Goal: Task Accomplishment & Management: Manage account settings

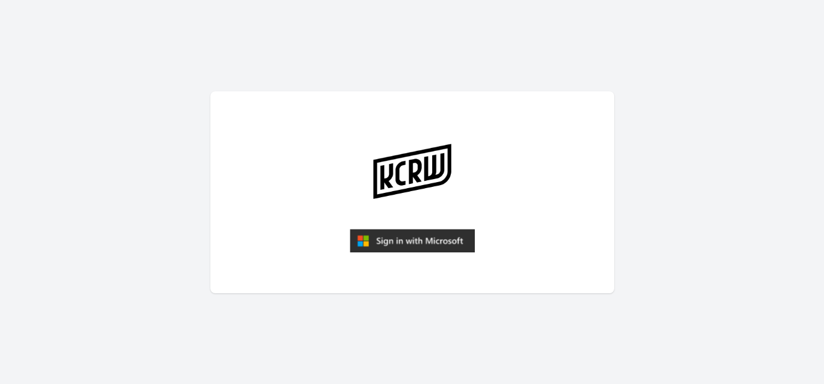
click at [392, 246] on img "submit" at bounding box center [412, 241] width 125 height 24
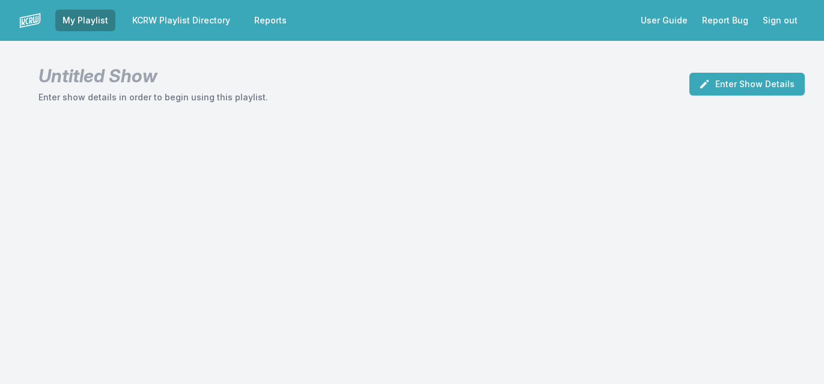
click at [174, 23] on link "KCRW Playlist Directory" at bounding box center [181, 21] width 112 height 22
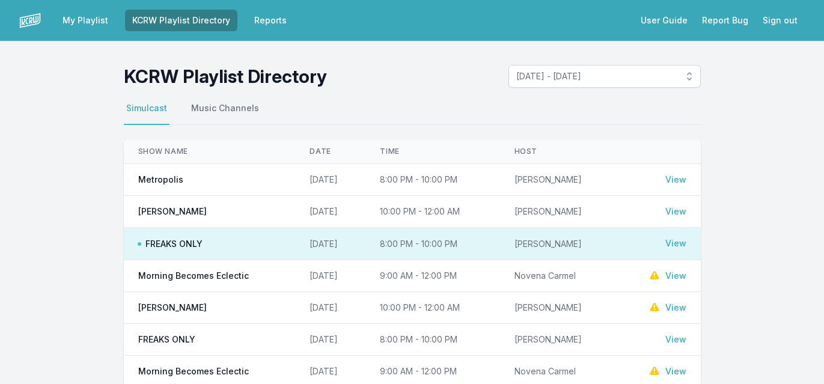
click at [676, 182] on link "View" at bounding box center [675, 180] width 21 height 12
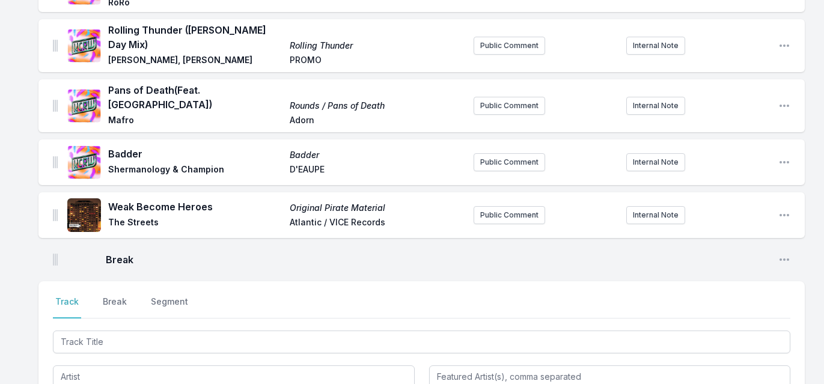
scroll to position [1878, 0]
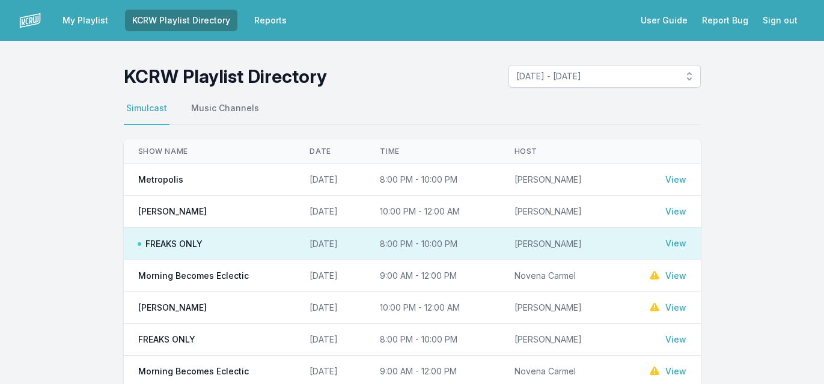
scroll to position [27, 0]
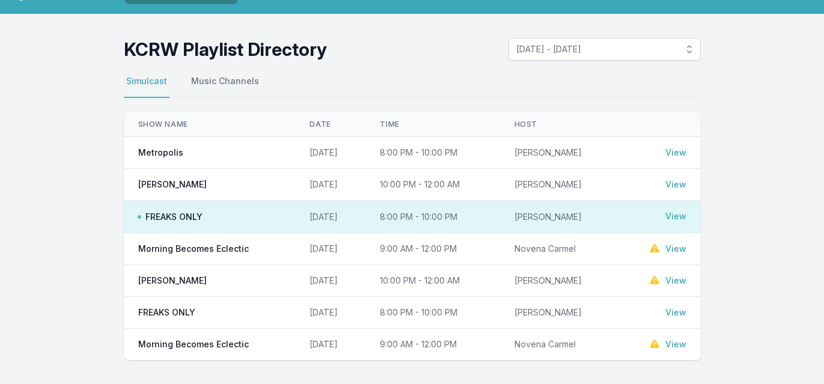
click at [670, 249] on link "View" at bounding box center [675, 249] width 21 height 12
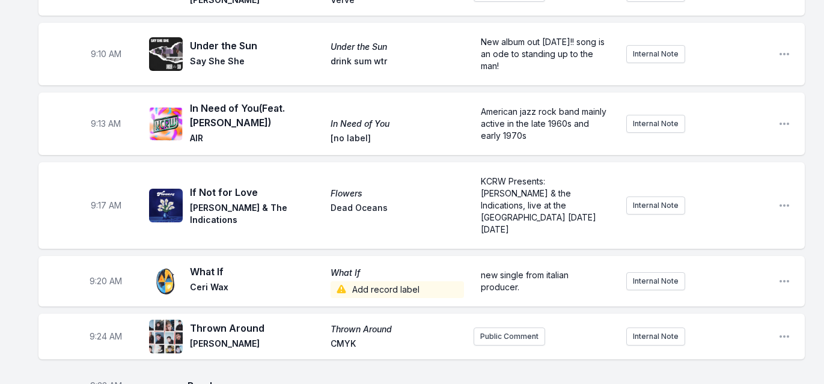
scroll to position [240, 0]
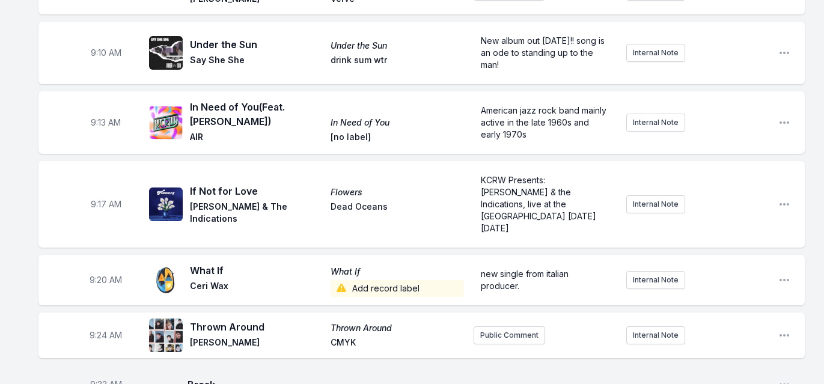
click at [398, 280] on span "Add record label" at bounding box center [397, 288] width 133 height 17
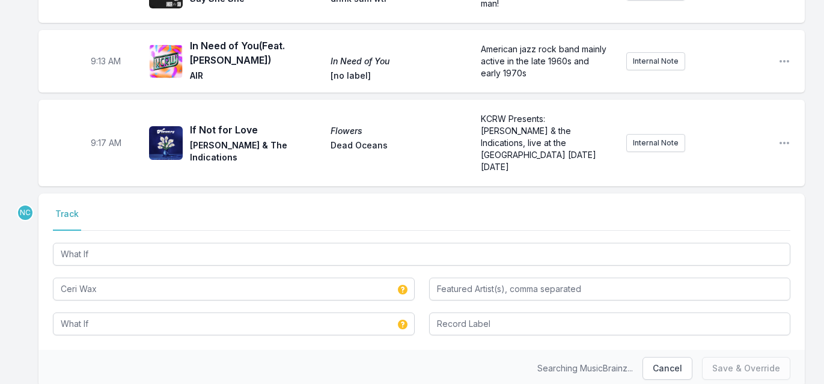
scroll to position [331, 0]
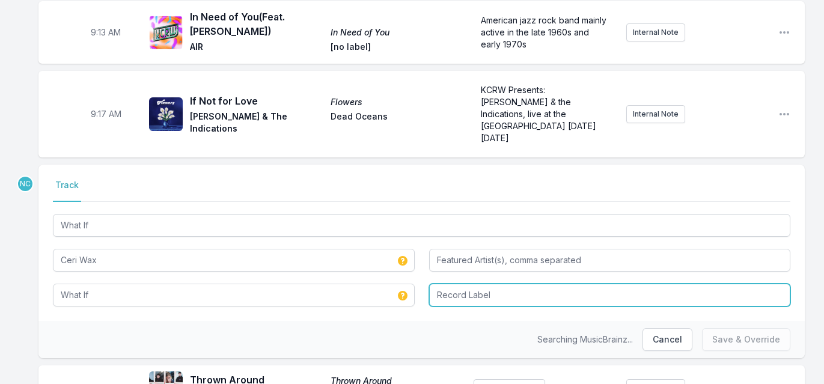
click at [463, 287] on input "Record Label" at bounding box center [610, 295] width 362 height 23
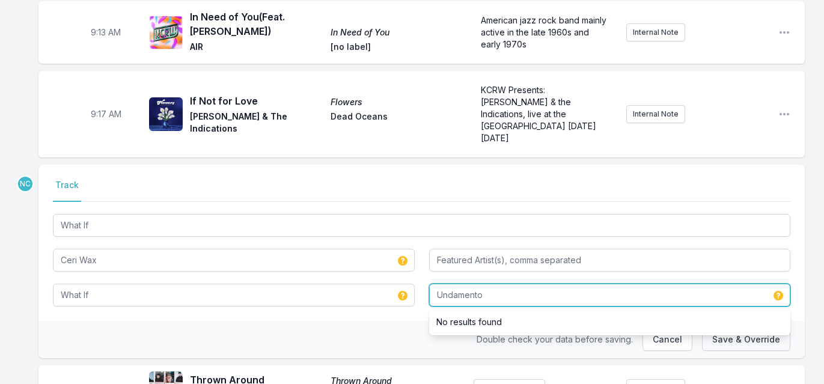
type input "Undamento"
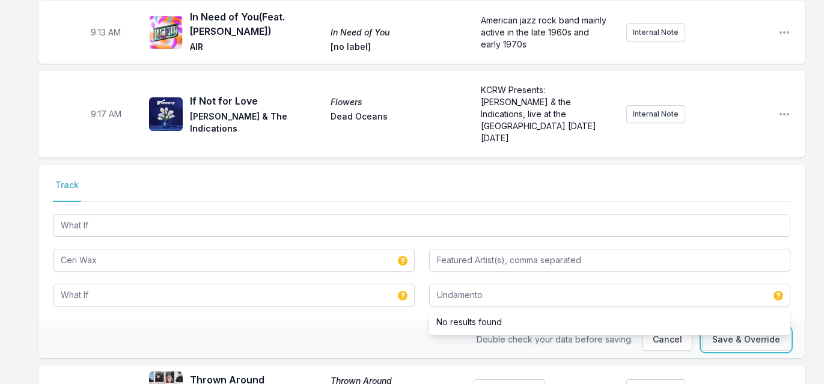
click at [719, 331] on button "Save & Override" at bounding box center [746, 339] width 88 height 23
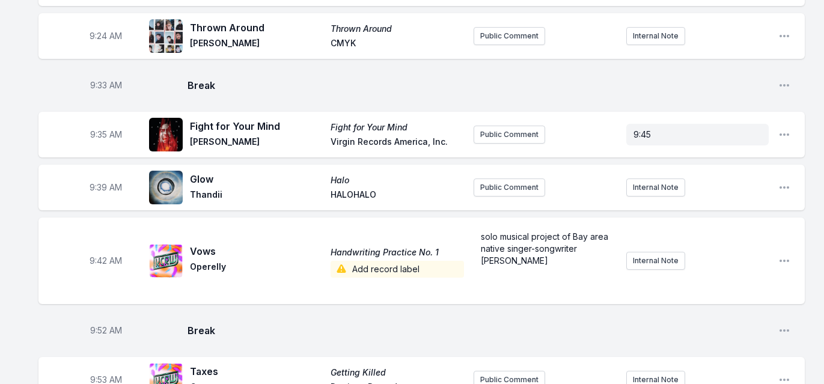
scroll to position [540, 0]
click at [413, 260] on span "Add record label" at bounding box center [397, 268] width 133 height 17
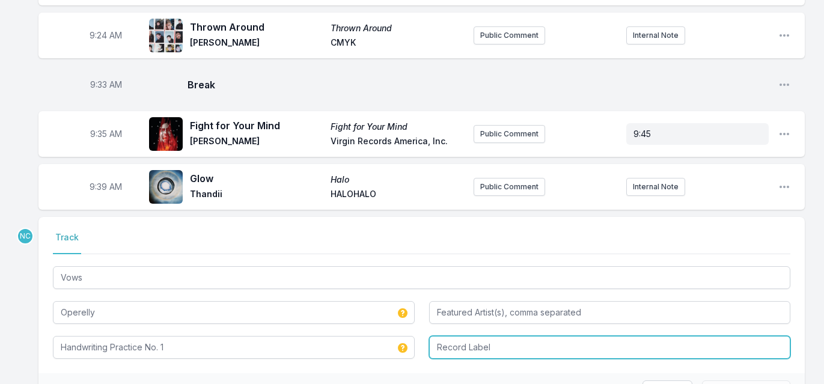
click at [504, 338] on input "Record Label" at bounding box center [610, 347] width 362 height 23
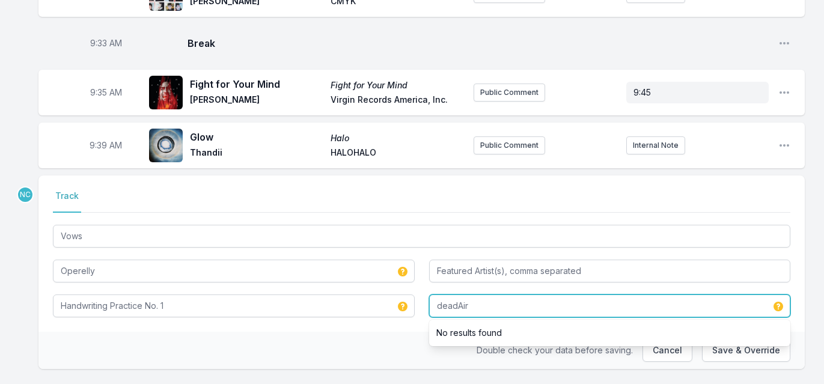
scroll to position [596, 0]
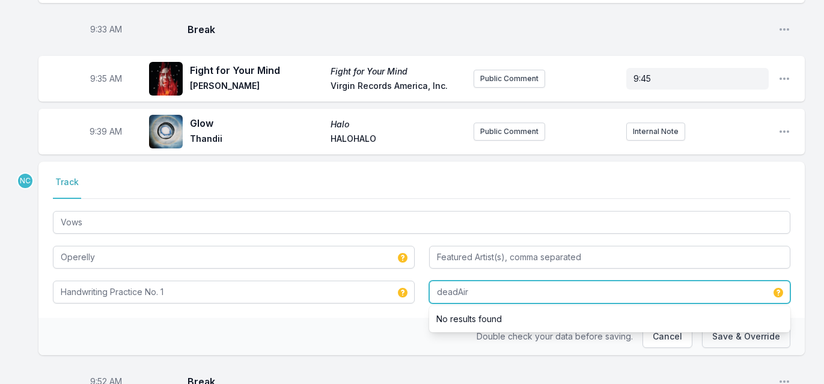
type input "deadAir"
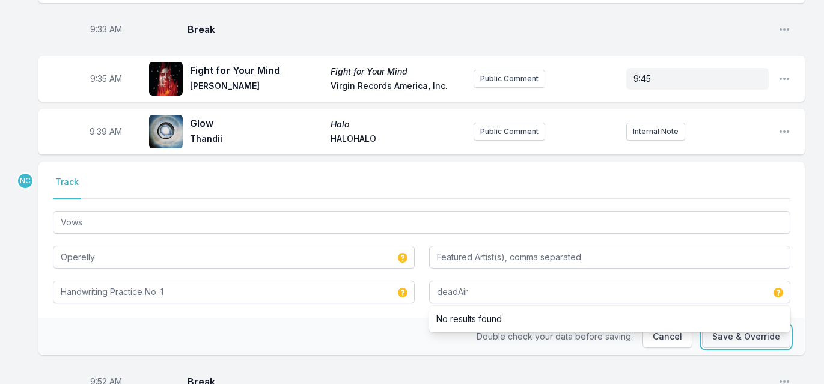
click at [733, 329] on button "Save & Override" at bounding box center [746, 336] width 88 height 23
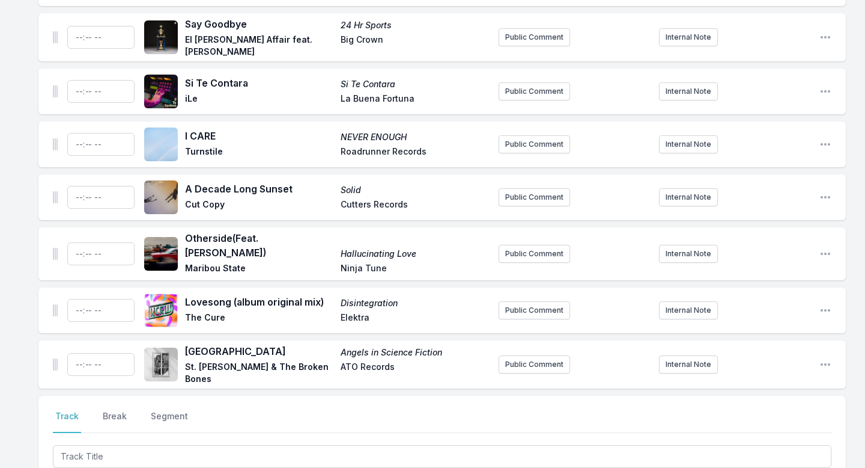
scroll to position [3699, 0]
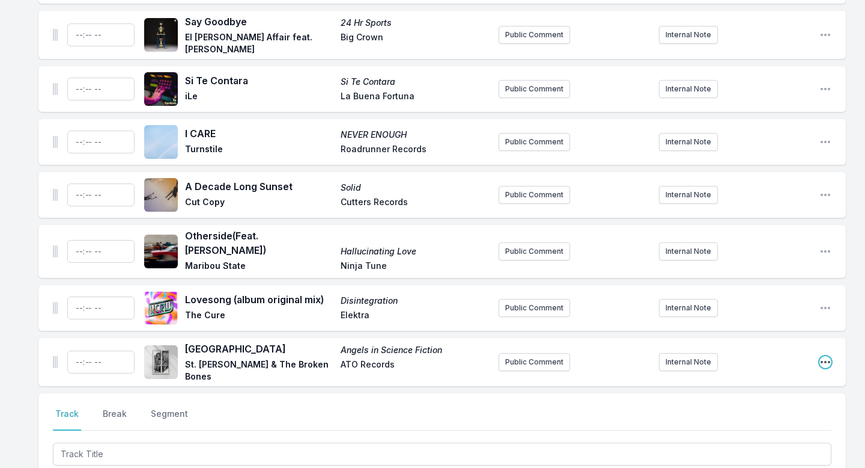
click at [823, 361] on icon "Open playlist item options" at bounding box center [826, 362] width 10 height 2
click at [735, 383] on button "Delete Entry" at bounding box center [764, 429] width 135 height 22
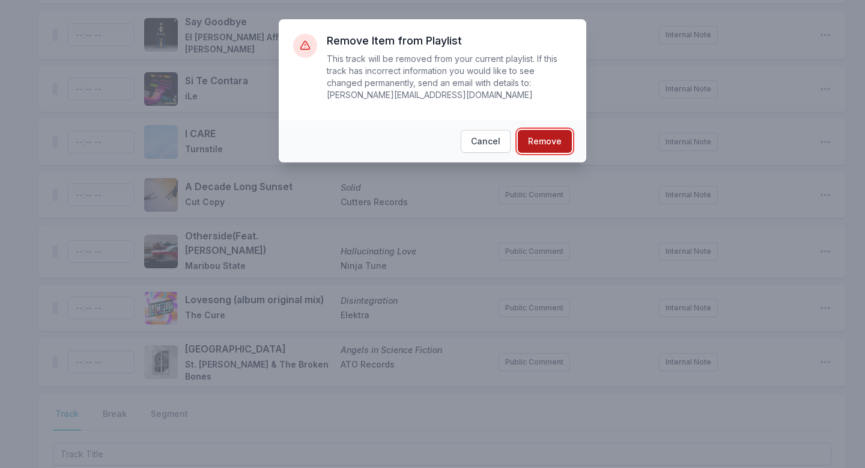
click at [554, 141] on button "Remove" at bounding box center [545, 141] width 54 height 23
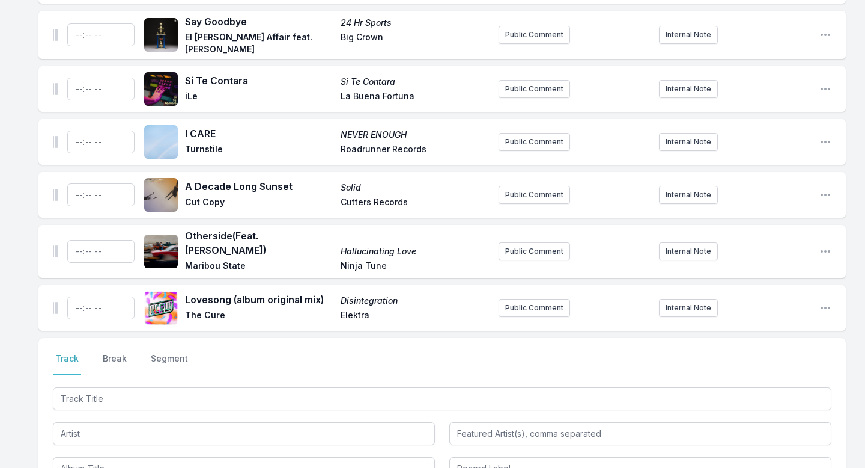
scroll to position [3646, 0]
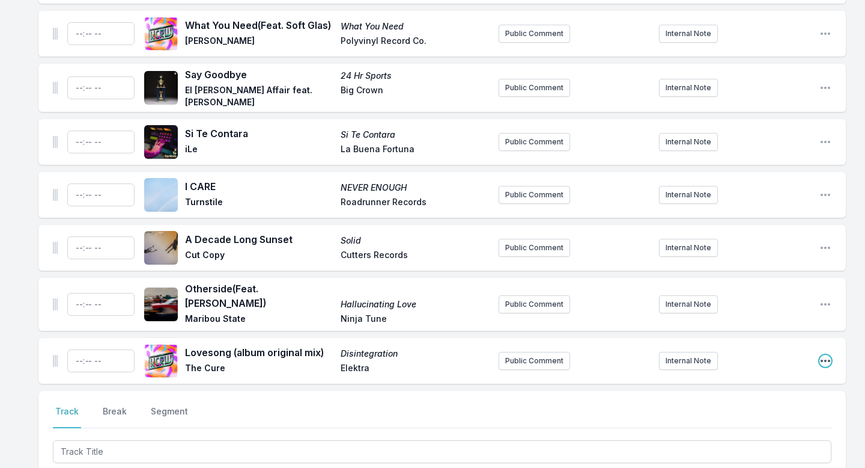
click at [823, 355] on icon "Open playlist item options" at bounding box center [826, 361] width 12 height 12
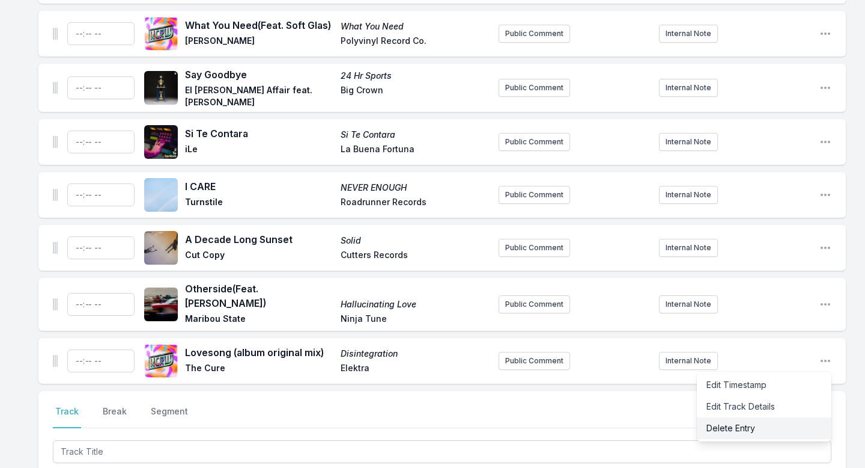
click at [722, 383] on button "Delete Entry" at bounding box center [764, 428] width 135 height 22
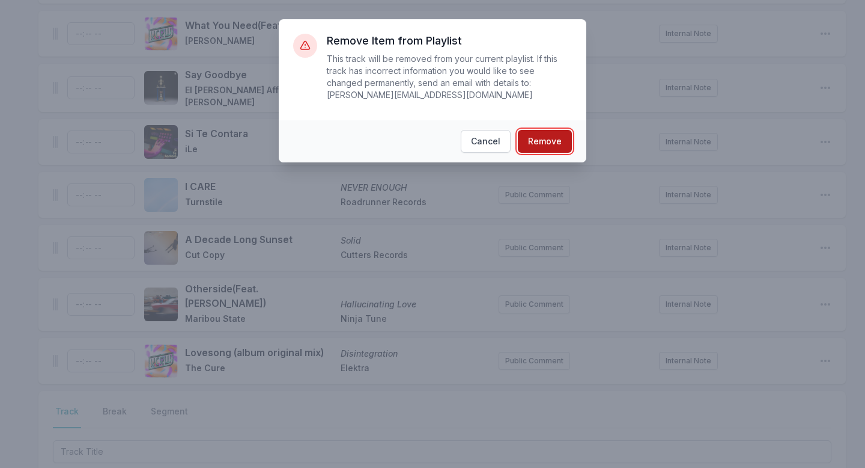
click at [560, 142] on button "Remove" at bounding box center [545, 141] width 54 height 23
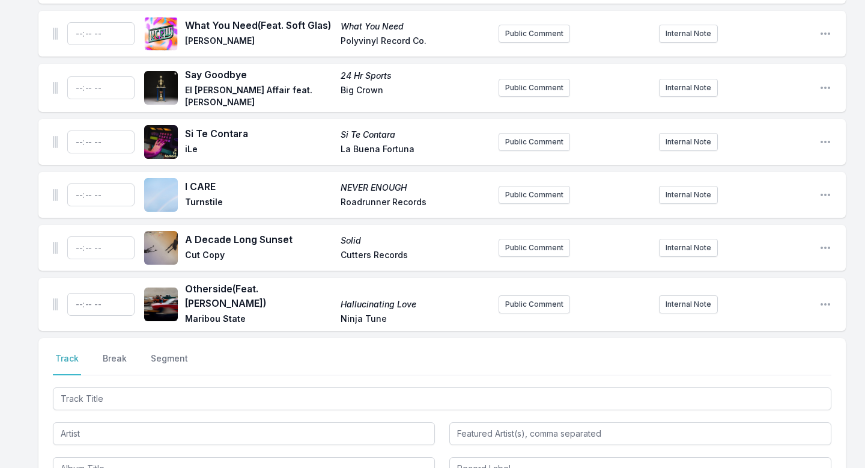
scroll to position [3593, 0]
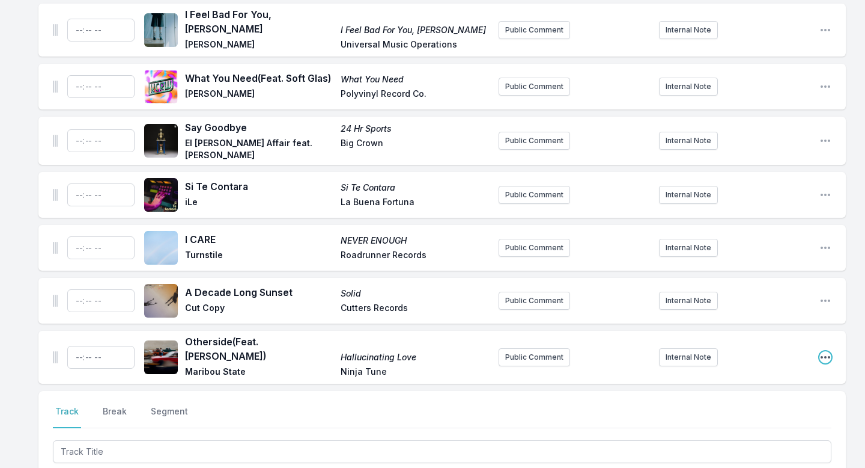
click at [822, 356] on icon "Open playlist item options" at bounding box center [826, 357] width 10 height 2
click at [732, 383] on button "Delete Entry" at bounding box center [764, 424] width 135 height 22
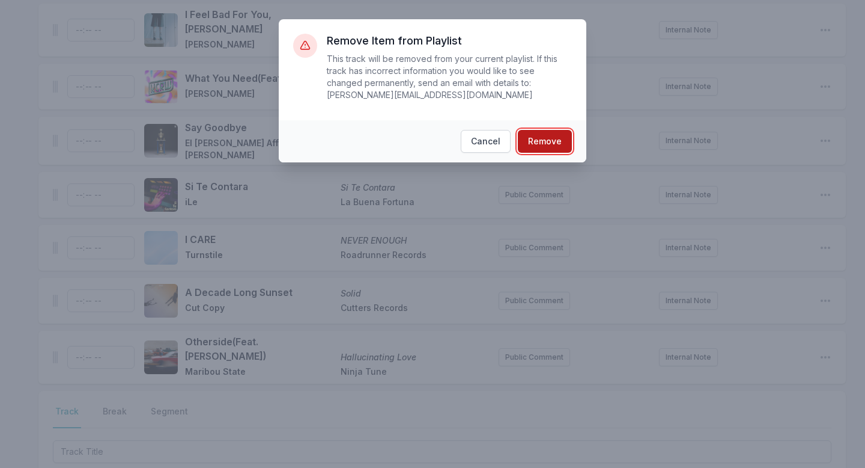
click at [548, 133] on button "Remove" at bounding box center [545, 141] width 54 height 23
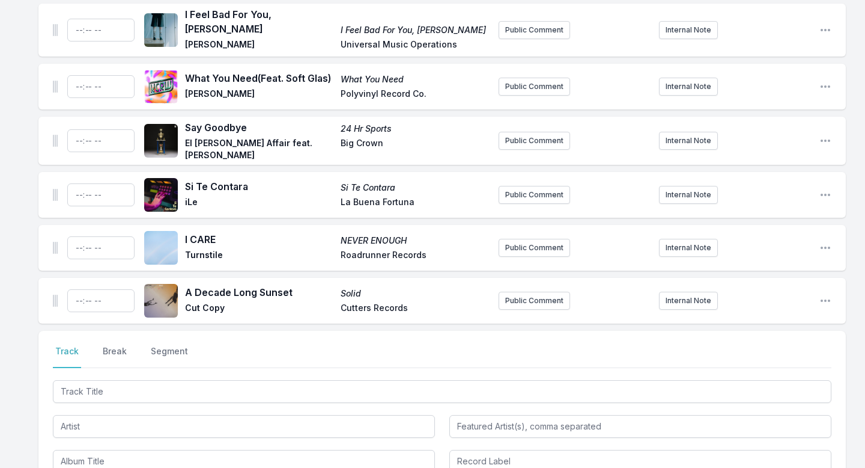
scroll to position [3540, 0]
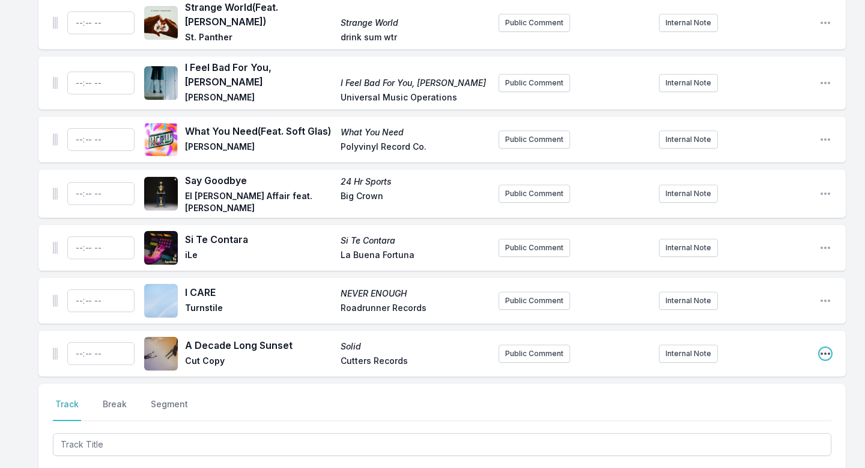
click at [823, 347] on icon "Open playlist item options" at bounding box center [826, 353] width 12 height 12
click at [747, 383] on button "Delete Entry" at bounding box center [764, 421] width 135 height 22
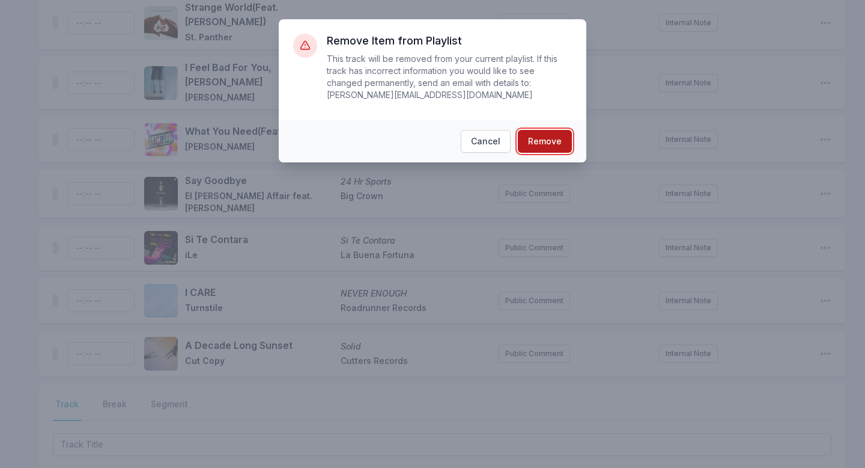
click at [564, 139] on button "Remove" at bounding box center [545, 141] width 54 height 23
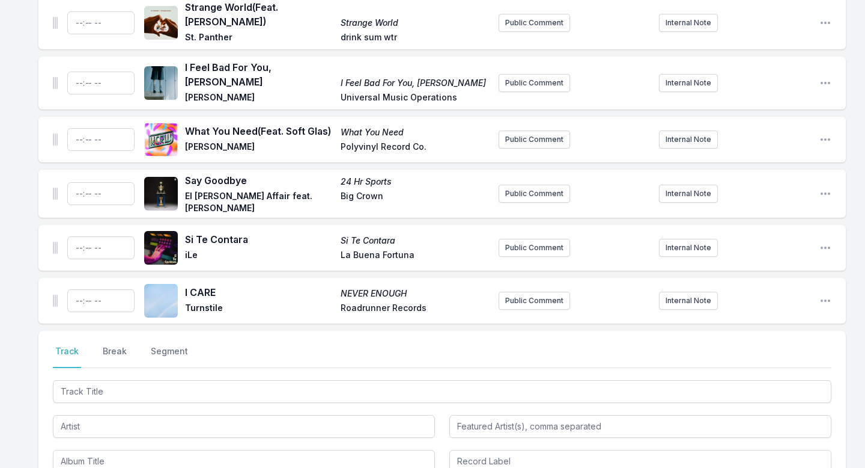
scroll to position [3487, 0]
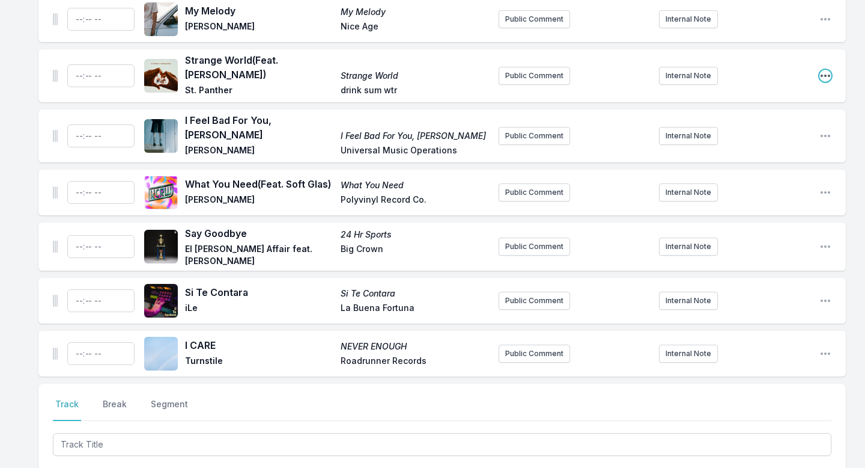
click at [823, 70] on icon "Open playlist item options" at bounding box center [826, 76] width 12 height 12
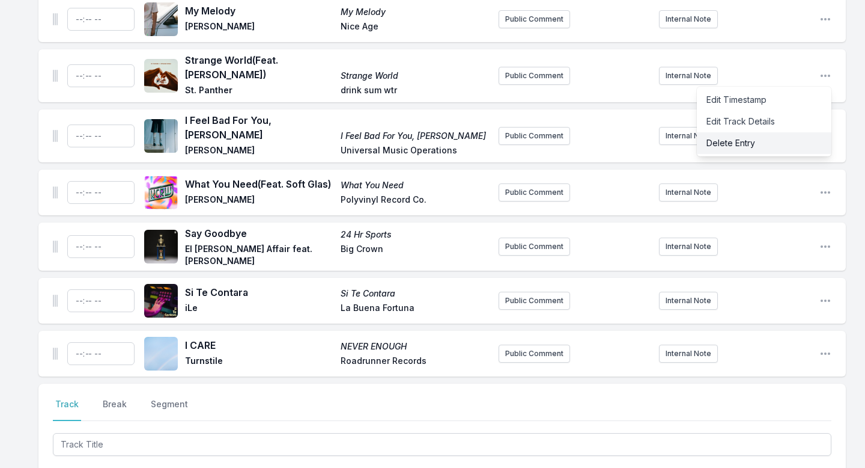
click at [770, 132] on button "Delete Entry" at bounding box center [764, 143] width 135 height 22
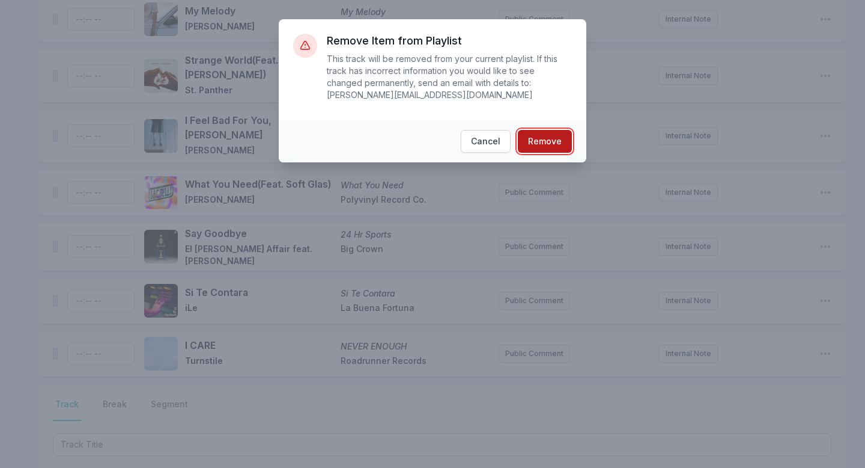
click at [557, 140] on button "Remove" at bounding box center [545, 141] width 54 height 23
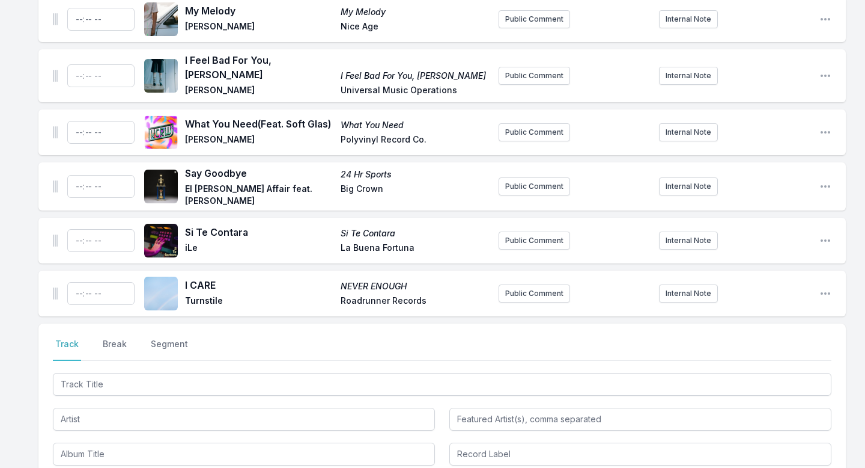
scroll to position [3434, 0]
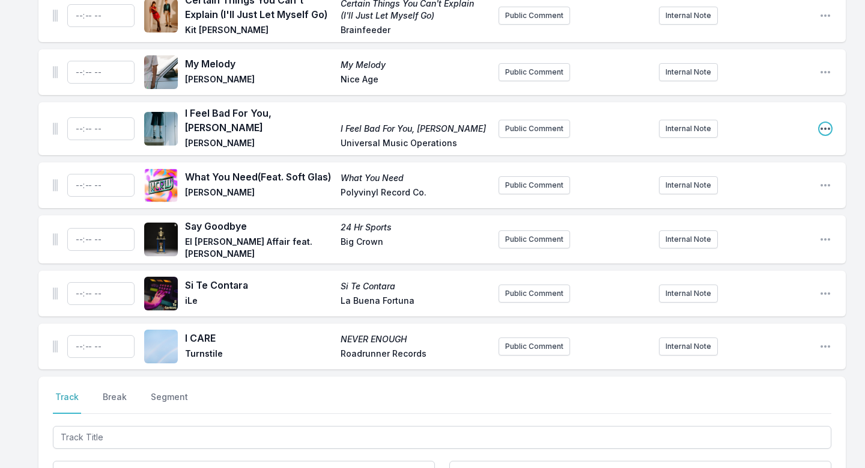
click at [823, 123] on icon "Open playlist item options" at bounding box center [826, 129] width 12 height 12
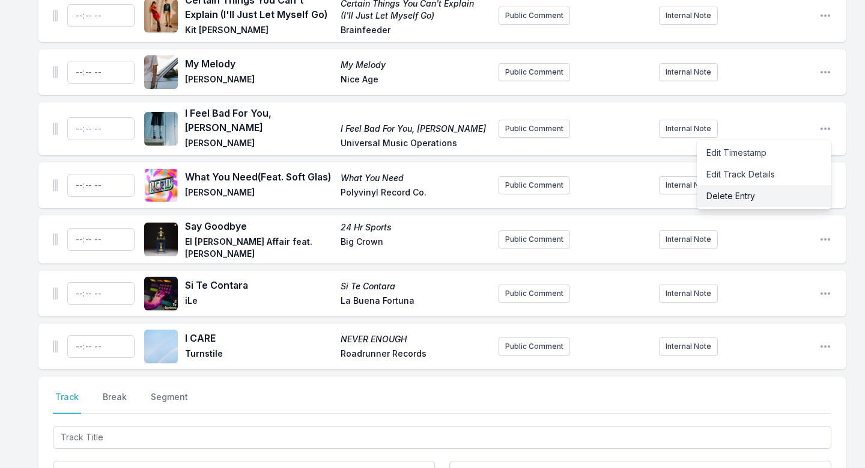
click at [773, 185] on button "Delete Entry" at bounding box center [764, 196] width 135 height 22
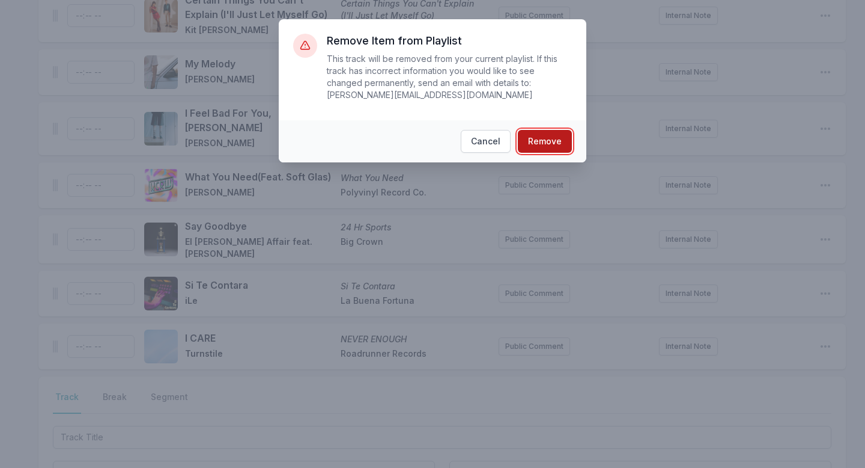
click at [557, 142] on button "Remove" at bounding box center [545, 141] width 54 height 23
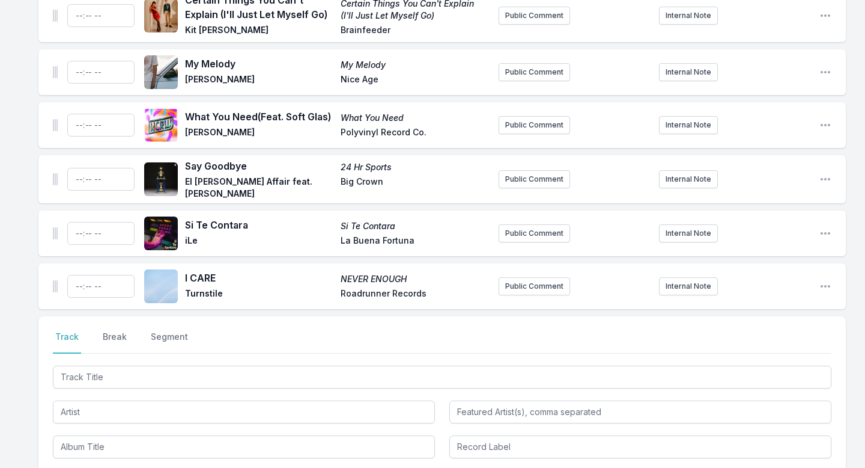
scroll to position [3381, 0]
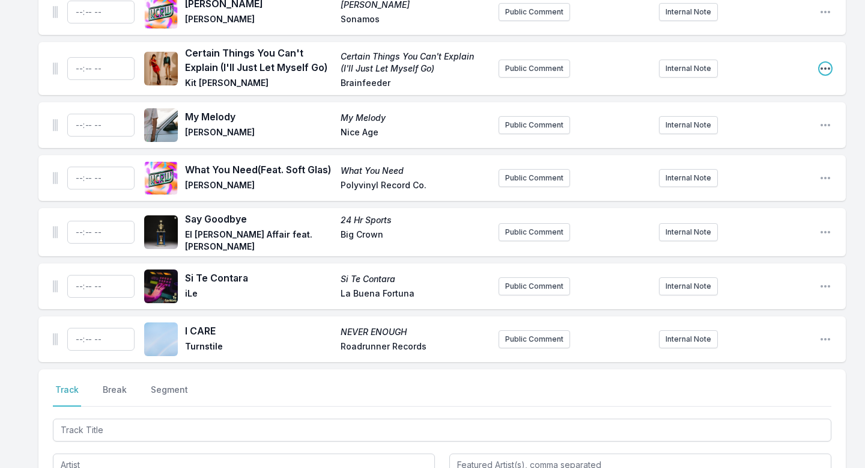
click at [823, 63] on icon "Open playlist item options" at bounding box center [826, 69] width 12 height 12
click at [753, 125] on button "Delete Entry" at bounding box center [764, 136] width 135 height 22
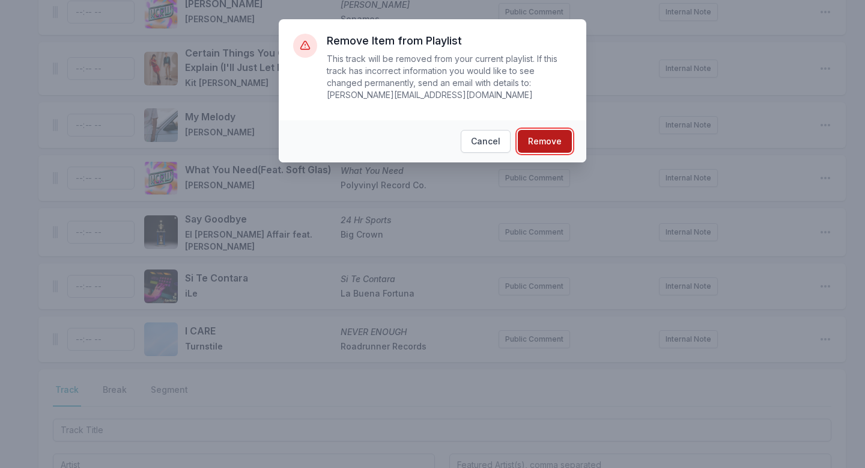
click at [543, 145] on button "Remove" at bounding box center [545, 141] width 54 height 23
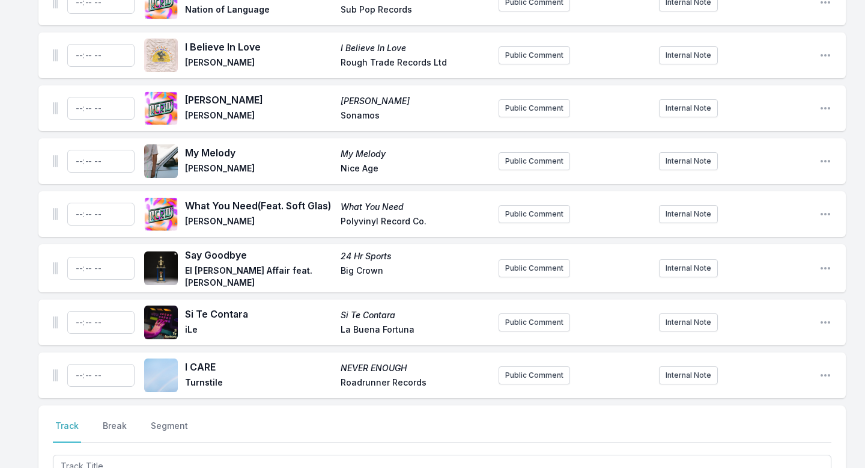
scroll to position [3230, 0]
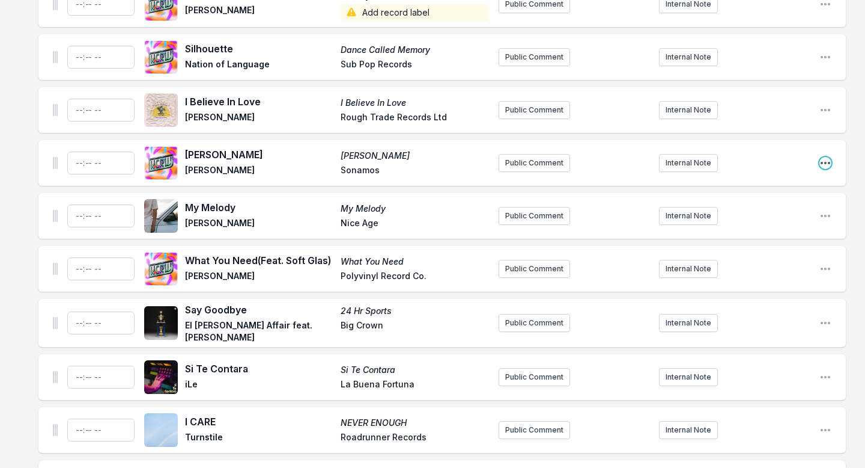
click at [823, 157] on icon "Open playlist item options" at bounding box center [826, 163] width 12 height 12
click at [787, 219] on button "Delete Entry" at bounding box center [764, 230] width 135 height 22
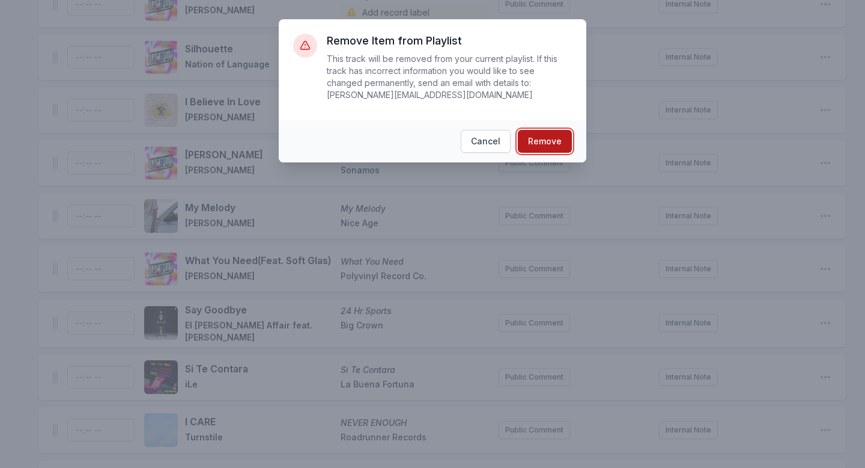
click at [555, 139] on button "Remove" at bounding box center [545, 141] width 54 height 23
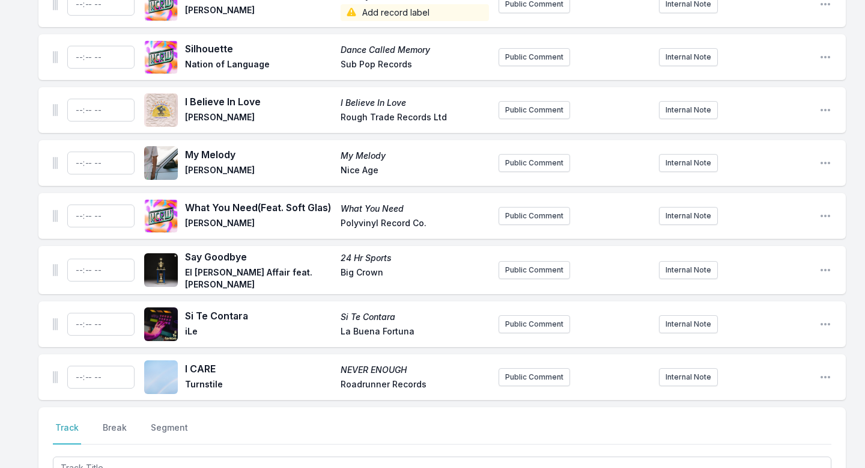
scroll to position [3177, 0]
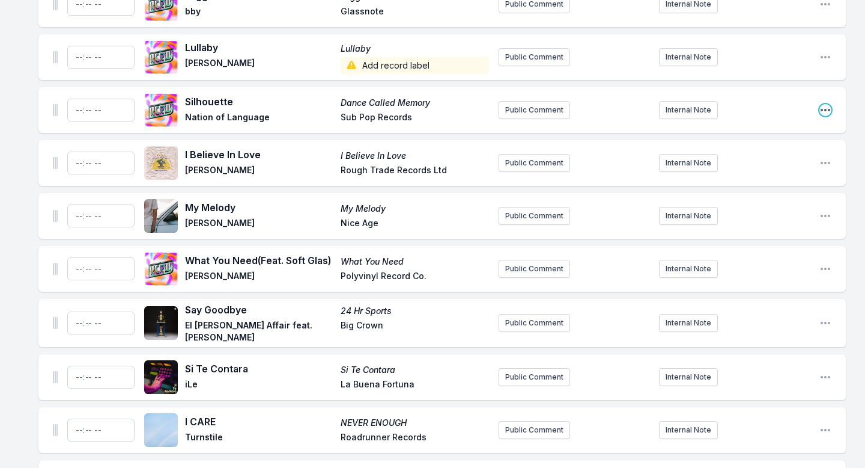
click at [823, 104] on icon "Open playlist item options" at bounding box center [826, 110] width 12 height 12
click at [782, 166] on button "Delete Entry" at bounding box center [764, 177] width 135 height 22
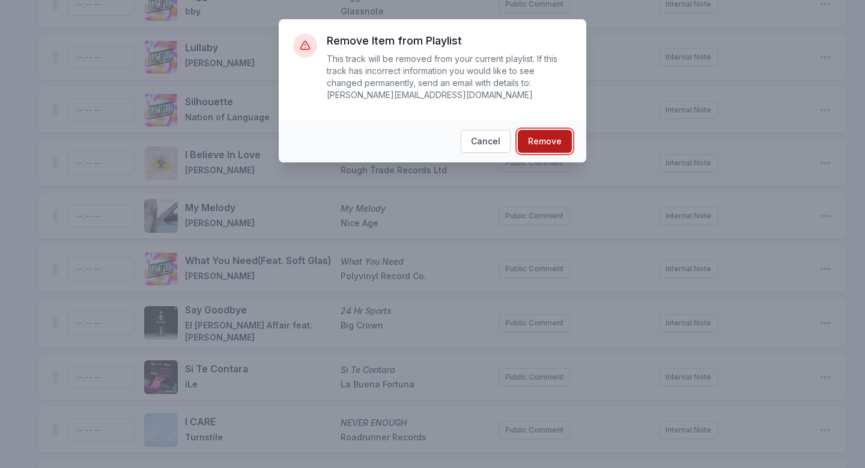
click at [535, 139] on button "Remove" at bounding box center [545, 141] width 54 height 23
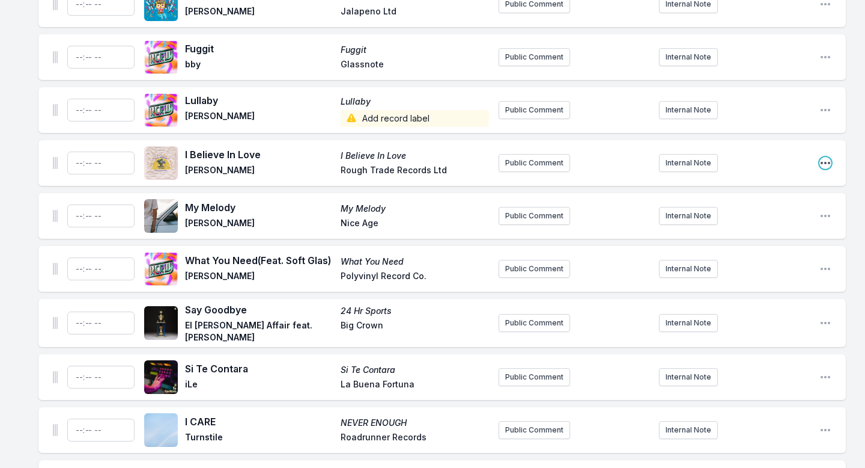
click at [823, 157] on icon "Open playlist item options" at bounding box center [826, 163] width 12 height 12
click at [769, 219] on button "Delete Entry" at bounding box center [764, 230] width 135 height 22
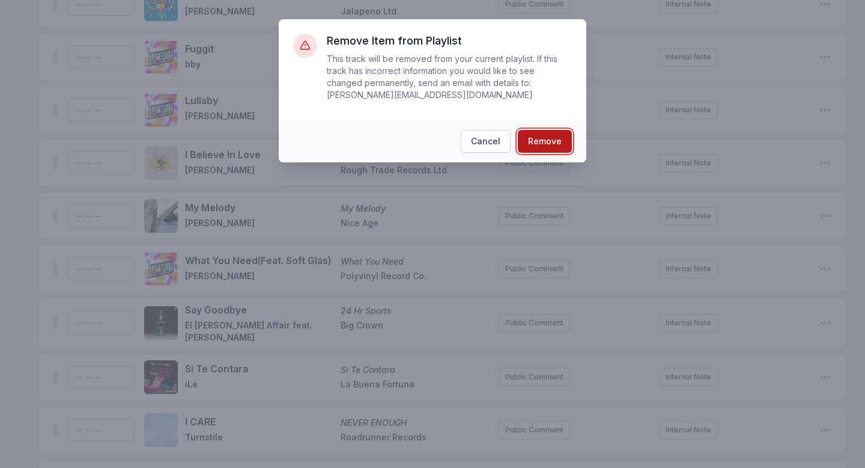
click at [542, 148] on button "Remove" at bounding box center [545, 141] width 54 height 23
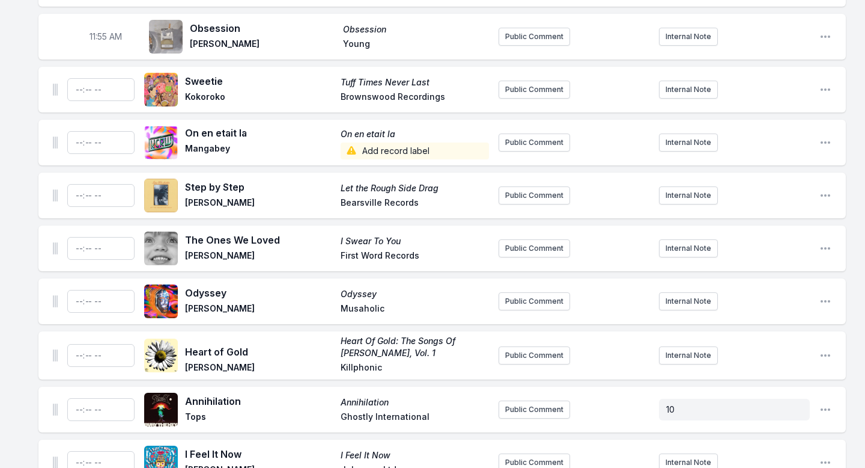
scroll to position [2573, 0]
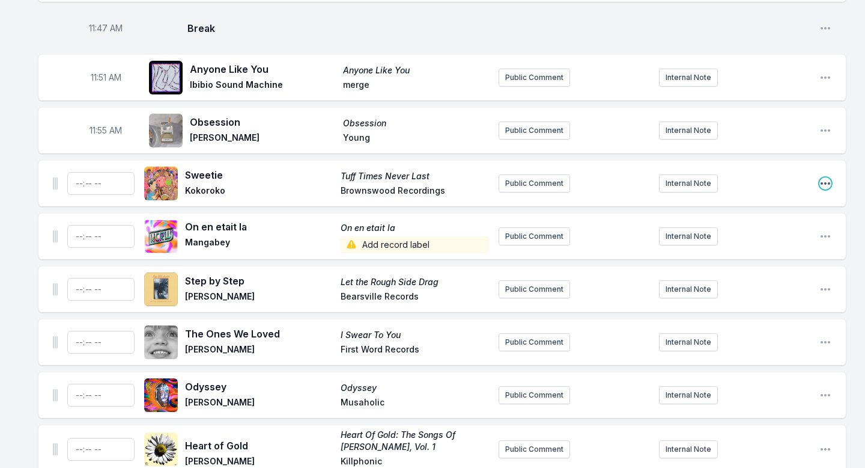
click at [823, 177] on icon "Open playlist item options" at bounding box center [826, 183] width 12 height 12
click at [764, 240] on button "Delete Entry" at bounding box center [764, 251] width 135 height 22
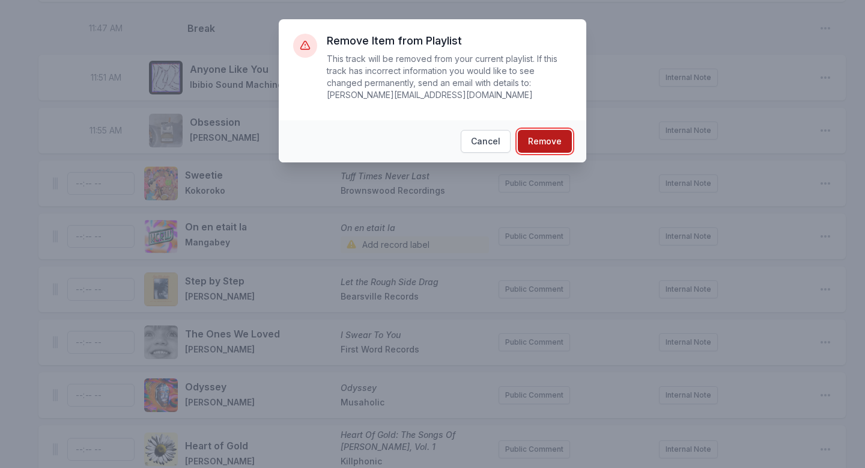
click at [558, 142] on button "Remove" at bounding box center [545, 141] width 54 height 23
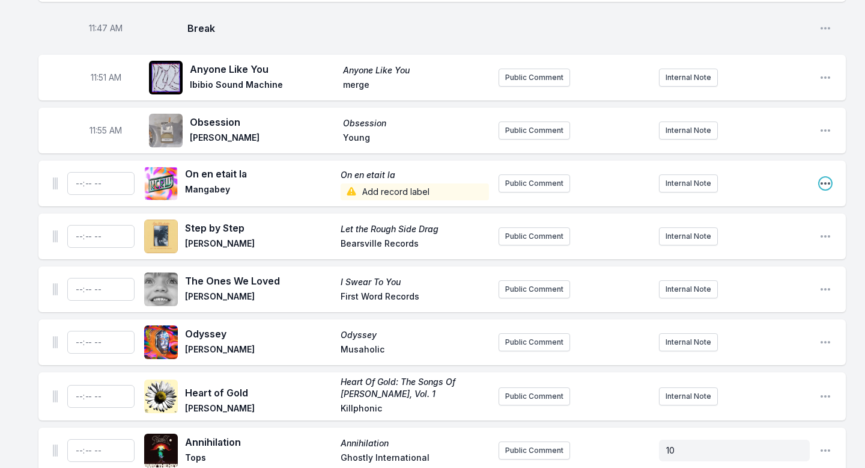
click at [823, 177] on icon "Open playlist item options" at bounding box center [826, 183] width 12 height 12
click at [742, 240] on button "Delete Entry" at bounding box center [764, 251] width 135 height 22
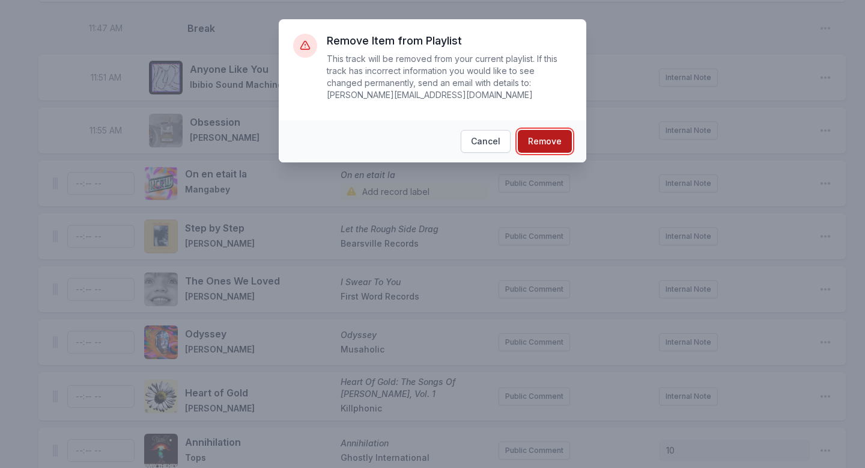
click at [536, 143] on button "Remove" at bounding box center [545, 141] width 54 height 23
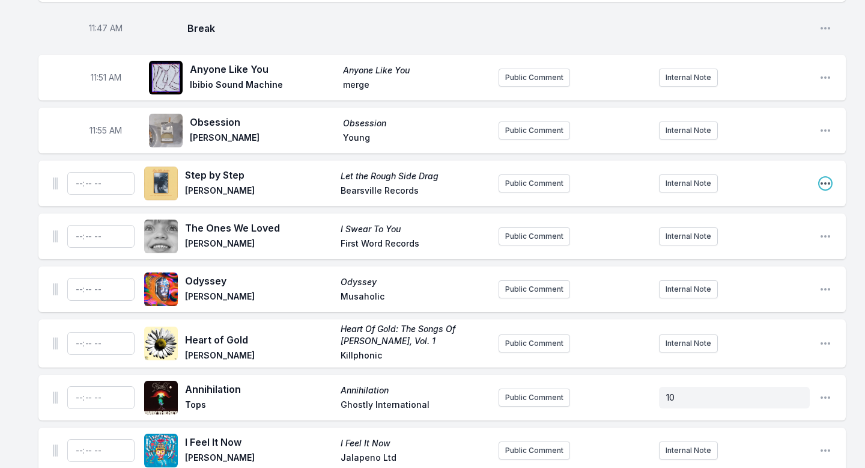
click at [823, 177] on icon "Open playlist item options" at bounding box center [826, 183] width 12 height 12
click at [736, 240] on button "Delete Entry" at bounding box center [764, 251] width 135 height 22
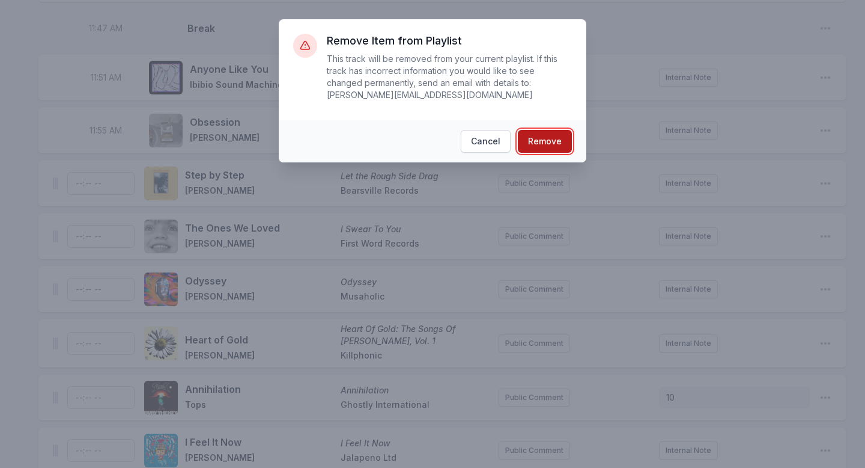
click at [555, 140] on button "Remove" at bounding box center [545, 141] width 54 height 23
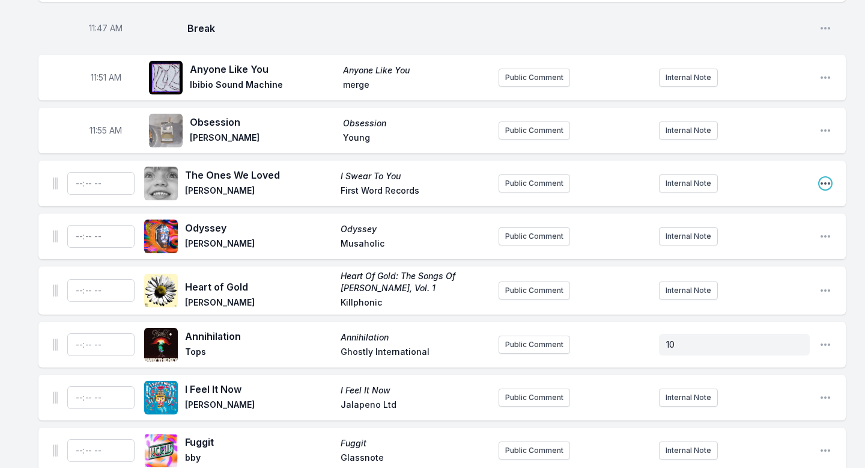
click at [823, 177] on icon "Open playlist item options" at bounding box center [826, 183] width 12 height 12
click at [737, 240] on button "Delete Entry" at bounding box center [764, 251] width 135 height 22
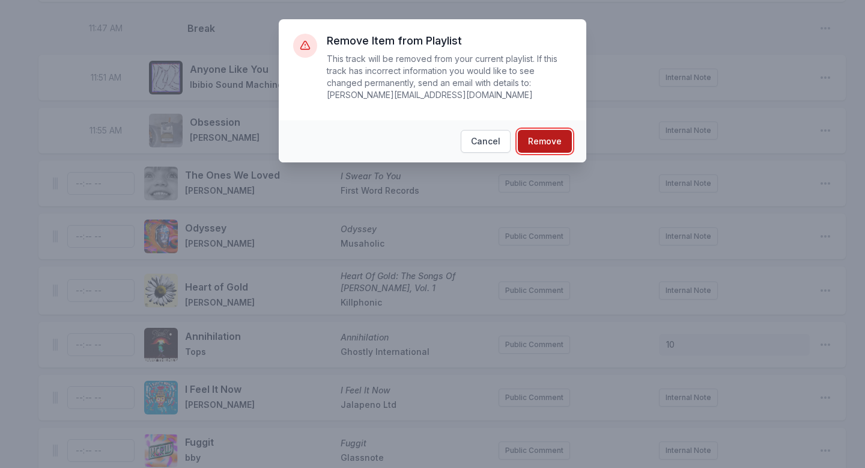
click at [552, 136] on button "Remove" at bounding box center [545, 141] width 54 height 23
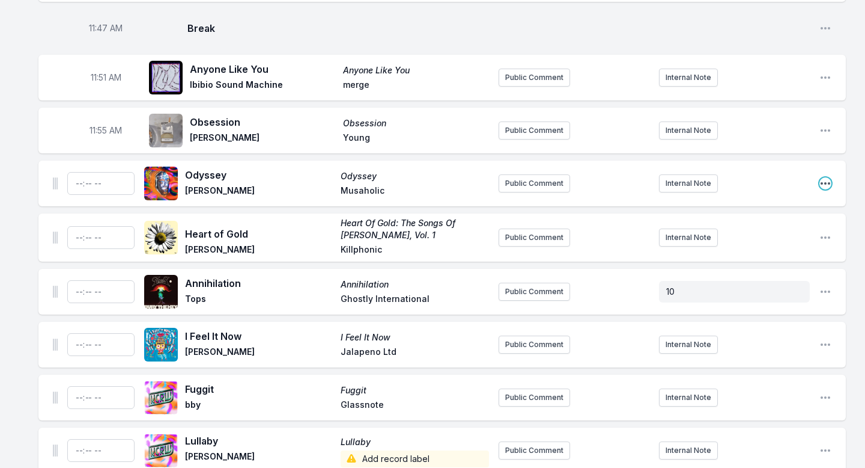
click at [823, 177] on icon "Open playlist item options" at bounding box center [826, 183] width 12 height 12
click at [731, 240] on button "Delete Entry" at bounding box center [764, 251] width 135 height 22
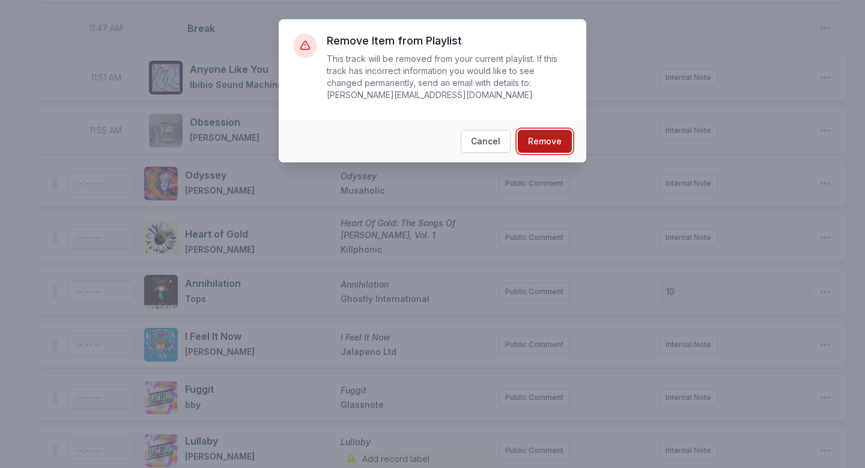
click at [546, 146] on button "Remove" at bounding box center [545, 141] width 54 height 23
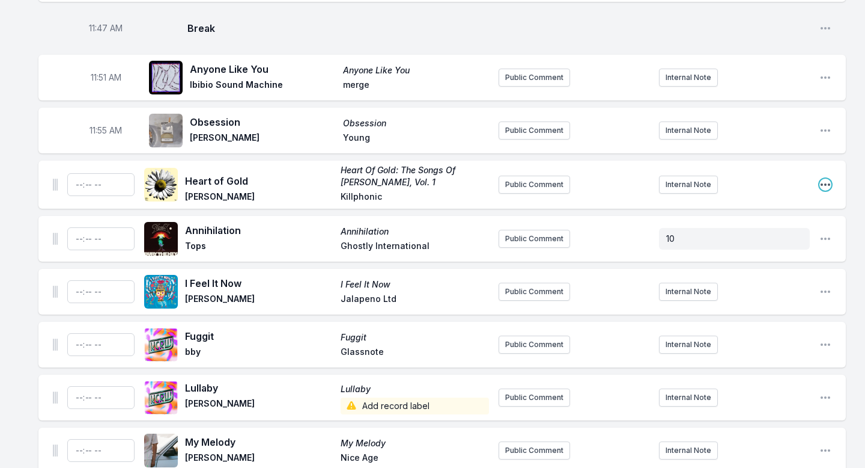
click at [823, 178] on icon "Open playlist item options" at bounding box center [826, 184] width 12 height 12
click at [742, 241] on button "Delete Entry" at bounding box center [764, 252] width 135 height 22
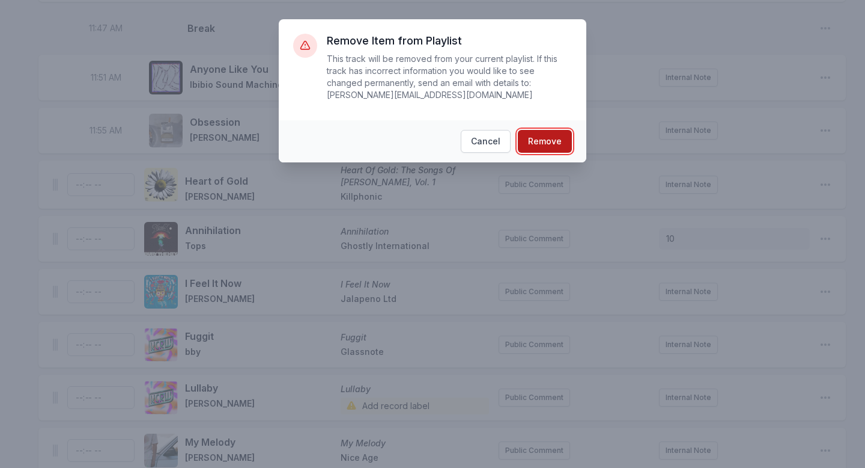
click at [546, 135] on button "Remove" at bounding box center [545, 141] width 54 height 23
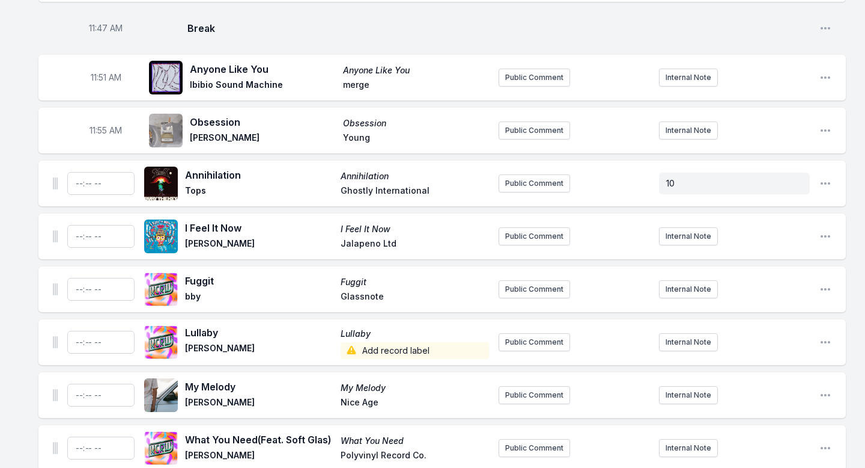
click at [823, 160] on div "Annihilation Annihilation Tops Ghostly International Public Comment 10 Open pla…" at bounding box center [442, 183] width 808 height 46
click at [823, 177] on icon "Open playlist item options" at bounding box center [826, 183] width 12 height 12
click at [739, 240] on button "Delete Entry" at bounding box center [764, 251] width 135 height 22
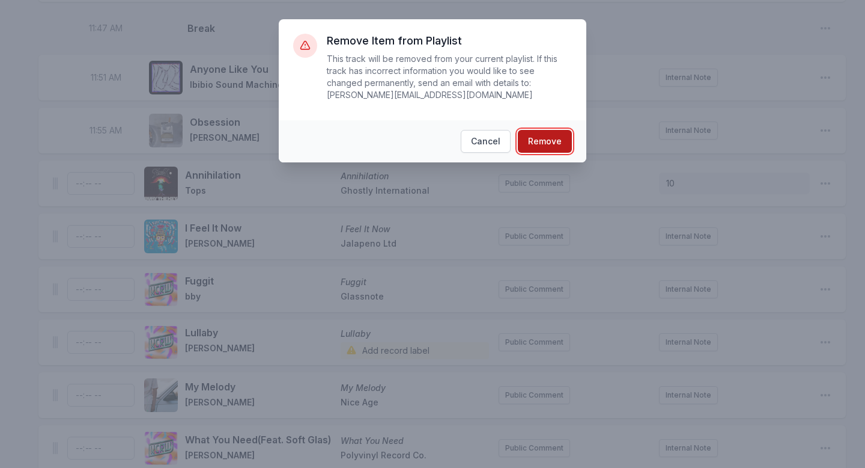
click at [560, 145] on button "Remove" at bounding box center [545, 141] width 54 height 23
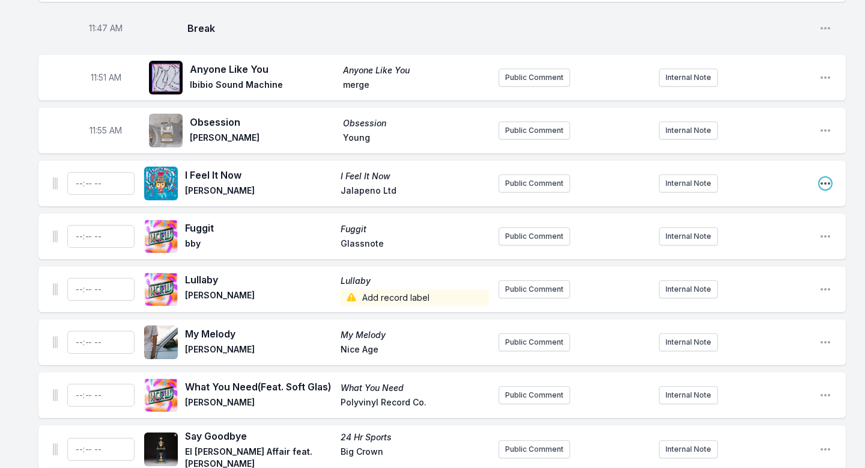
click at [823, 182] on icon "Open playlist item options" at bounding box center [826, 183] width 10 height 2
click at [772, 240] on button "Delete Entry" at bounding box center [764, 251] width 135 height 22
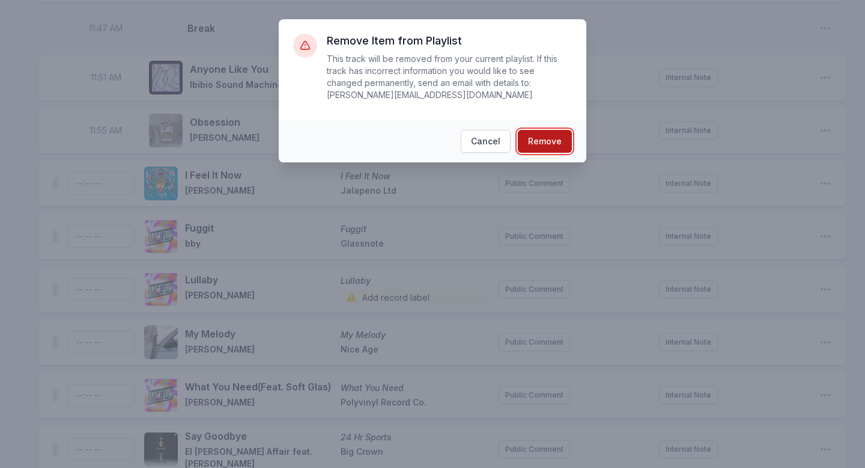
click at [557, 141] on button "Remove" at bounding box center [545, 141] width 54 height 23
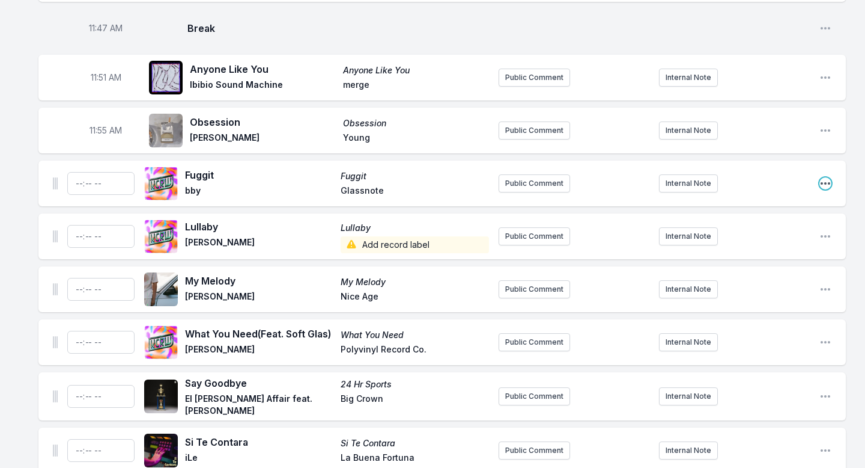
click at [823, 182] on icon "Open playlist item options" at bounding box center [826, 183] width 10 height 2
click at [767, 240] on button "Delete Entry" at bounding box center [764, 251] width 135 height 22
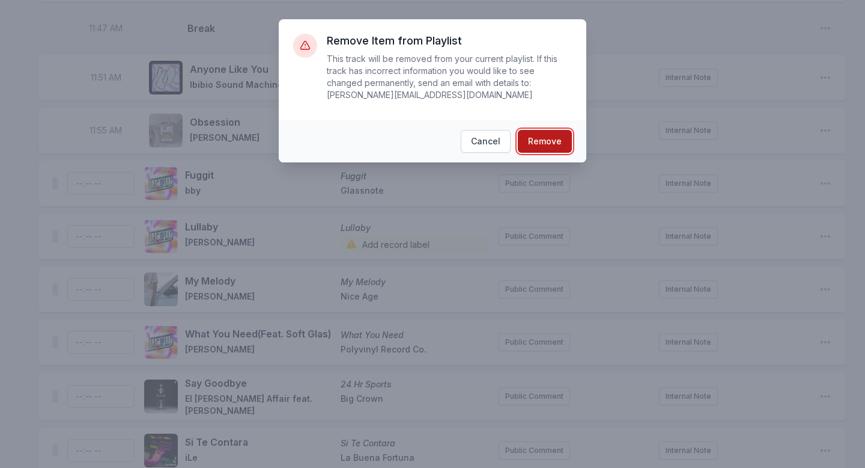
click at [566, 138] on button "Remove" at bounding box center [545, 141] width 54 height 23
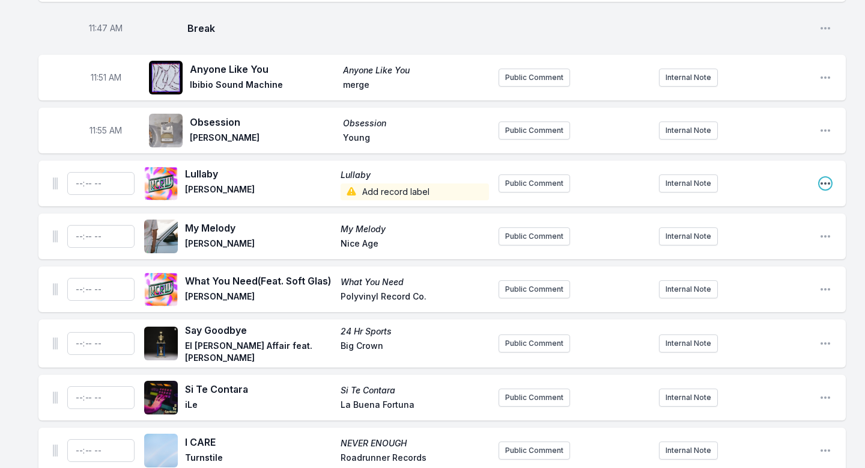
click at [823, 182] on icon "Open playlist item options" at bounding box center [826, 183] width 10 height 2
click at [751, 240] on button "Delete Entry" at bounding box center [764, 251] width 135 height 22
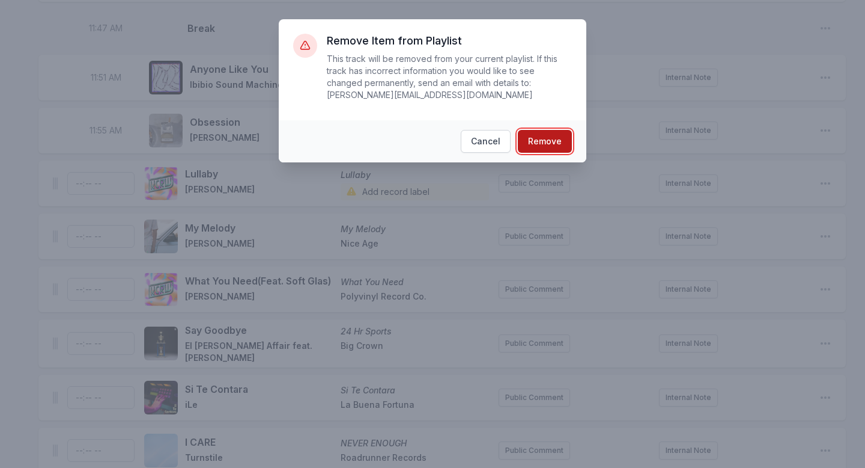
click at [560, 137] on button "Remove" at bounding box center [545, 141] width 54 height 23
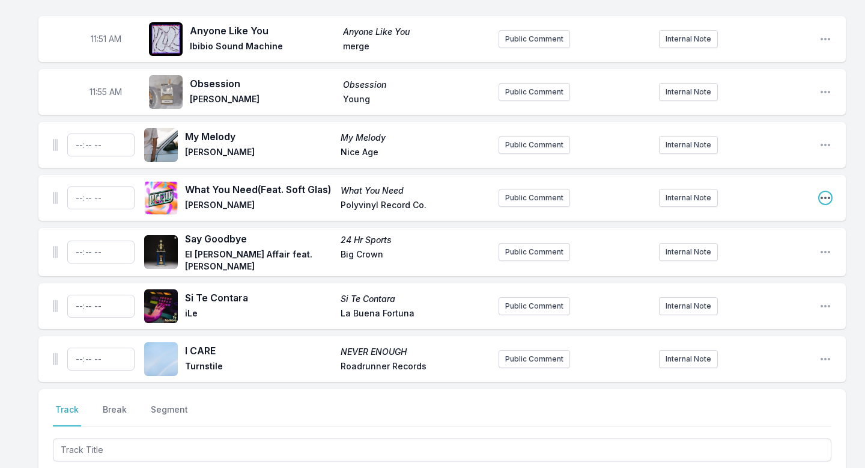
click at [823, 197] on icon "Open playlist item options" at bounding box center [826, 198] width 10 height 2
click at [713, 254] on button "Delete Entry" at bounding box center [764, 265] width 135 height 22
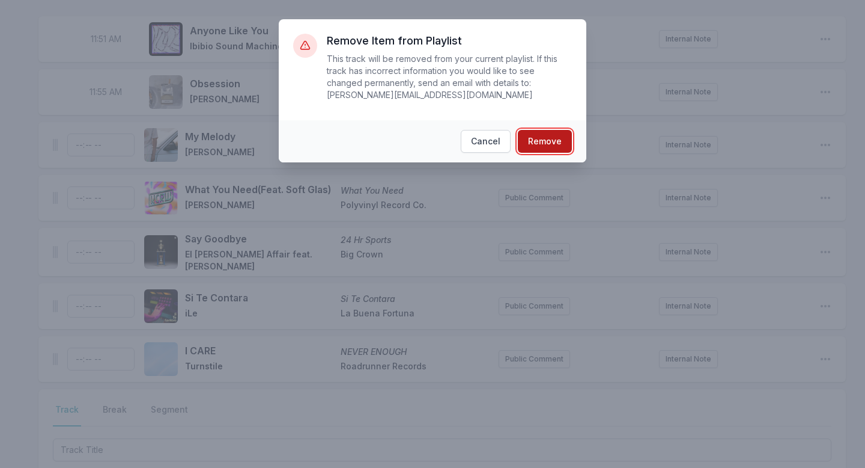
click at [537, 144] on button "Remove" at bounding box center [545, 141] width 54 height 23
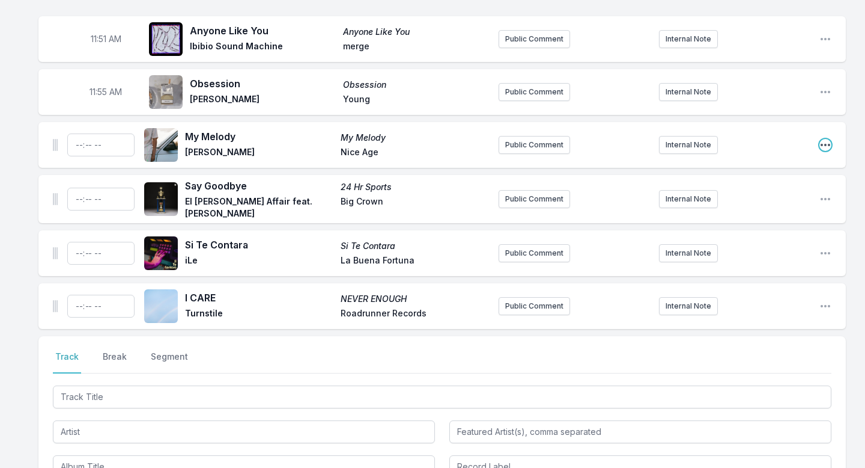
click at [823, 144] on icon "Open playlist item options" at bounding box center [826, 145] width 10 height 2
click at [749, 201] on button "Delete Entry" at bounding box center [764, 212] width 135 height 22
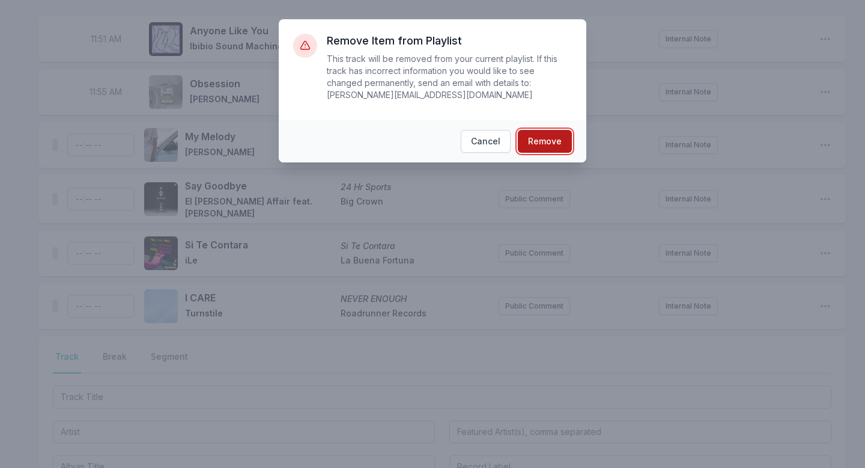
click at [546, 136] on button "Remove" at bounding box center [545, 141] width 54 height 23
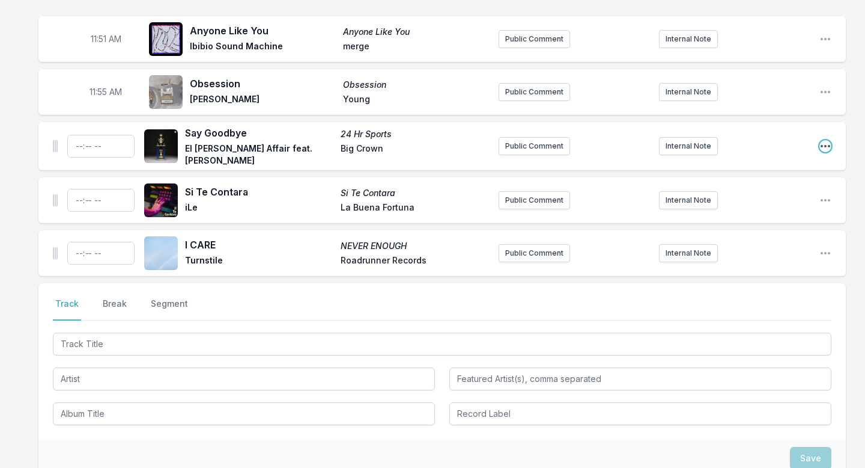
click at [823, 140] on icon "Open playlist item options" at bounding box center [826, 146] width 12 height 12
click at [781, 203] on button "Delete Entry" at bounding box center [764, 214] width 135 height 22
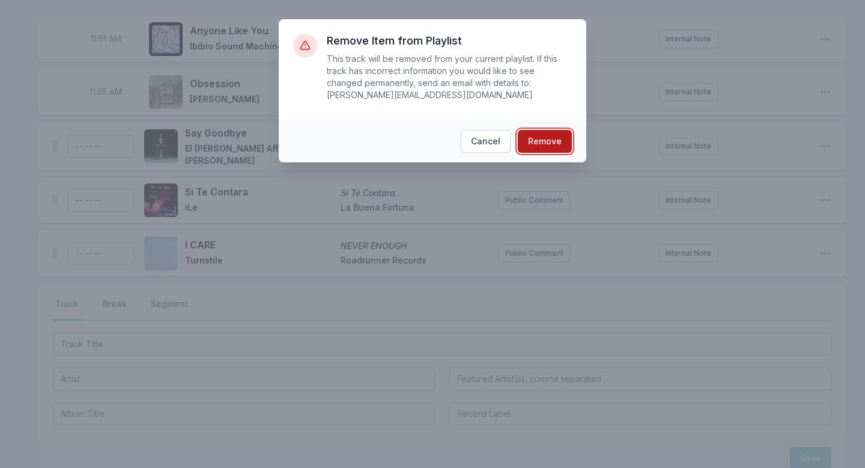
click at [560, 136] on button "Remove" at bounding box center [545, 141] width 54 height 23
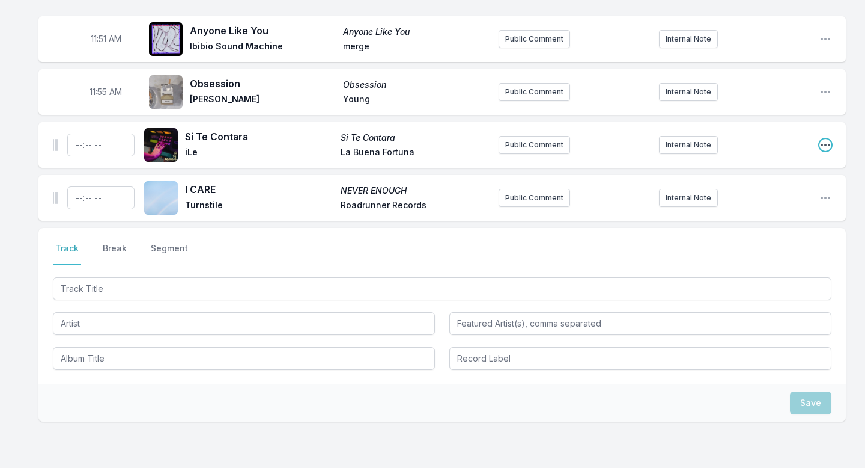
click at [823, 139] on icon "Open playlist item options" at bounding box center [826, 145] width 12 height 12
click at [773, 201] on button "Delete Entry" at bounding box center [764, 212] width 135 height 22
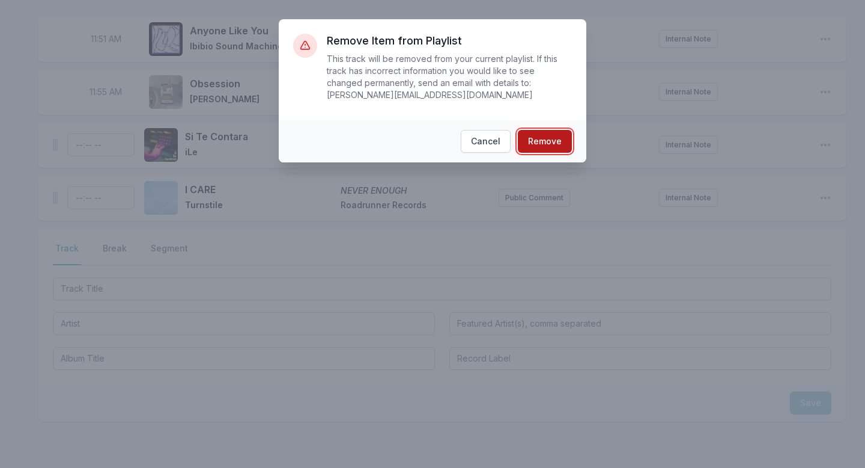
click at [540, 141] on button "Remove" at bounding box center [545, 141] width 54 height 23
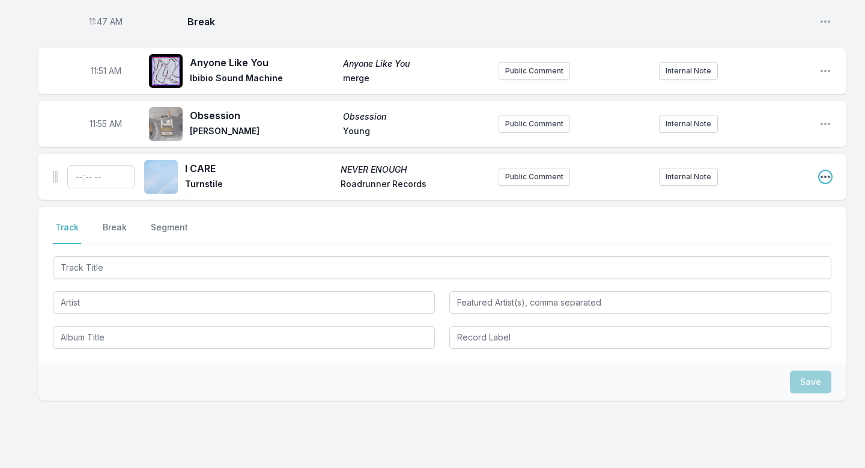
click at [820, 171] on icon "Open playlist item options" at bounding box center [826, 177] width 12 height 12
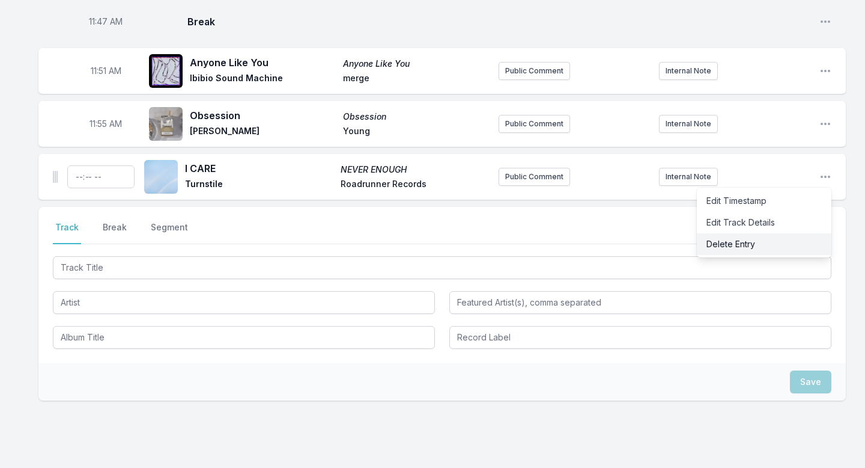
click at [766, 233] on button "Delete Entry" at bounding box center [764, 244] width 135 height 22
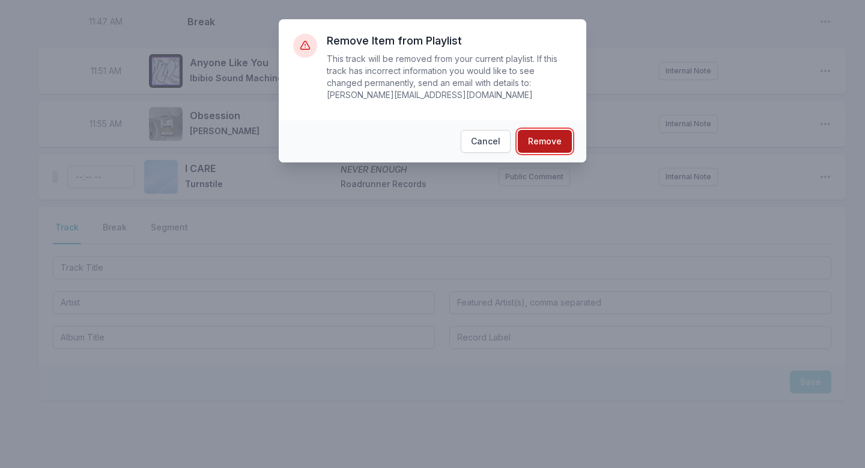
click at [539, 141] on button "Remove" at bounding box center [545, 141] width 54 height 23
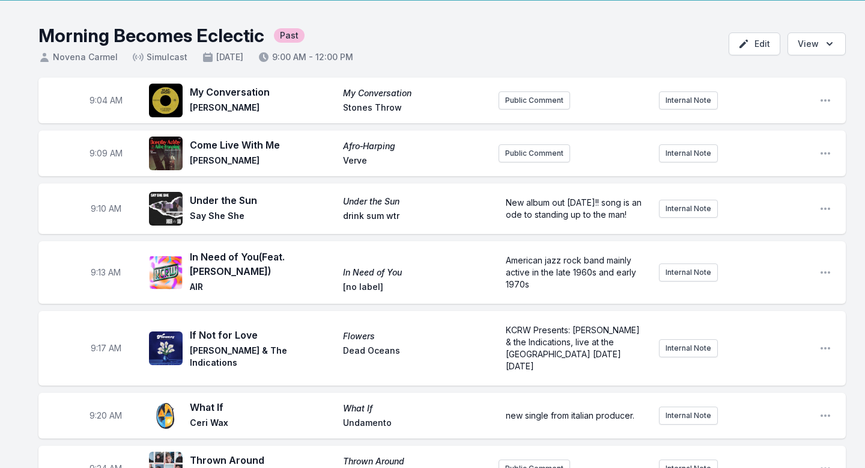
scroll to position [0, 0]
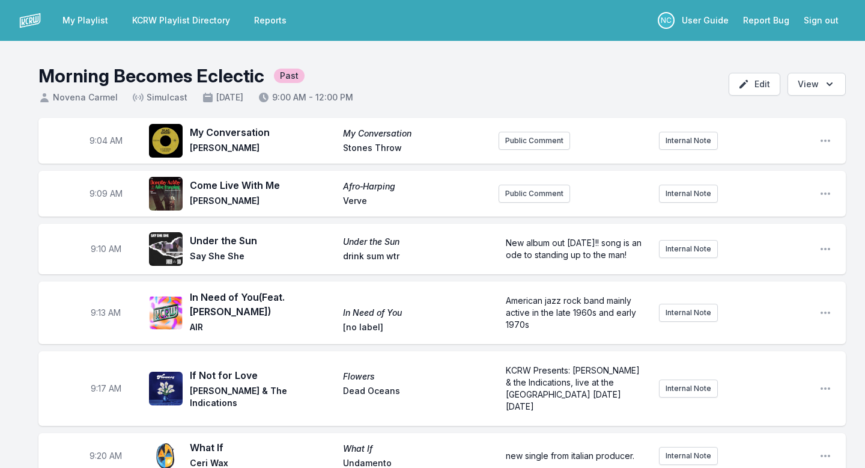
click at [191, 17] on link "KCRW Playlist Directory" at bounding box center [181, 21] width 112 height 22
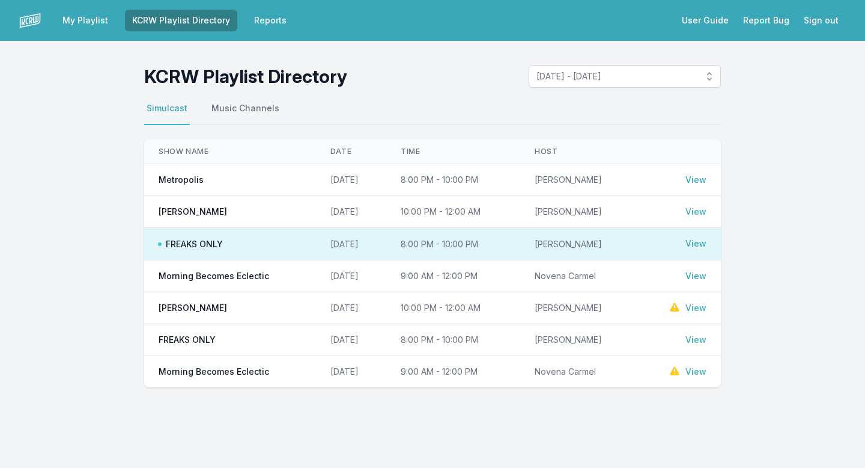
click at [91, 25] on link "My Playlist" at bounding box center [85, 21] width 60 height 22
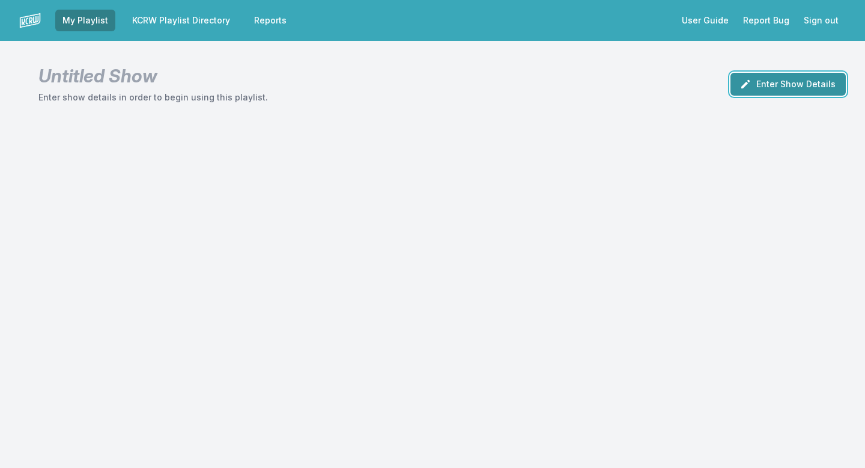
click at [776, 87] on button "Enter Show Details" at bounding box center [788, 84] width 115 height 23
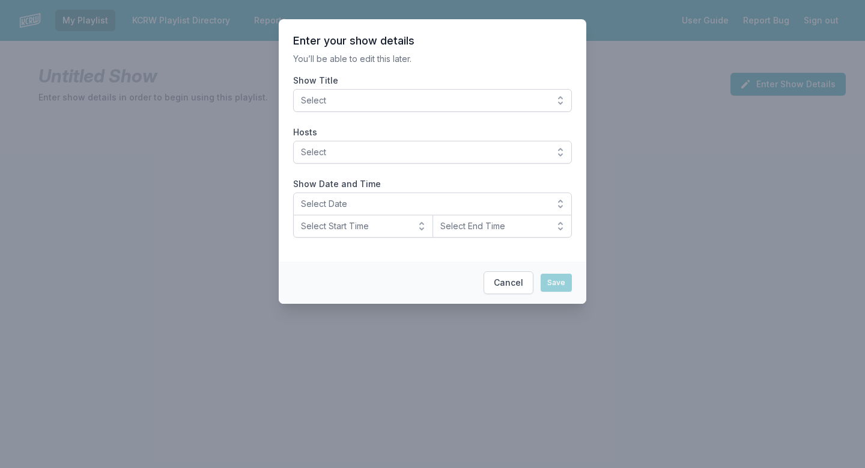
click at [492, 102] on span "Select" at bounding box center [424, 100] width 246 height 12
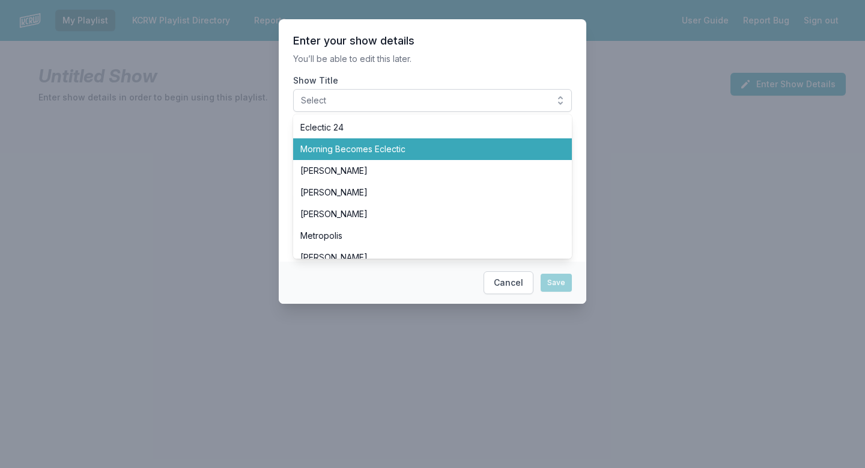
click at [441, 147] on span "Morning Becomes Eclectic" at bounding box center [425, 149] width 250 height 12
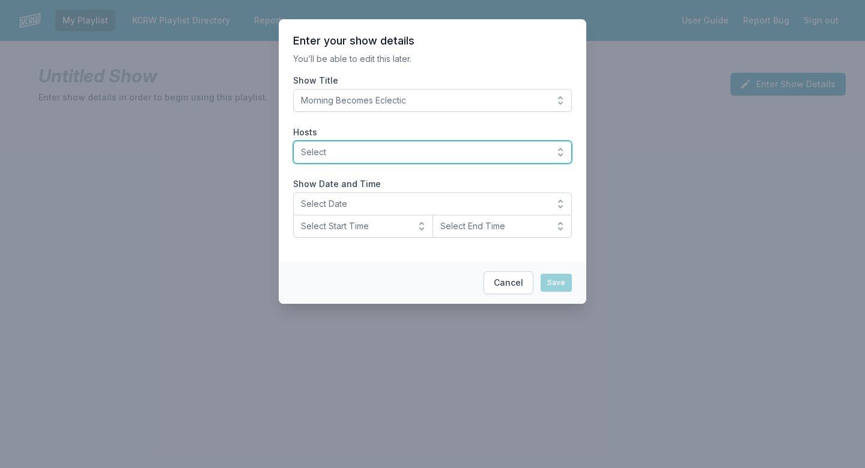
click at [356, 160] on button "Select" at bounding box center [432, 152] width 279 height 23
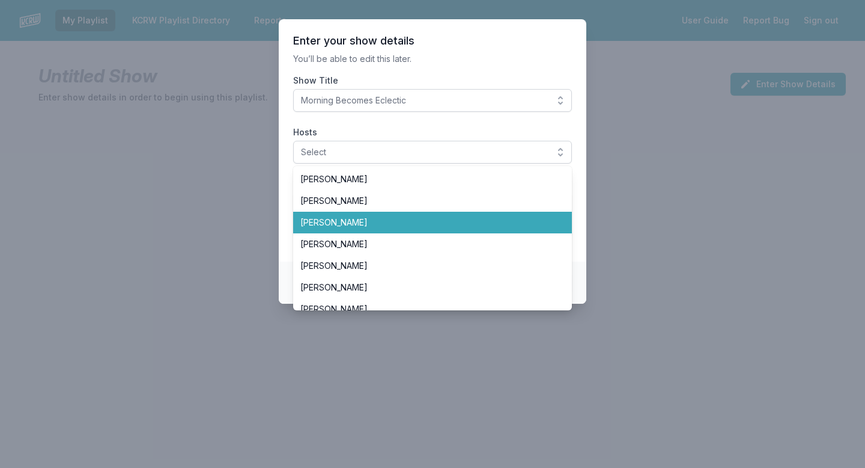
scroll to position [198, 0]
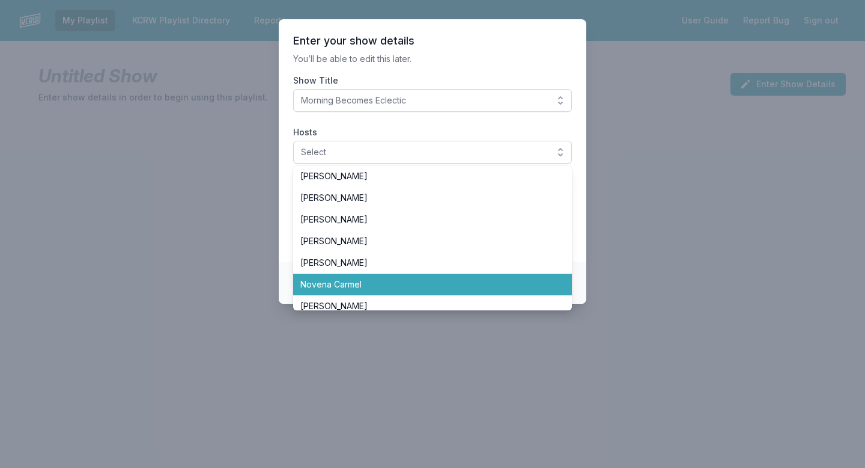
click at [335, 281] on span "Novena Carmel" at bounding box center [425, 284] width 250 height 12
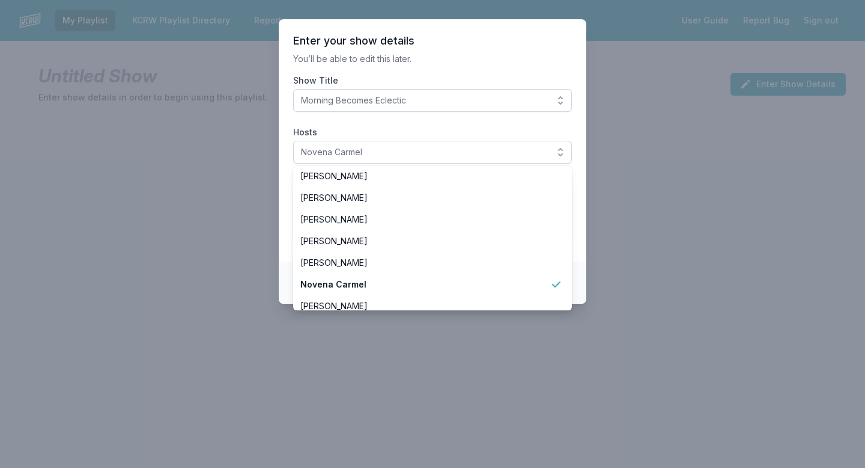
click at [447, 66] on section "Enter your show details You’ll be able to edit this later. Show Title Morning B…" at bounding box center [433, 140] width 308 height 242
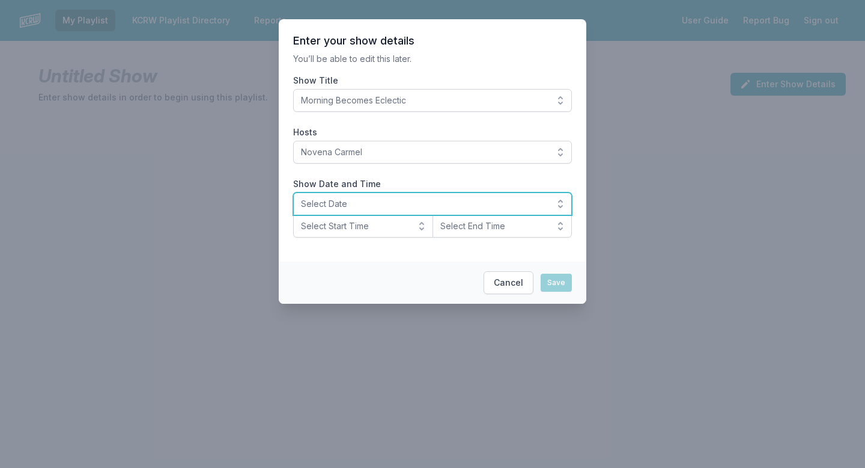
click at [319, 203] on span "Select Date" at bounding box center [424, 204] width 246 height 12
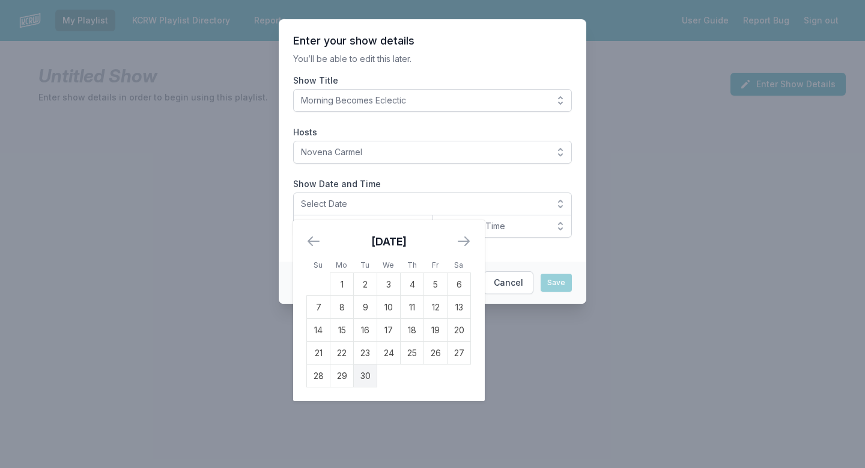
click at [468, 240] on icon "Move forward to switch to the next month." at bounding box center [464, 241] width 11 height 8
click at [389, 283] on td "1" at bounding box center [388, 284] width 23 height 23
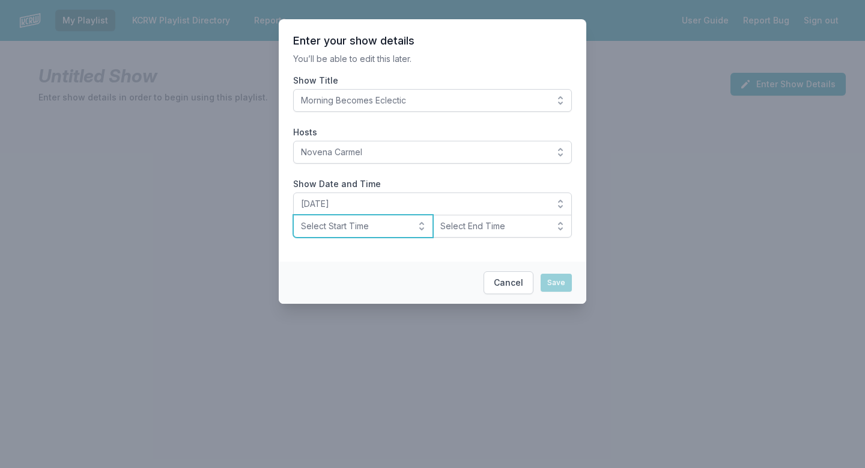
click at [355, 227] on span "Select Start Time" at bounding box center [355, 226] width 108 height 12
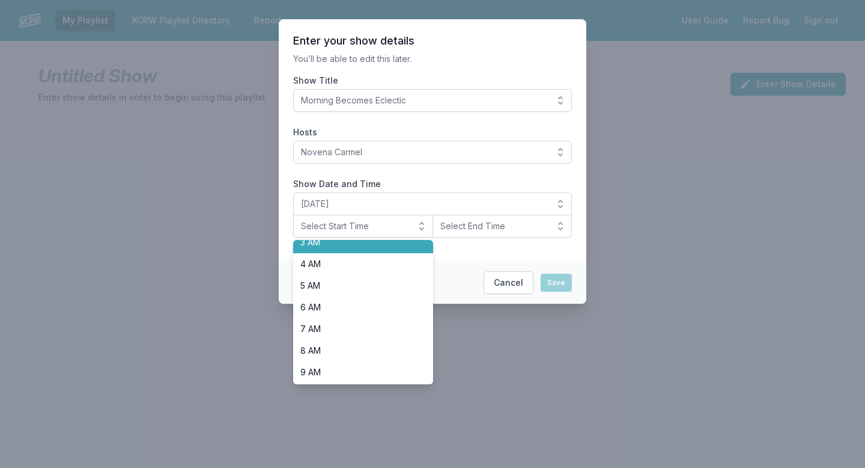
scroll to position [163, 0]
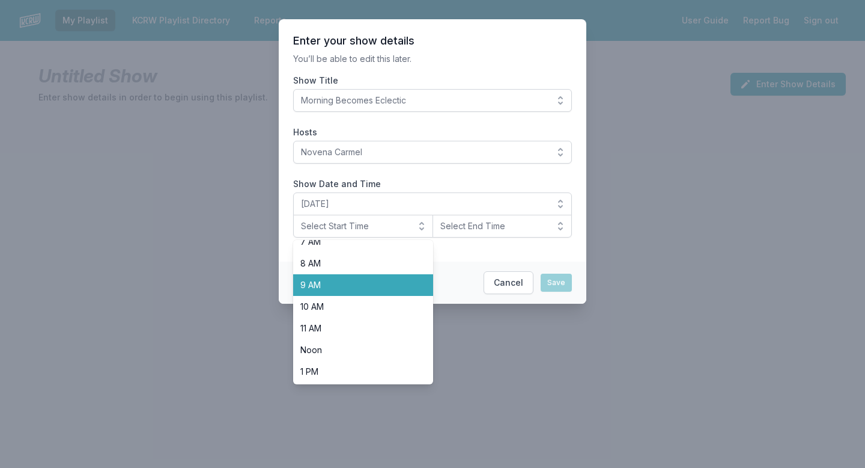
click at [346, 286] on span "9 AM" at bounding box center [355, 285] width 111 height 12
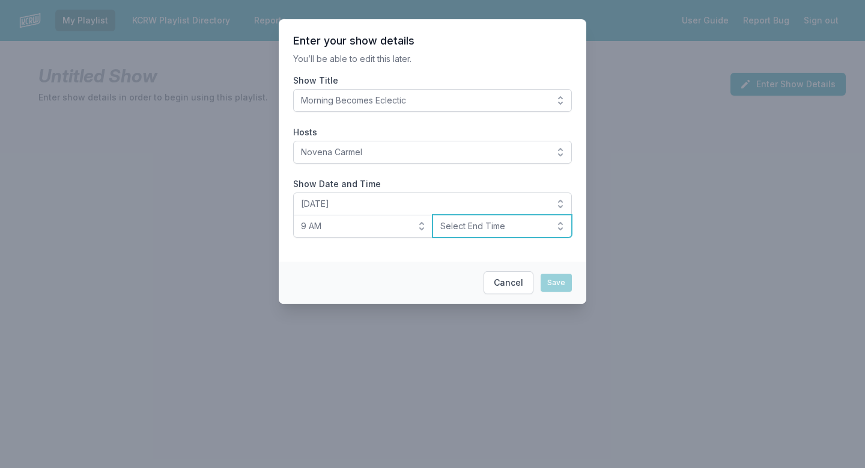
click at [465, 227] on span "Select End Time" at bounding box center [495, 226] width 108 height 12
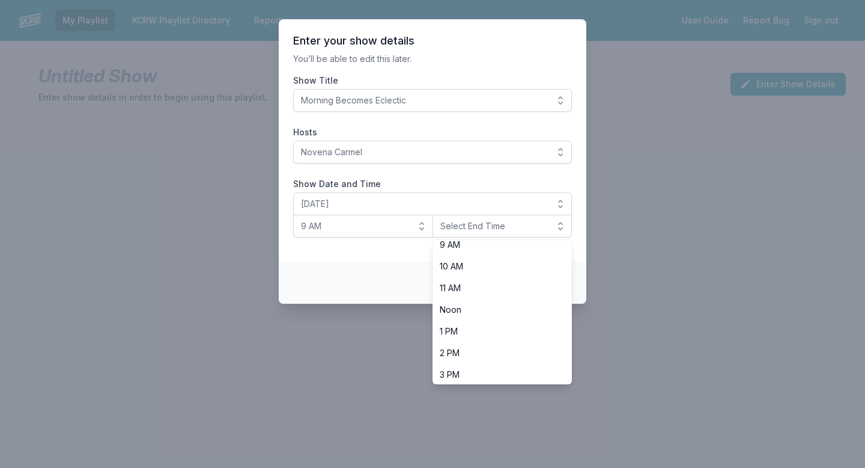
scroll to position [216, 0]
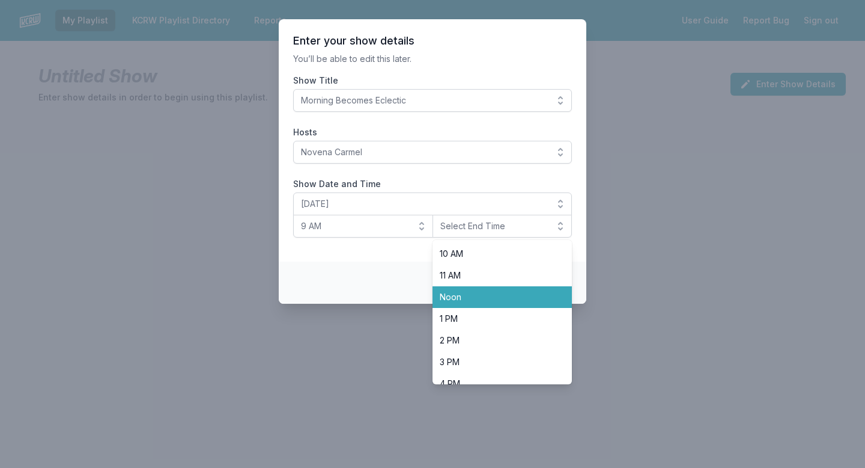
click at [461, 292] on span "Noon" at bounding box center [495, 297] width 111 height 12
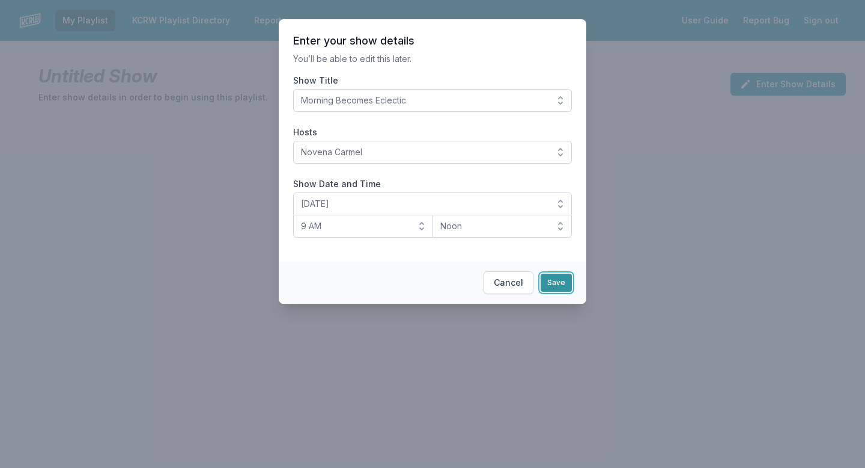
click at [558, 279] on button "Save" at bounding box center [556, 282] width 31 height 18
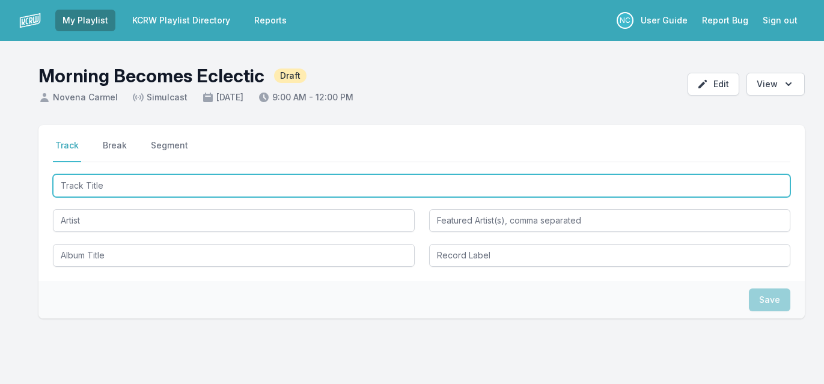
click at [271, 186] on input "Track Title" at bounding box center [421, 185] width 737 height 23
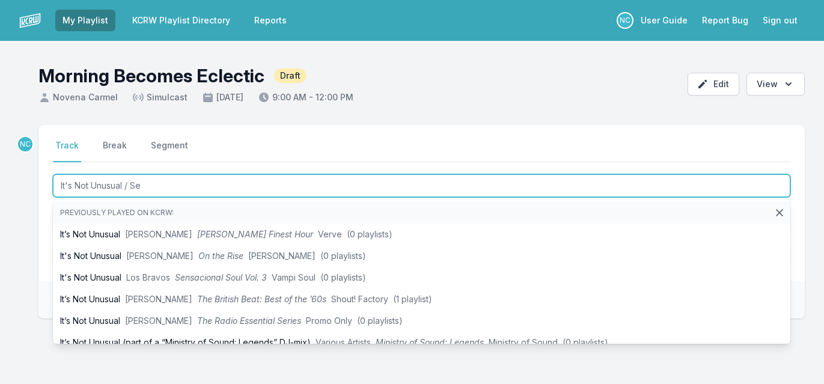
type input "It's Not Unusual / See"
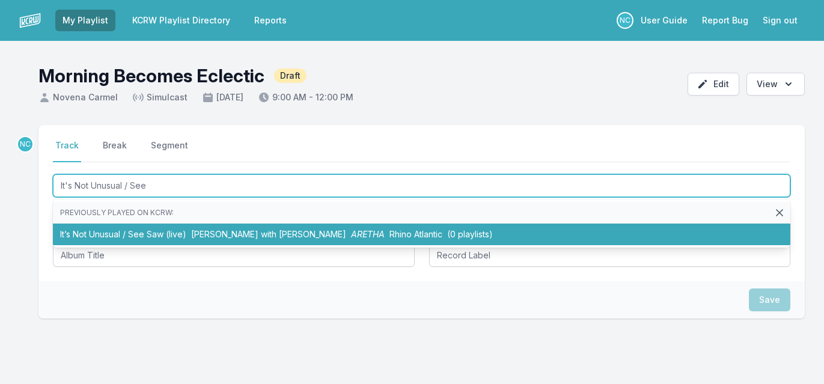
click at [203, 239] on span "Aretha Franklin with Tom Jones" at bounding box center [268, 234] width 155 height 10
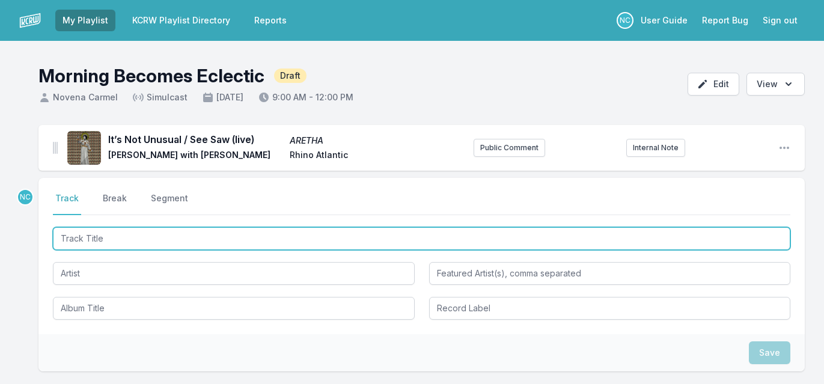
click at [159, 239] on input "Track Title" at bounding box center [421, 238] width 737 height 23
type input "Lola My Love"
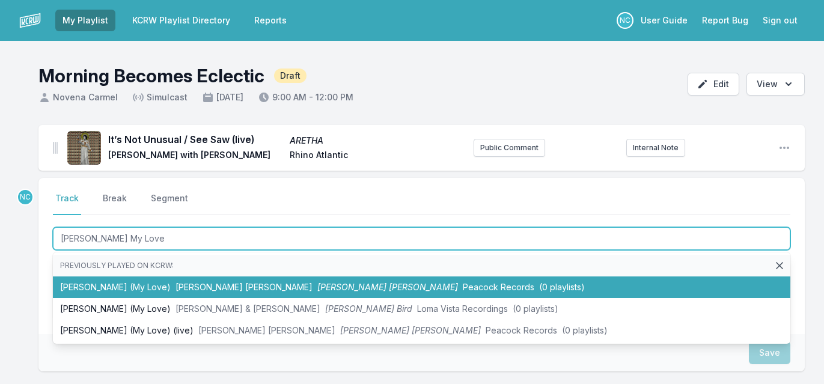
click at [133, 277] on li "Lola (My Love) Buckingham Nicks Buckingham Nicks Peacock Records (0 playlists)" at bounding box center [421, 287] width 737 height 22
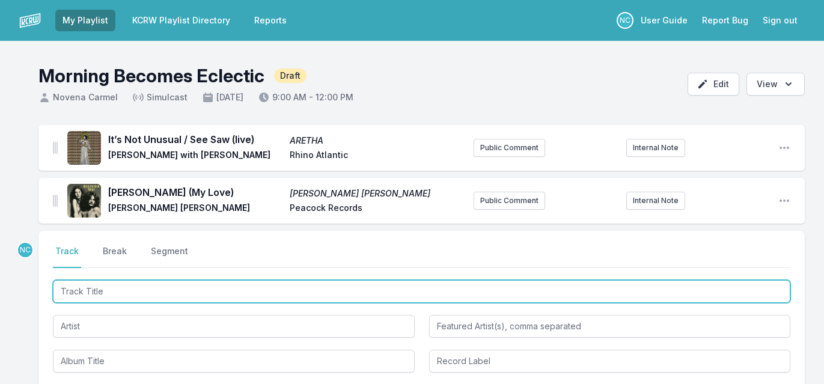
click at [168, 297] on input "Track Title" at bounding box center [421, 291] width 737 height 23
paste input "Check Your Phone"
type input "Check Your Phone"
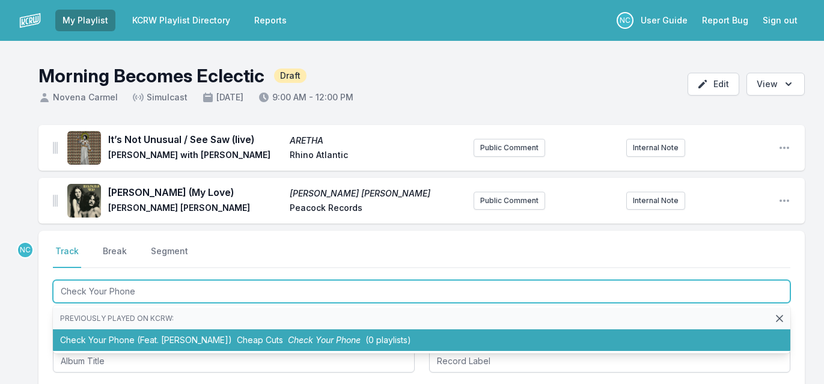
click at [182, 333] on li "Check Your Phone (Feat. Pete Wentz) Cheap Cuts Check Your Phone (0 playlists)" at bounding box center [421, 340] width 737 height 22
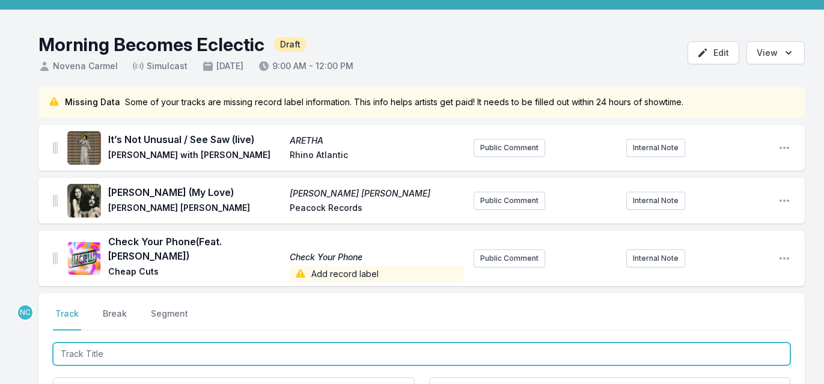
scroll to position [50, 0]
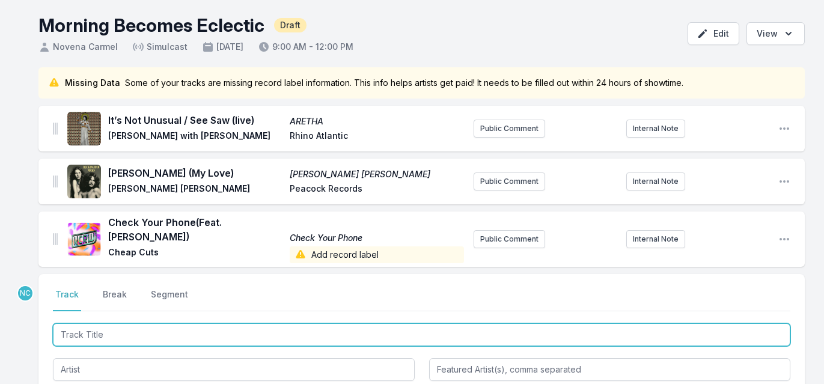
click at [81, 323] on input "Track Title" at bounding box center [421, 334] width 737 height 23
type input "Step By Step"
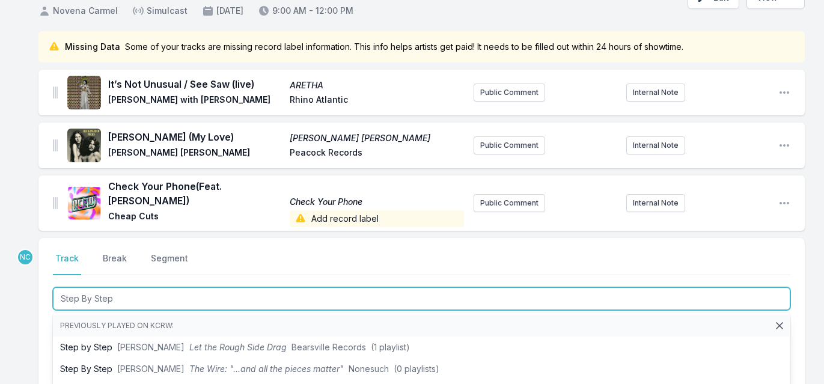
scroll to position [87, 0]
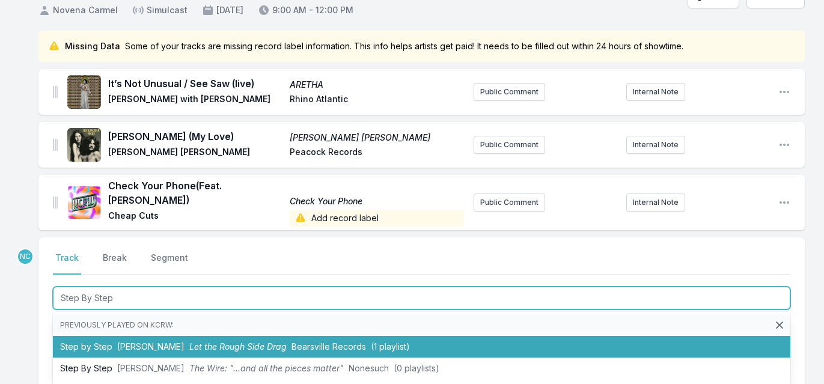
click at [92, 340] on li "Step by Step Jesse Winchester Let the Rough Side Drag Bearsville Records (1 pla…" at bounding box center [421, 347] width 737 height 22
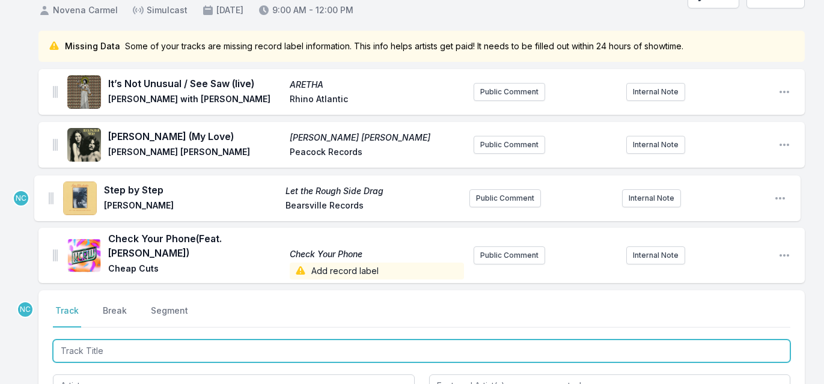
drag, startPoint x: 55, startPoint y: 252, endPoint x: 50, endPoint y: 196, distance: 56.1
click at [50, 196] on ul "It’s Not Unusual / See Saw (live) ARETHA Aretha Franklin with Tom Jones Rhino A…" at bounding box center [421, 176] width 766 height 214
click at [152, 340] on input "Track Title" at bounding box center [421, 351] width 737 height 23
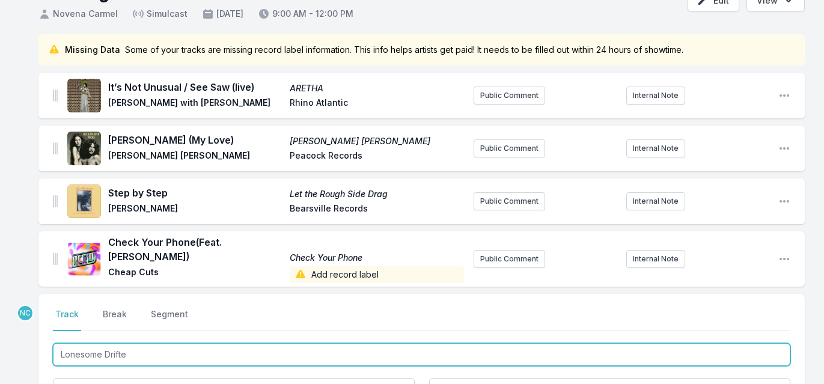
type input "Lonesome Drifter"
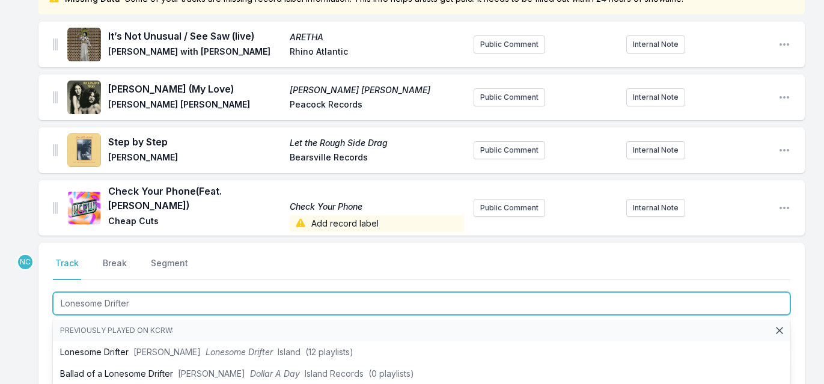
scroll to position [136, 0]
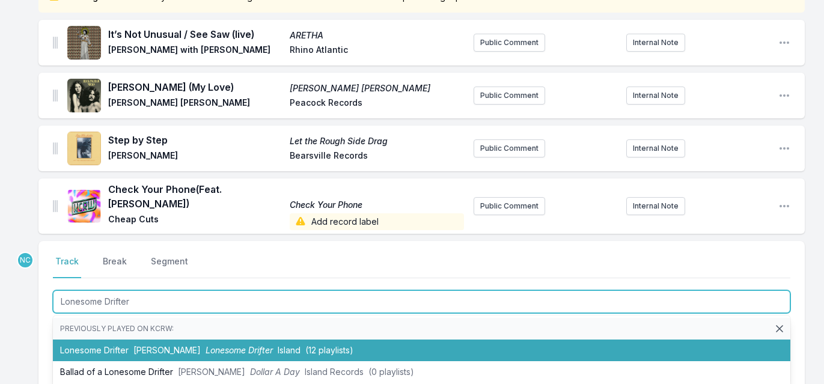
click at [145, 345] on span "Charley Crockett" at bounding box center [166, 350] width 67 height 10
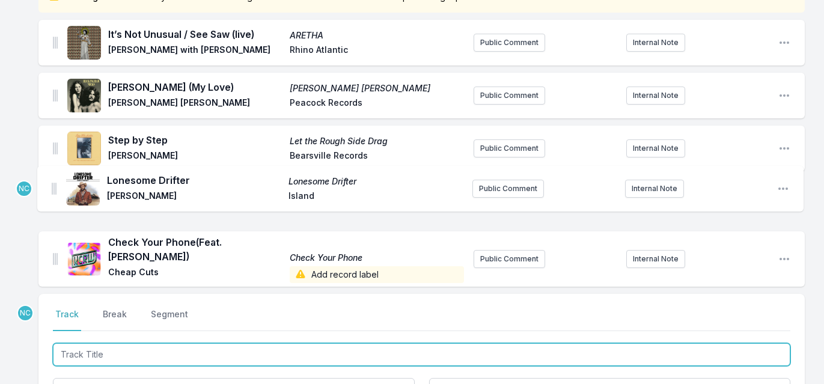
drag, startPoint x: 54, startPoint y: 252, endPoint x: 53, endPoint y: 188, distance: 63.7
click at [53, 188] on ul "It’s Not Unusual / See Saw (live) ARETHA Aretha Franklin with Tom Jones Rhino A…" at bounding box center [421, 153] width 766 height 267
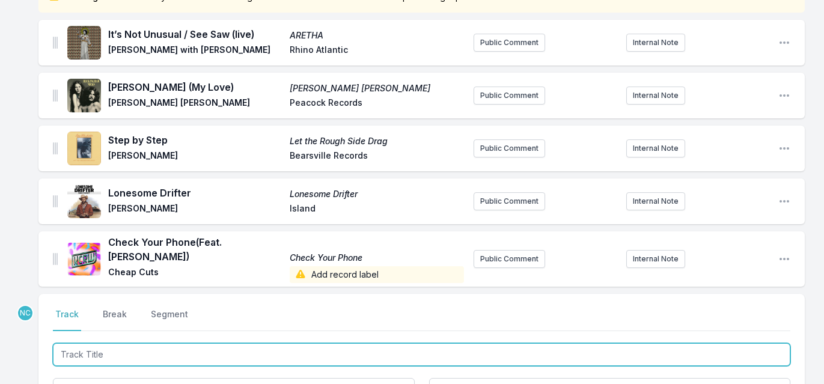
click at [129, 344] on input "Track Title" at bounding box center [421, 354] width 737 height 23
paste input "Fantastica Bahia"
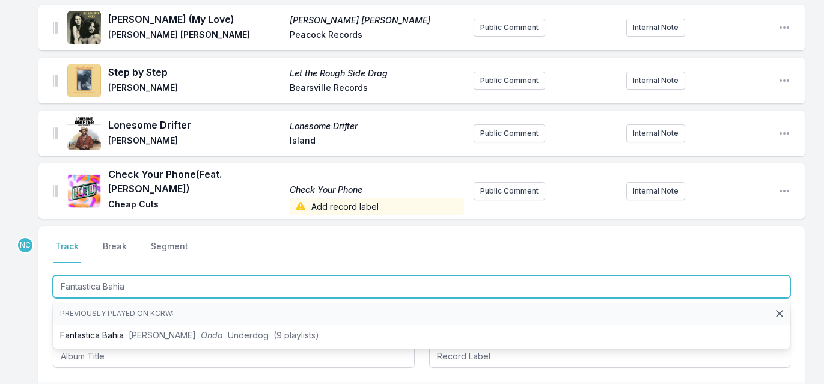
scroll to position [205, 0]
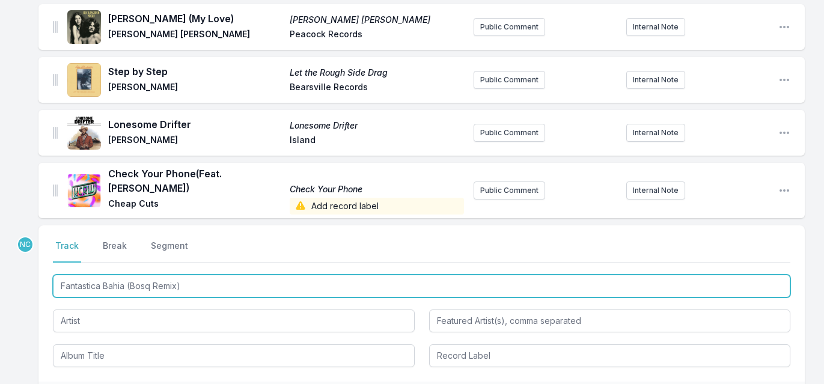
type input "Fantastica Bahia (Bosq Remix)"
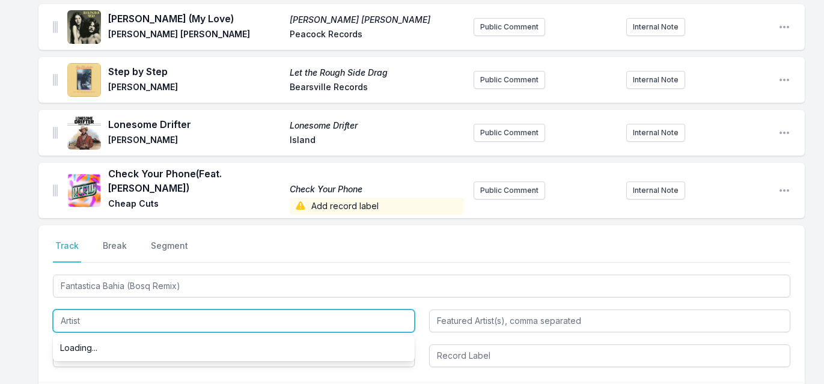
click at [119, 313] on input "Artist" at bounding box center [234, 321] width 362 height 23
paste input "João Selva"
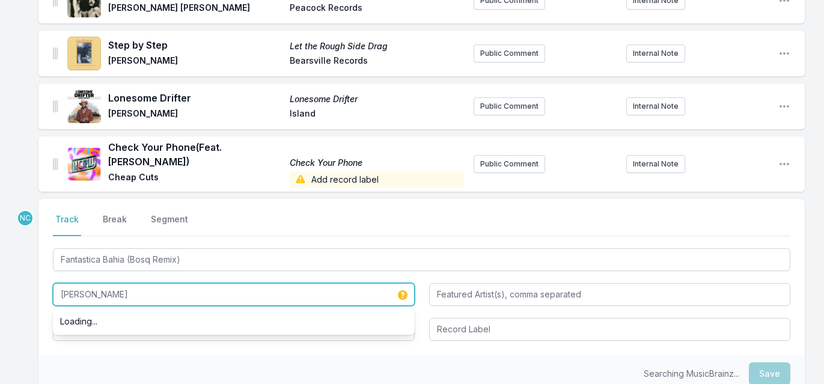
scroll to position [232, 0]
type input "João Selva"
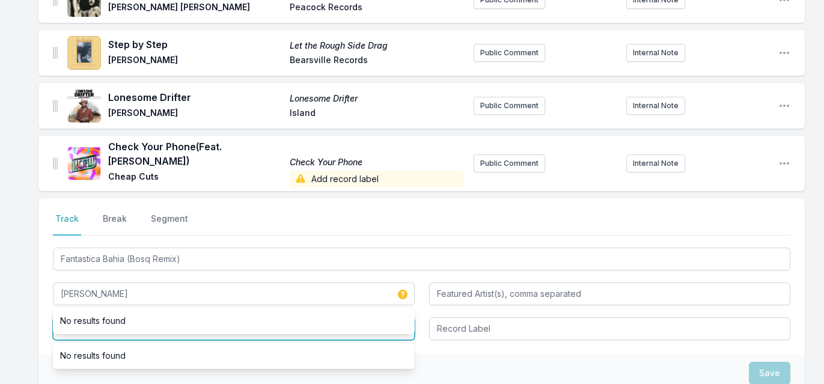
click at [142, 326] on input "Album Title" at bounding box center [234, 328] width 362 height 23
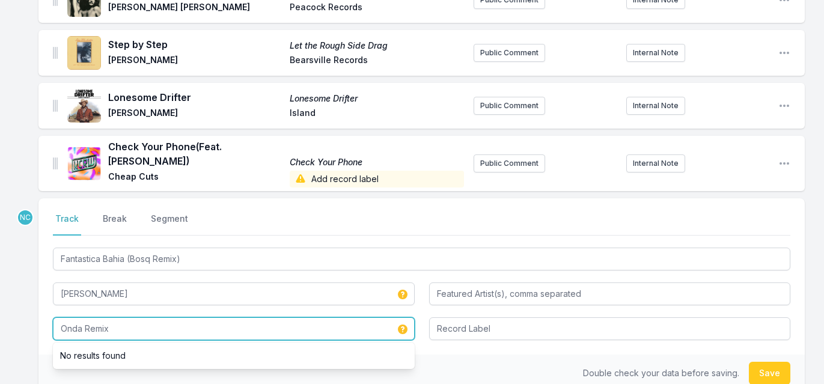
type input "Onda Remix"
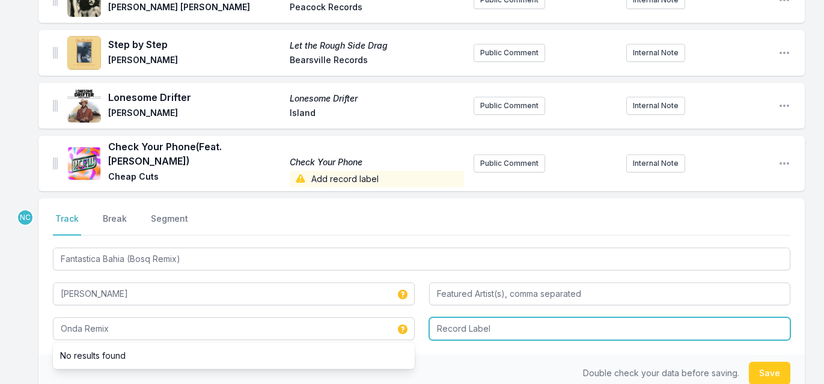
click at [458, 320] on input "Record Label" at bounding box center [610, 328] width 362 height 23
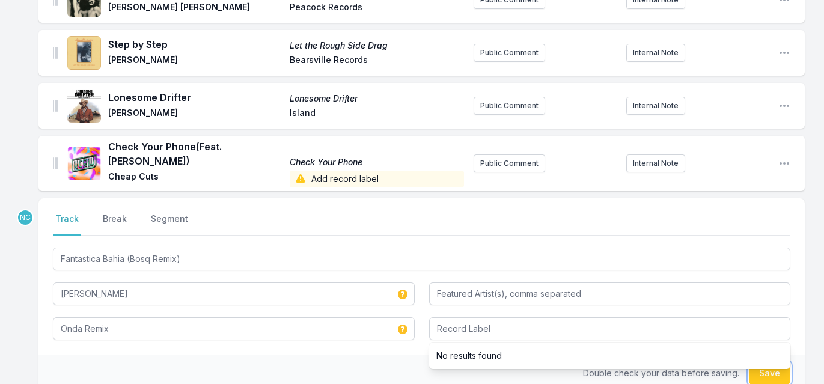
click at [770, 365] on button "Save" at bounding box center [769, 373] width 41 height 23
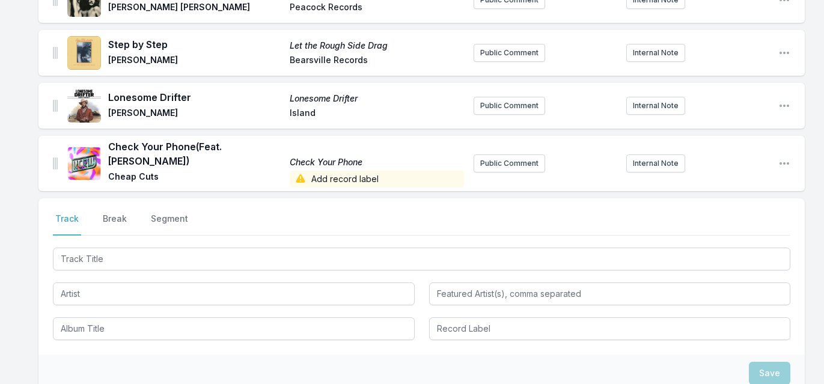
scroll to position [285, 0]
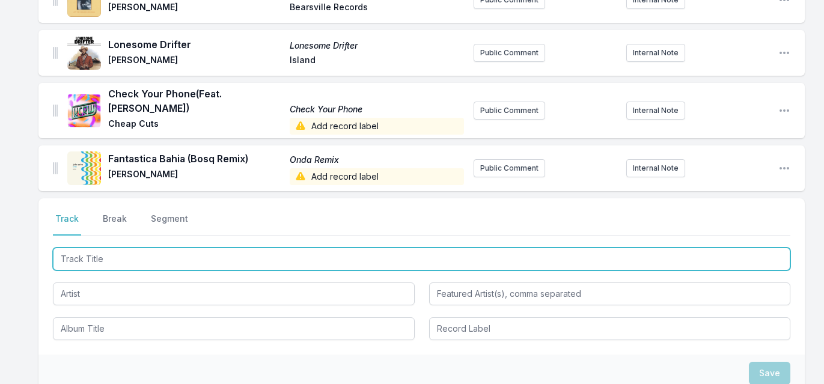
click at [154, 249] on input "Track Title" at bounding box center [421, 259] width 737 height 23
paste input "Cosmic Kids"
type input "Cosmic Kids"
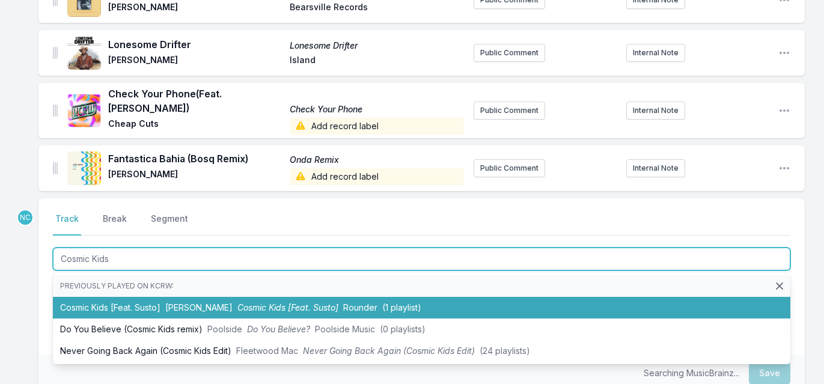
click at [157, 297] on li "Cosmic Kids [Feat. Susto] Judy Blank Cosmic Kids [Feat. Susto] Rounder (1 playl…" at bounding box center [421, 308] width 737 height 22
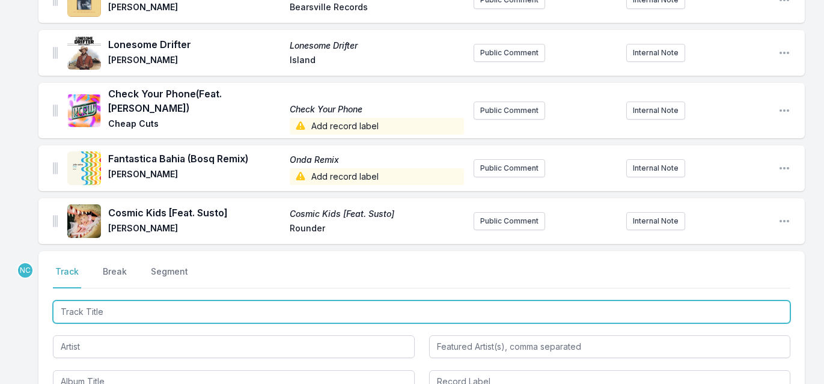
scroll to position [338, 0]
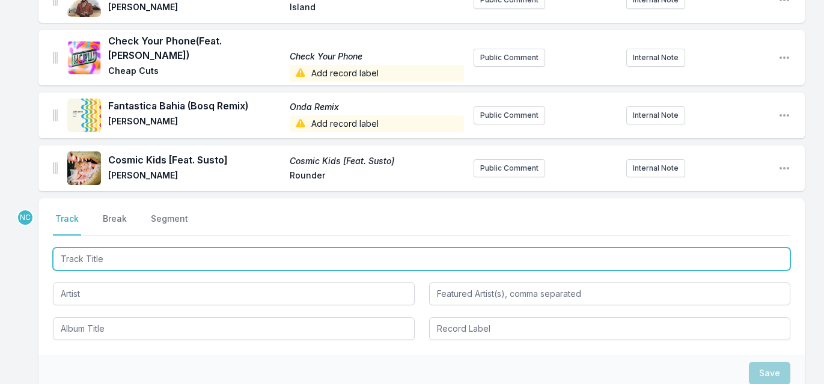
click at [148, 258] on input "Track Title" at bounding box center [421, 259] width 737 height 23
paste input "QUE CE SOIT CLAIR"
type input "QUE CE SOIT CLAIR"
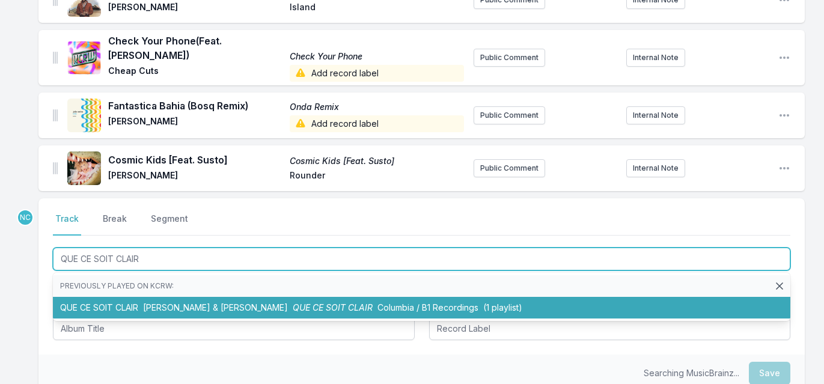
click at [149, 302] on span "Paul Kalkbrenner & Stromae" at bounding box center [215, 307] width 145 height 10
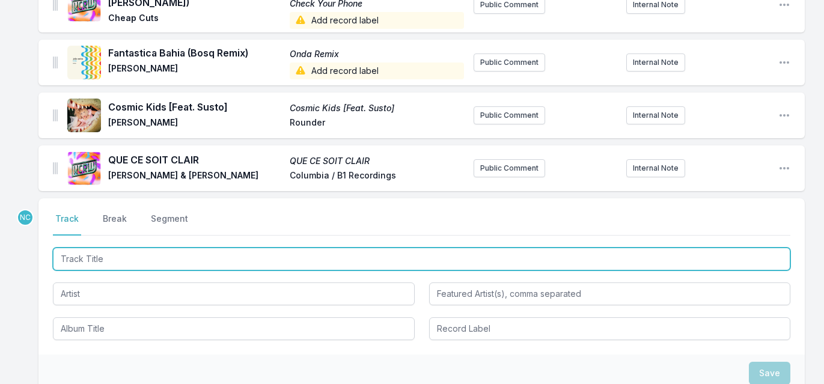
click at [213, 248] on input "Track Title" at bounding box center [421, 259] width 737 height 23
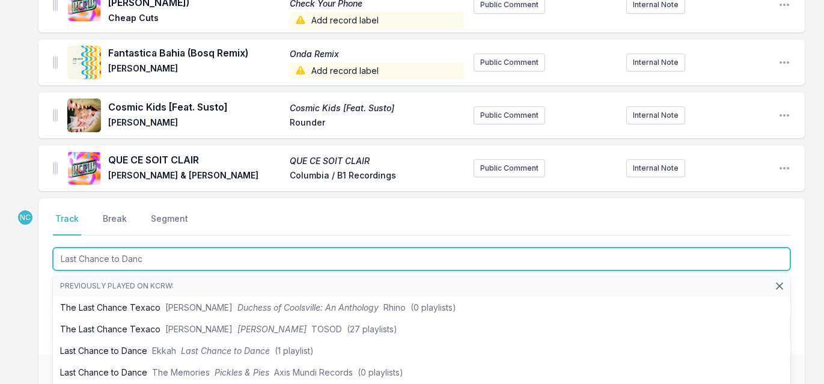
type input "Last Chance to Dance"
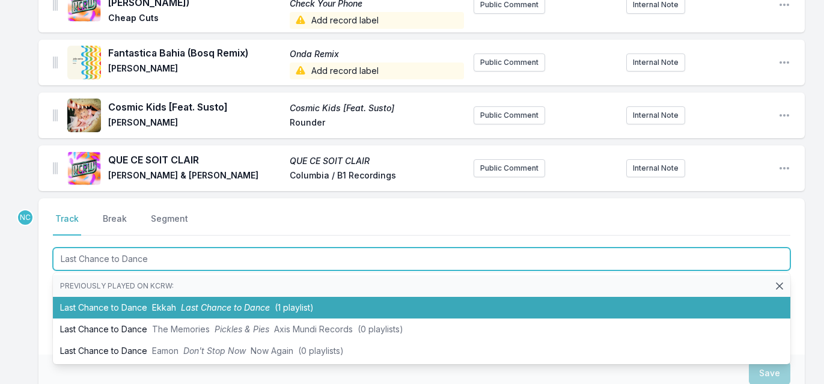
click at [212, 302] on span "Last Chance to Dance" at bounding box center [225, 307] width 89 height 10
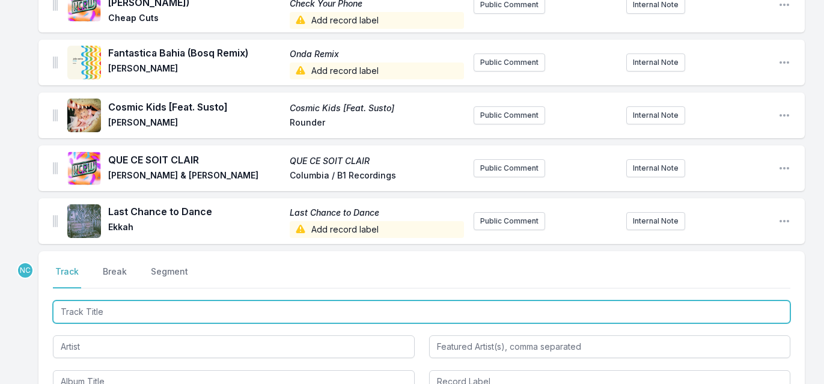
scroll to position [444, 0]
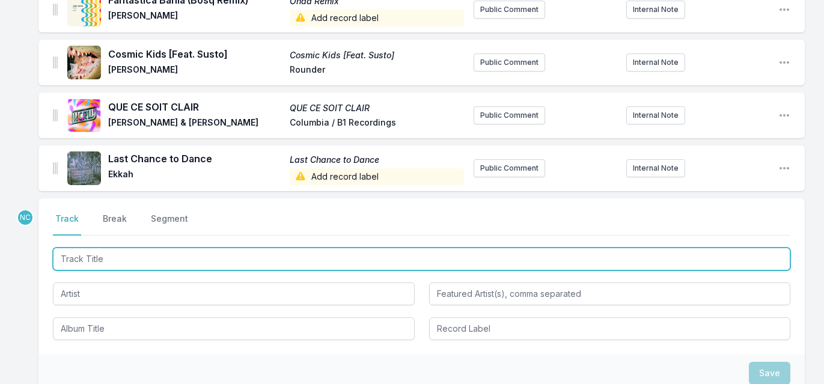
click at [127, 248] on input "Track Title" at bounding box center [421, 259] width 737 height 23
type input "Fool For Love"
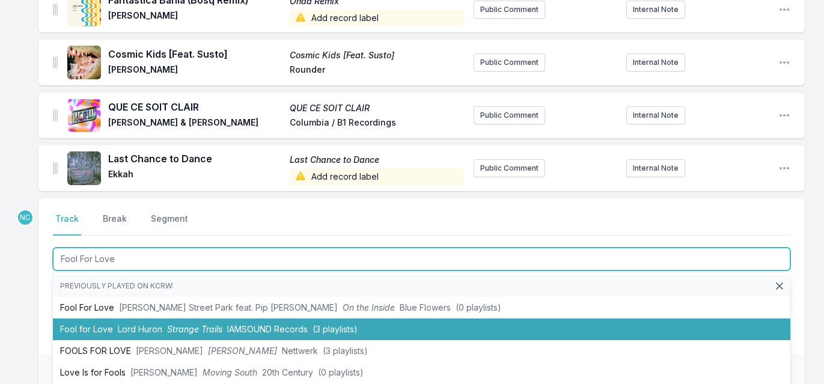
click at [111, 319] on li "Fool for Love Lord Huron Strange Trails IAMSOUND Records (3 playlists)" at bounding box center [421, 330] width 737 height 22
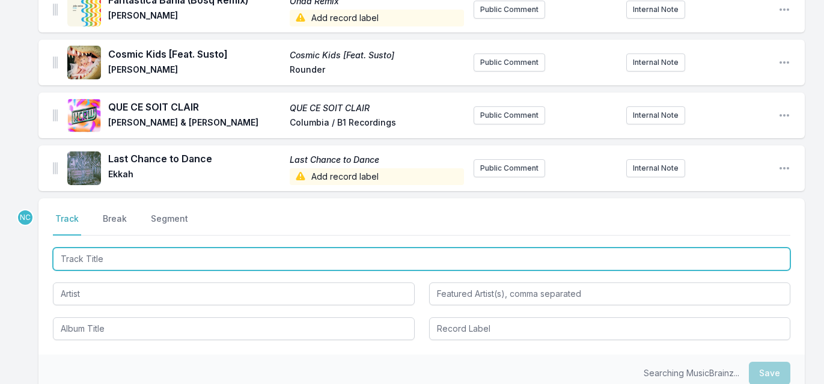
scroll to position [496, 0]
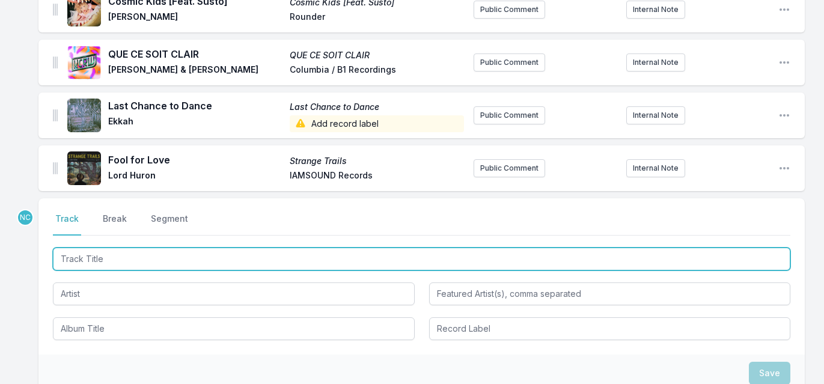
click at [182, 260] on input "Track Title" at bounding box center [421, 259] width 737 height 23
type input "UFO"
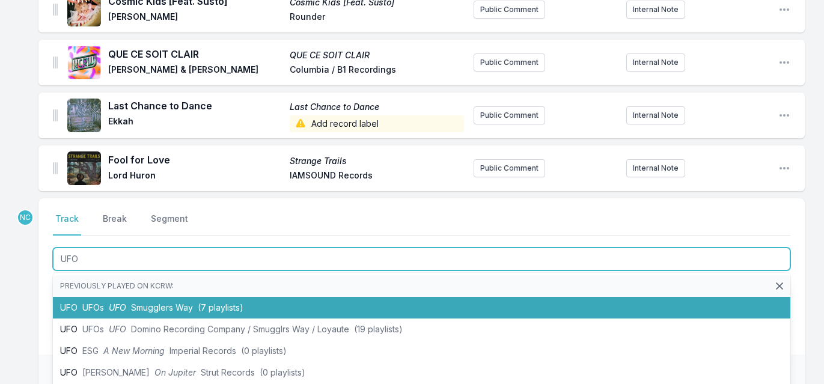
click at [184, 302] on span "Smugglers Way" at bounding box center [162, 307] width 62 height 10
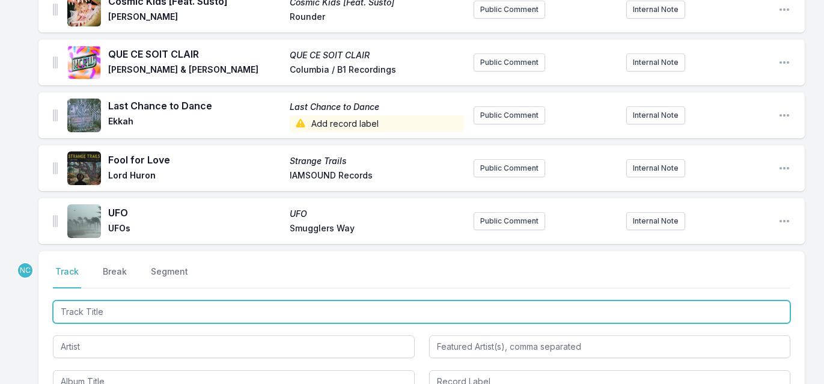
scroll to position [549, 0]
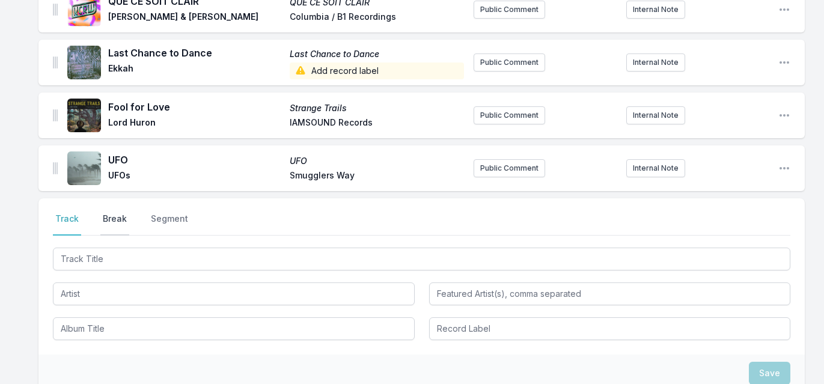
click at [118, 213] on button "Break" at bounding box center [114, 224] width 29 height 23
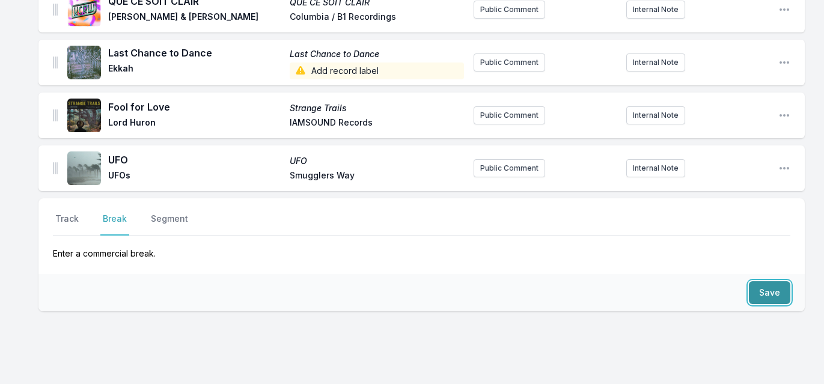
click at [767, 285] on button "Save" at bounding box center [769, 292] width 41 height 23
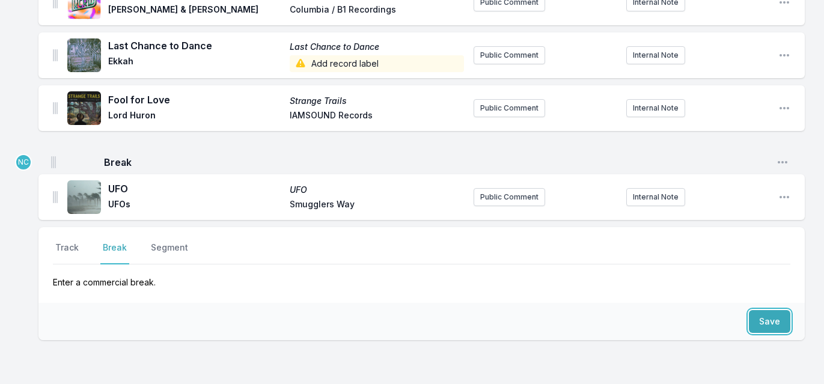
scroll to position [514, 0]
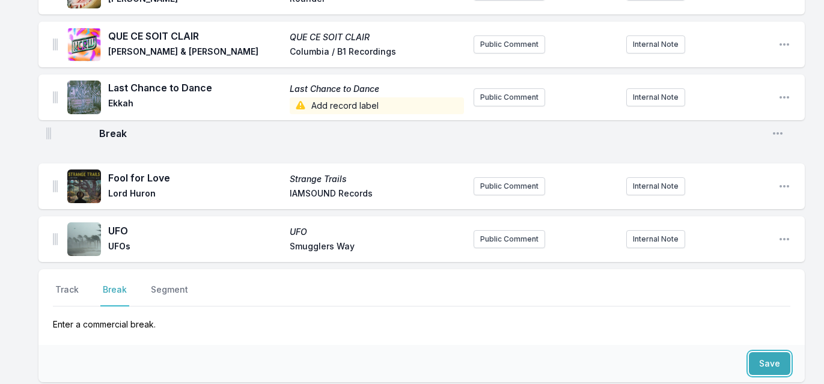
drag, startPoint x: 57, startPoint y: 164, endPoint x: 49, endPoint y: 125, distance: 39.8
click at [787, 356] on button "Save" at bounding box center [769, 363] width 41 height 23
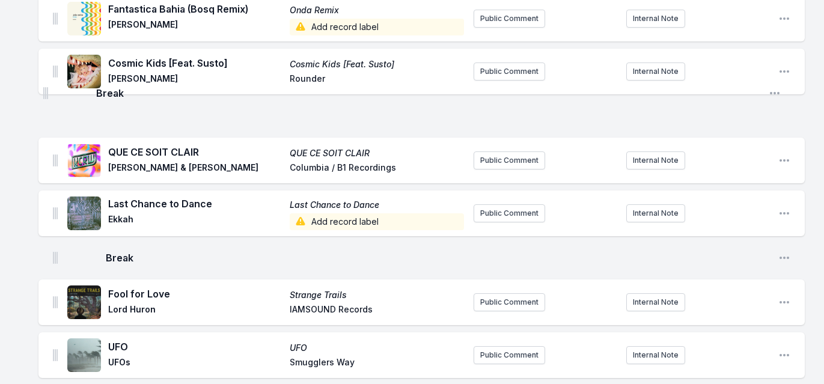
scroll to position [430, 0]
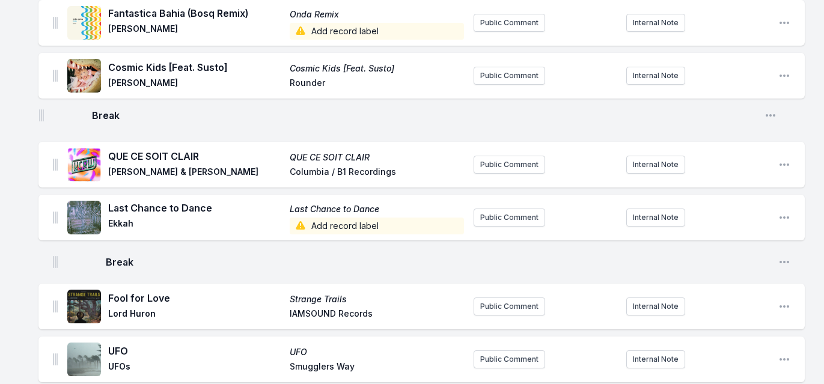
drag, startPoint x: 56, startPoint y: 233, endPoint x: 41, endPoint y: 103, distance: 131.3
click at [41, 103] on ul "It’s Not Unusual / See Saw (live) ARETHA Aretha Franklin with Tom Jones Rhino A…" at bounding box center [421, 54] width 766 height 656
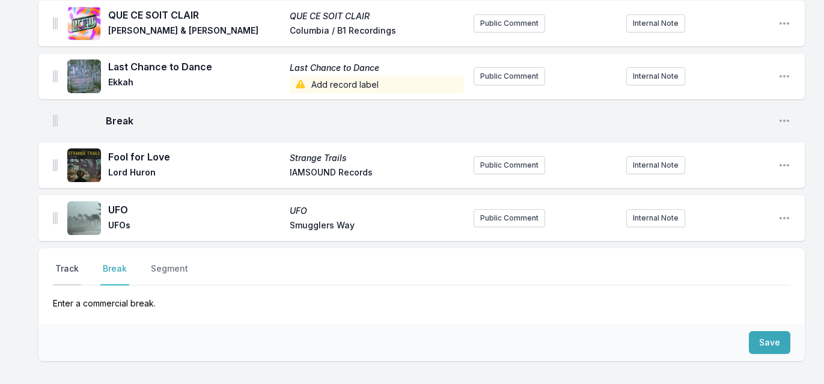
click at [70, 263] on button "Track" at bounding box center [67, 274] width 28 height 23
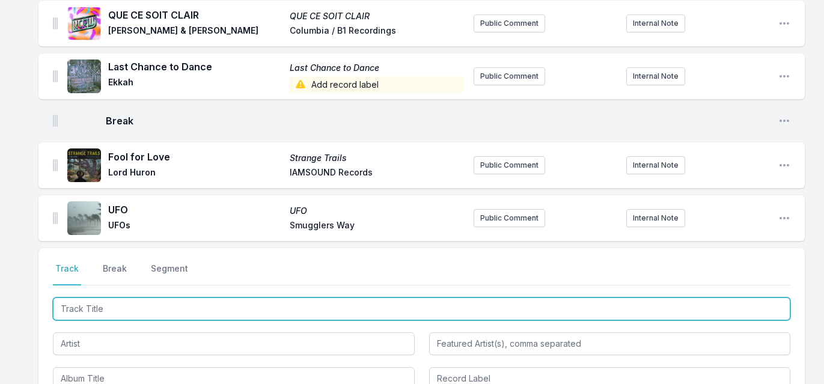
click at [128, 297] on input "Track Title" at bounding box center [421, 308] width 737 height 23
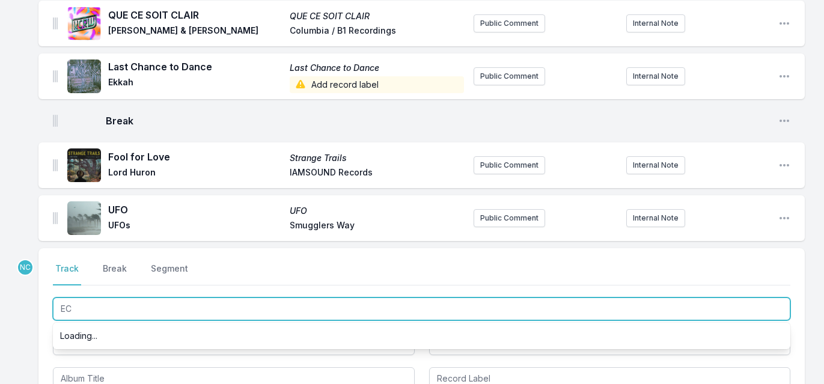
type input "E"
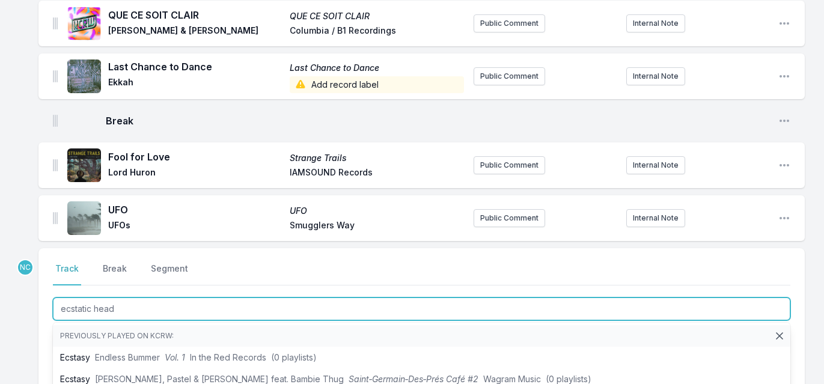
type input "ecstatic heads"
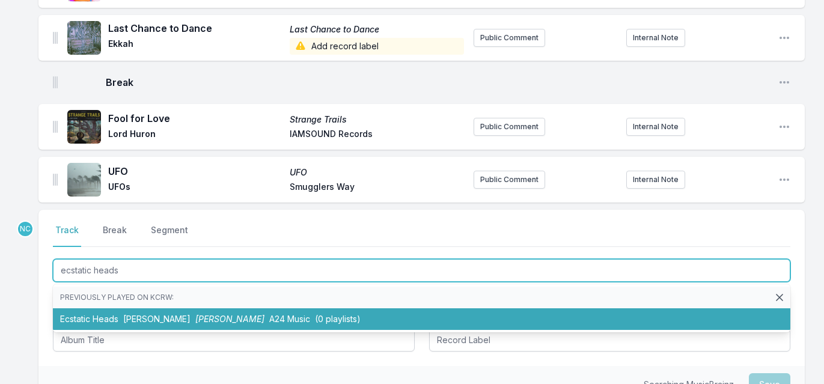
click at [132, 315] on li "Ecstatic Heads Mark William Lewis Mark William Lewis A24 Music (0 playlists)" at bounding box center [421, 319] width 737 height 22
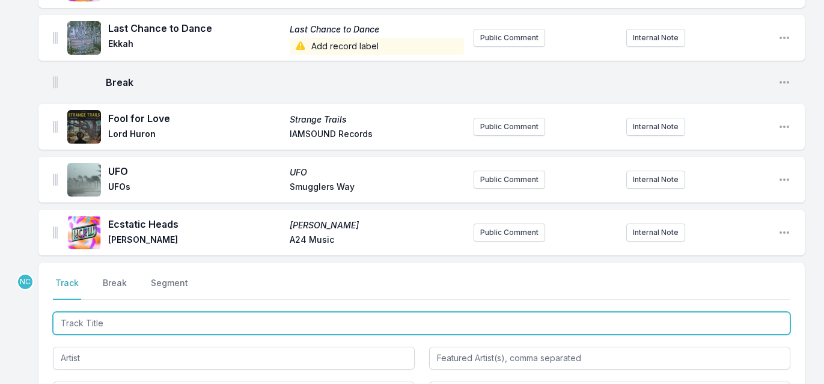
scroll to position [663, 0]
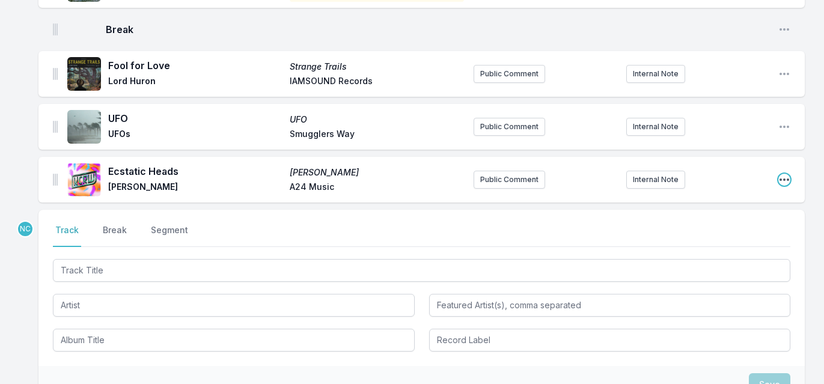
click at [786, 174] on icon "Open playlist item options" at bounding box center [784, 180] width 12 height 12
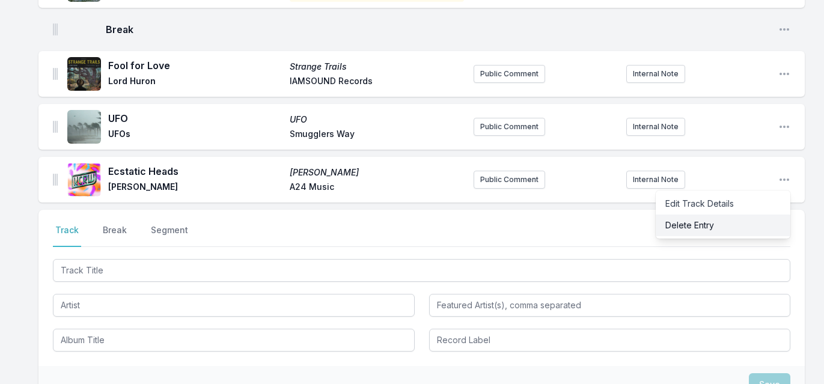
click at [738, 215] on button "Delete Entry" at bounding box center [723, 226] width 135 height 22
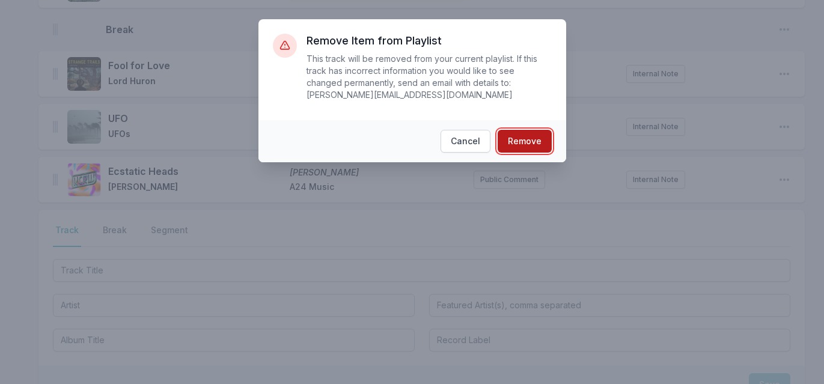
click at [523, 138] on button "Remove" at bounding box center [525, 141] width 54 height 23
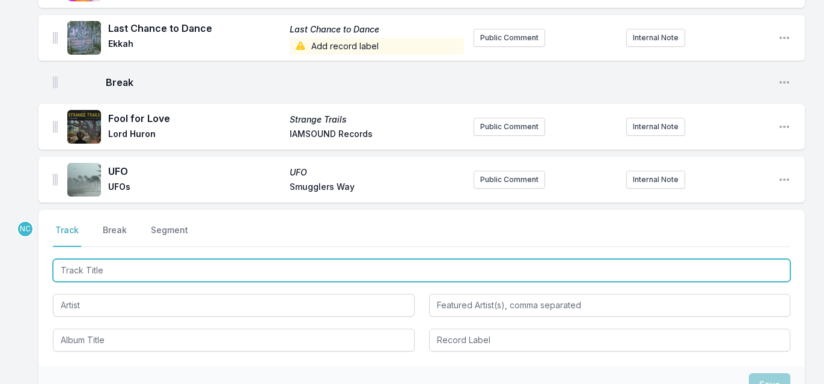
click at [168, 265] on input "Track Title" at bounding box center [421, 270] width 737 height 23
paste input "animal (fish factory session)"
type input "animal (fish factory session)"
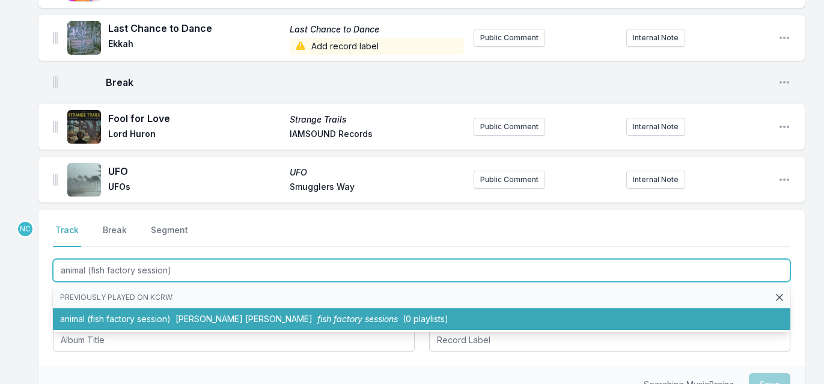
click at [168, 309] on li "animal (fish factory session) Martin Luke Brown fish factory sessions (0 playli…" at bounding box center [421, 319] width 737 height 22
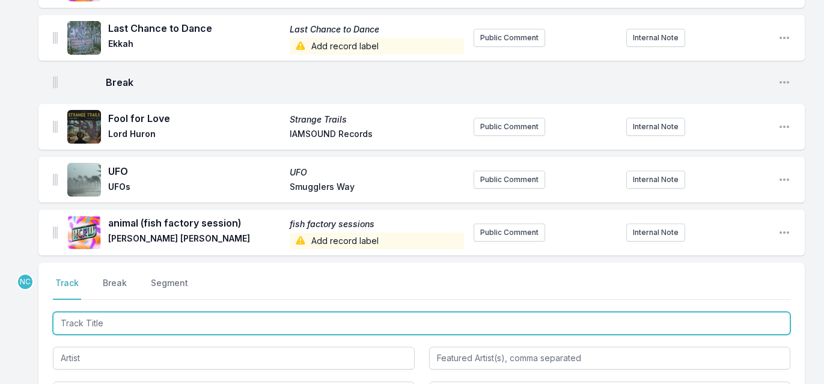
scroll to position [663, 0]
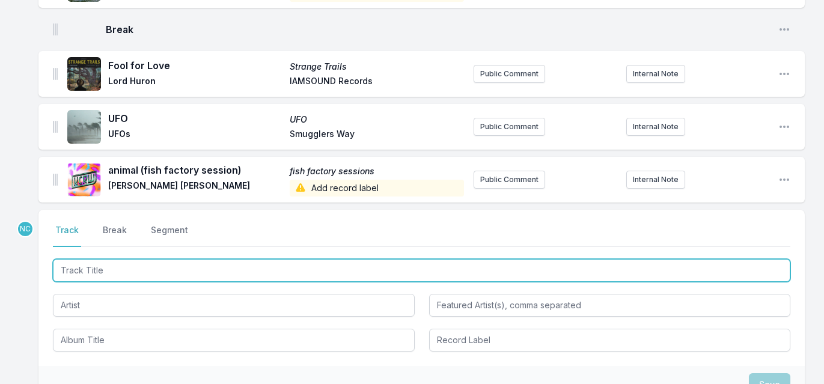
click at [153, 263] on input "Track Title" at bounding box center [421, 270] width 737 height 23
paste input "New Flower!"
type input "New Flower!"
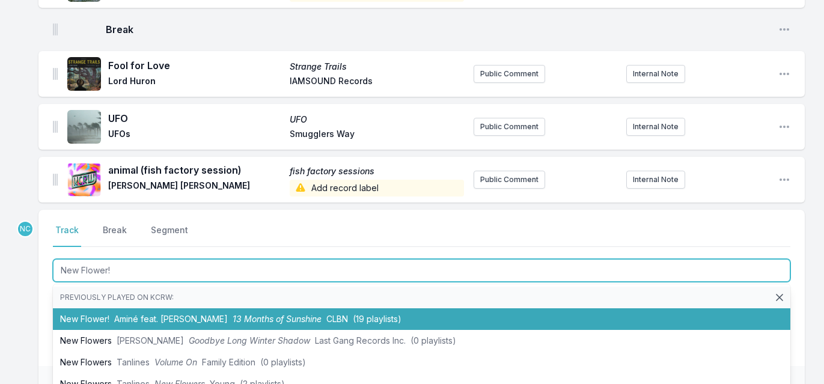
click at [155, 314] on span "Aminé feat. Leon Thomas" at bounding box center [171, 319] width 114 height 10
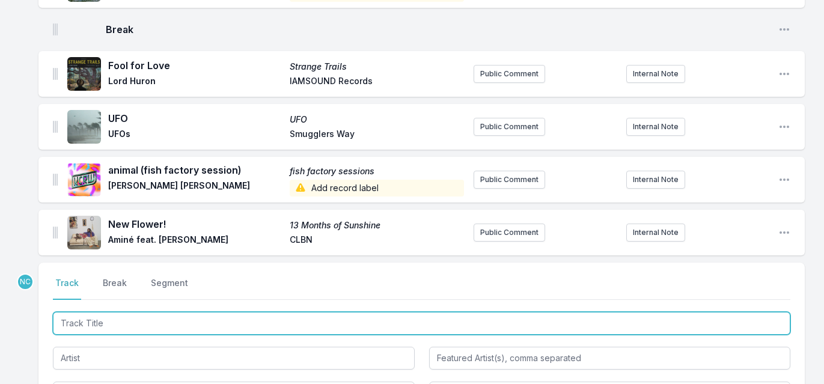
scroll to position [716, 0]
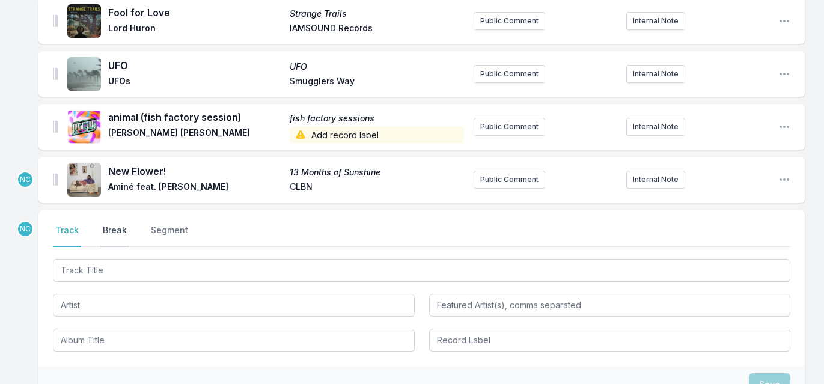
click at [119, 226] on button "Break" at bounding box center [114, 235] width 29 height 23
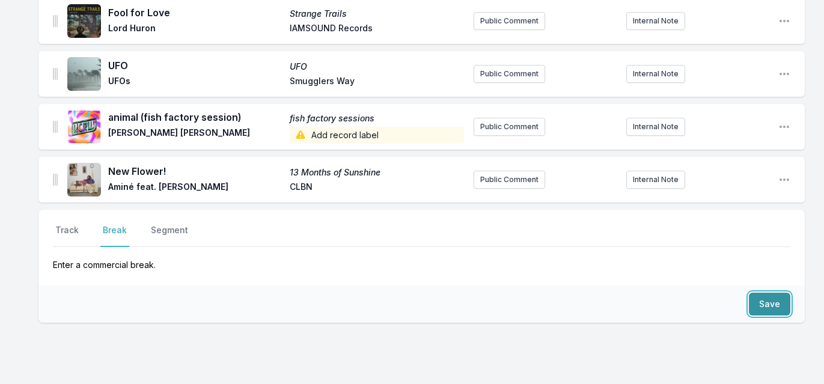
click at [766, 293] on button "Save" at bounding box center [769, 304] width 41 height 23
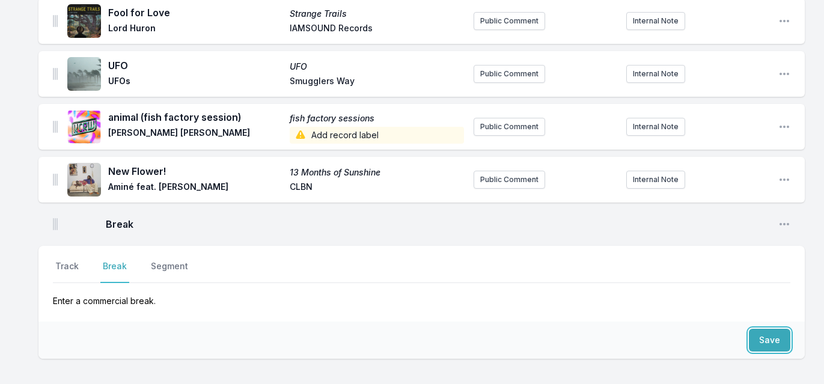
scroll to position [752, 0]
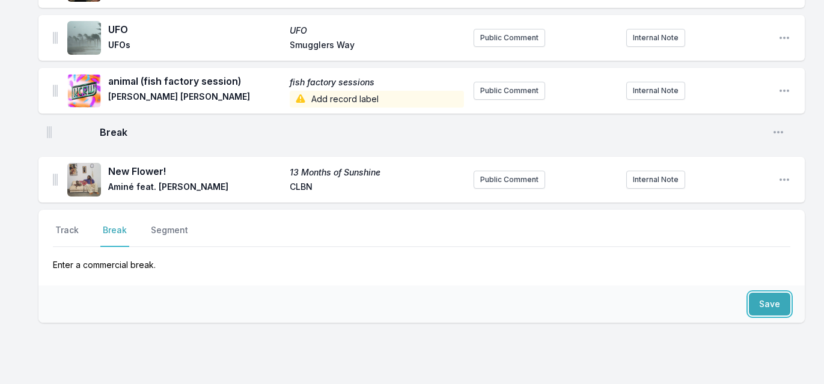
drag, startPoint x: 54, startPoint y: 177, endPoint x: 47, endPoint y: 121, distance: 57.0
click at [74, 224] on button "Track" at bounding box center [67, 235] width 28 height 23
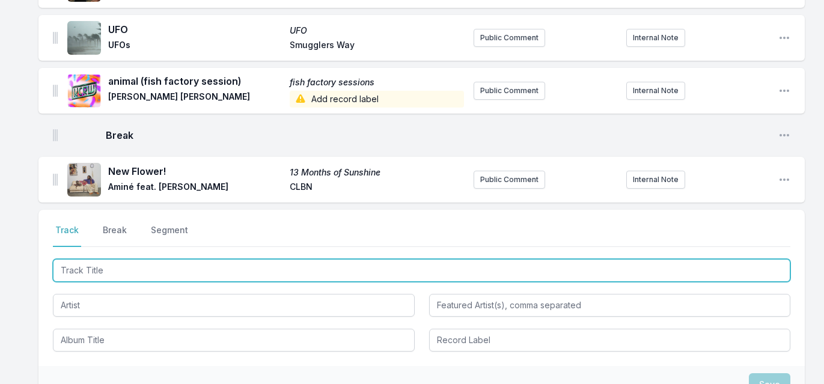
click at [113, 259] on input "Track Title" at bounding box center [421, 270] width 737 height 23
paste input "Bina Tifa"
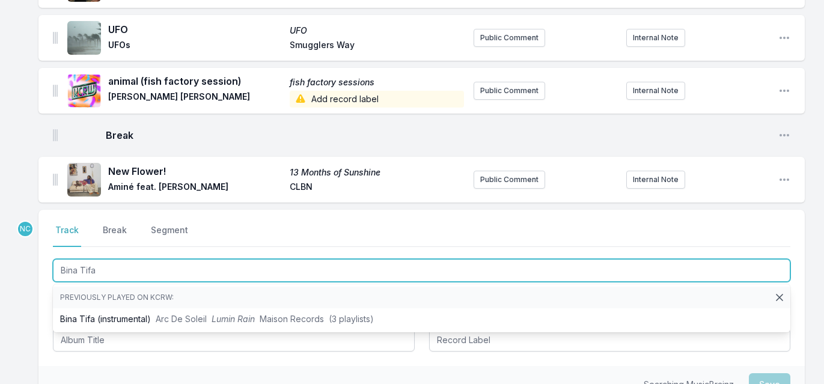
type input "Bina Tifa"
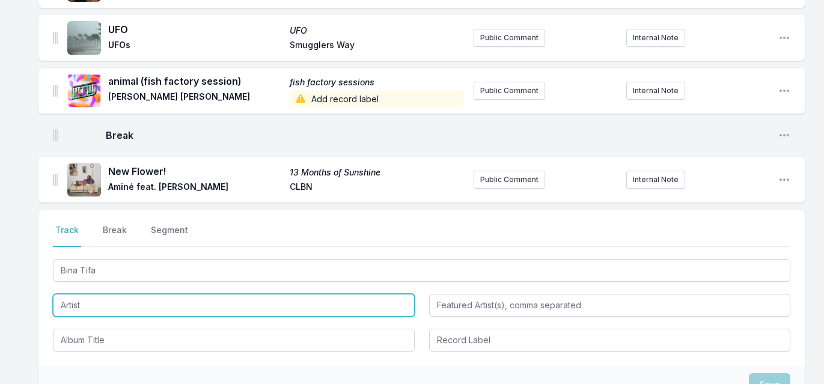
click at [93, 294] on input "Artist" at bounding box center [234, 305] width 362 height 23
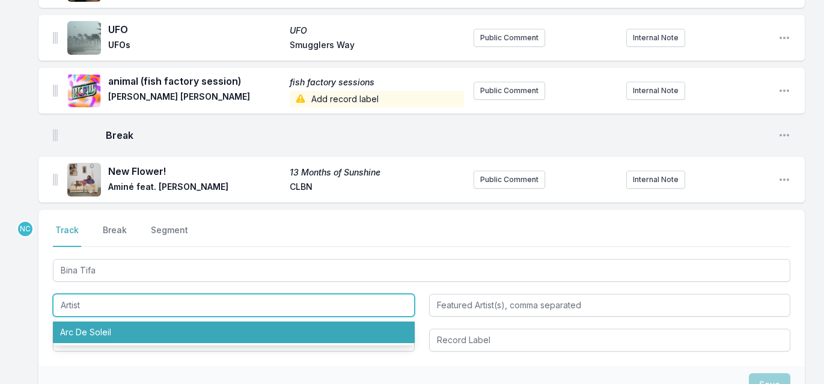
click at [93, 322] on li "Arc De Soleil" at bounding box center [234, 333] width 362 height 22
type input "Arc De Soleil"
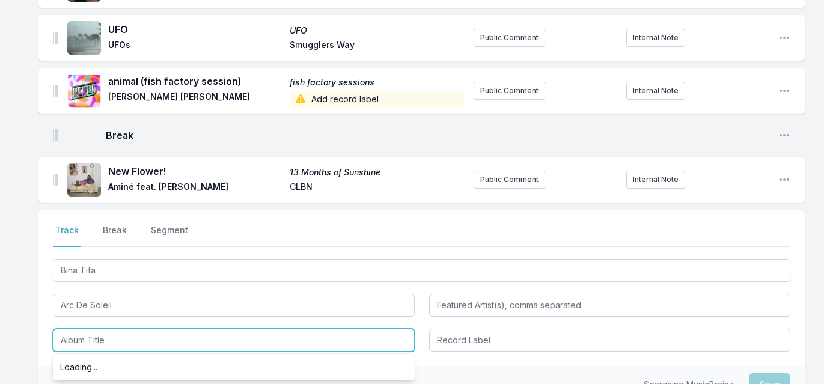
click at [96, 329] on input "Album Title" at bounding box center [234, 340] width 362 height 23
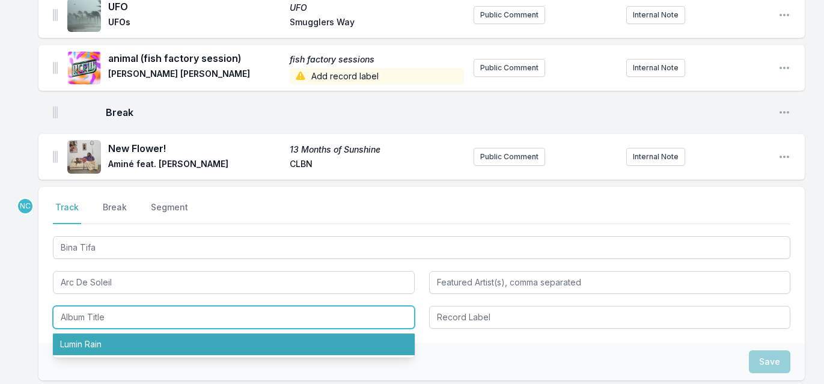
scroll to position [780, 0]
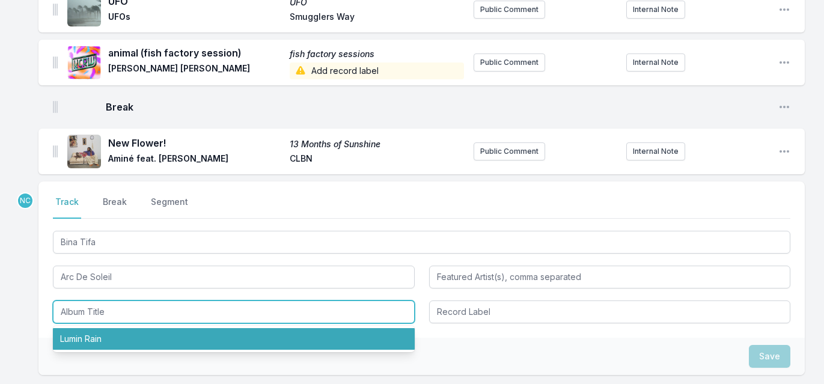
click at [103, 331] on li "Lumin Rain" at bounding box center [234, 339] width 362 height 22
type input "Lumin Rain"
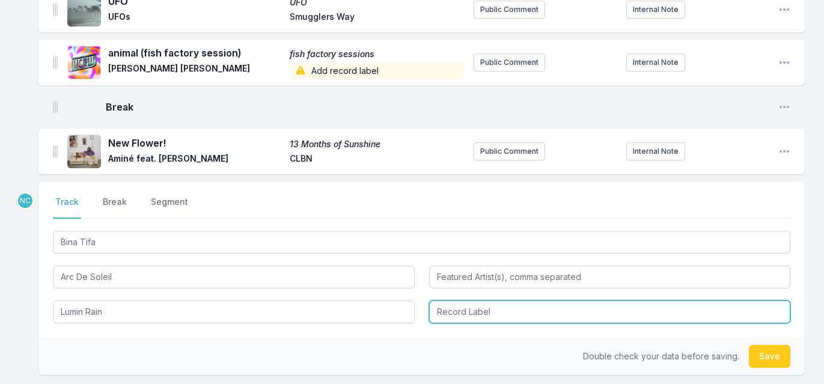
click at [496, 301] on input "Record Label" at bounding box center [610, 311] width 362 height 23
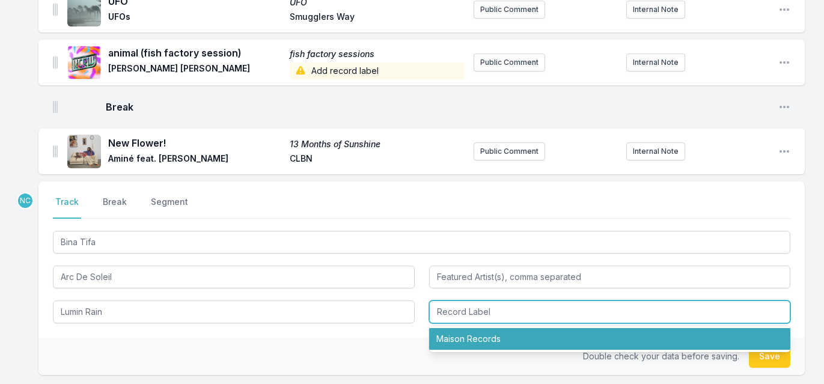
click at [516, 329] on li "Maison Records" at bounding box center [610, 339] width 362 height 22
type input "Maison Records"
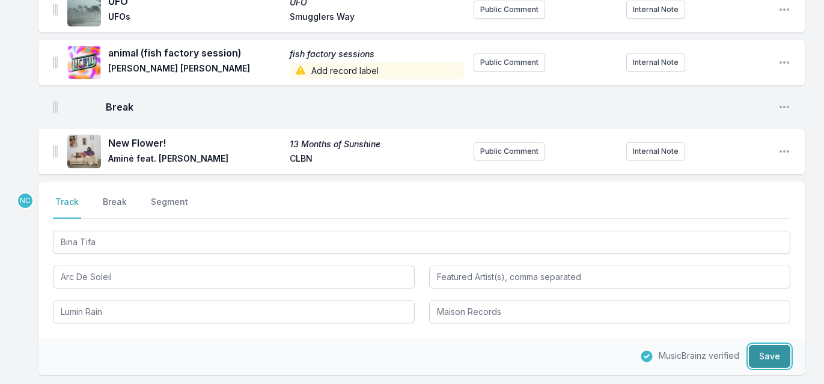
click at [760, 350] on button "Save" at bounding box center [769, 356] width 41 height 23
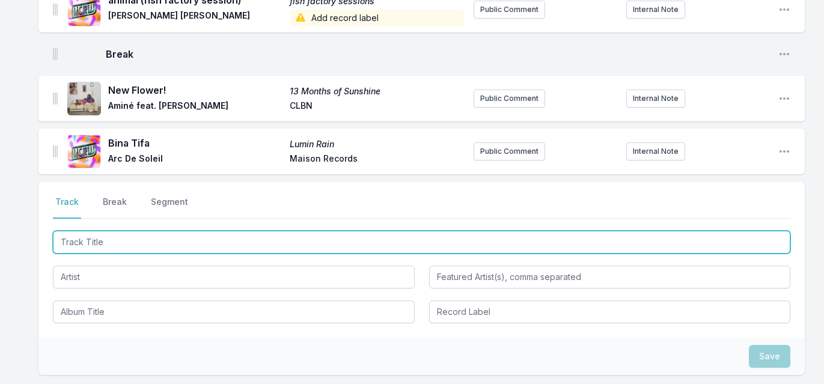
click at [165, 232] on input "Track Title" at bounding box center [421, 242] width 737 height 23
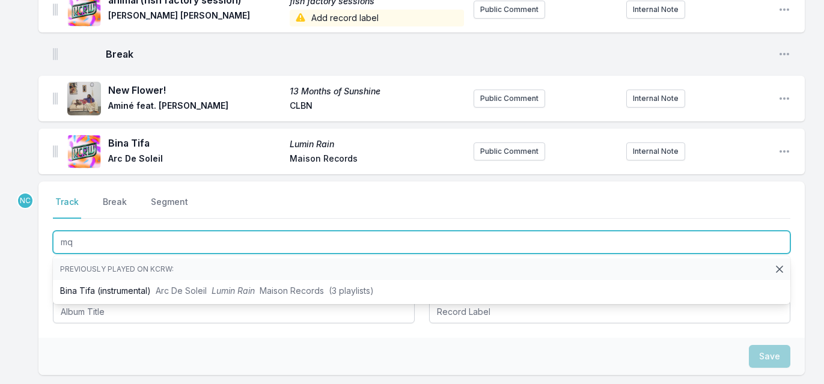
type input "mq9"
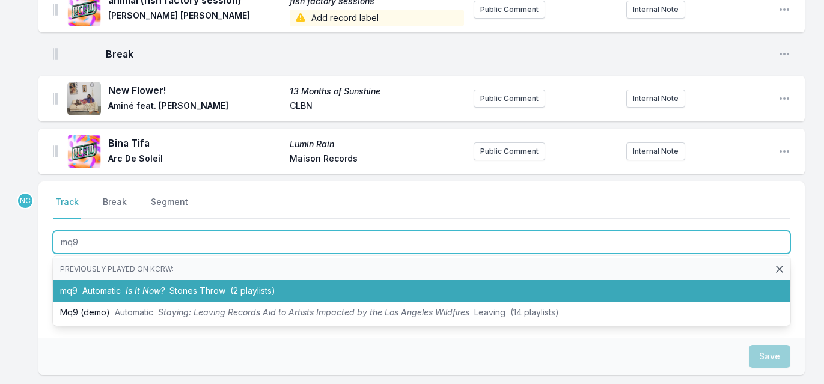
click at [156, 285] on span "Is It Now?" at bounding box center [145, 290] width 39 height 10
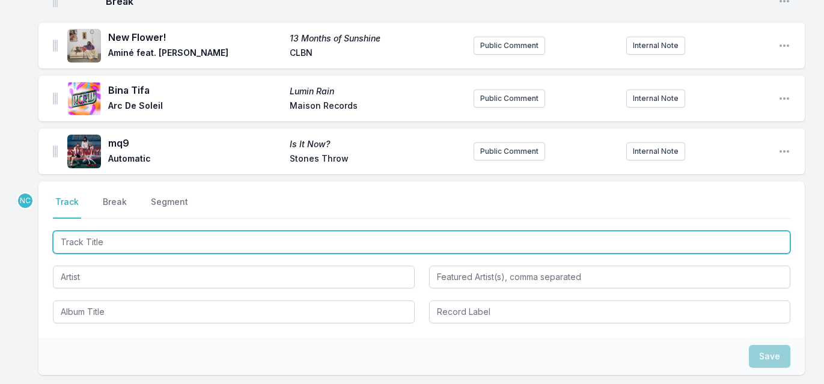
click at [211, 240] on input "Track Title" at bounding box center [421, 242] width 737 height 23
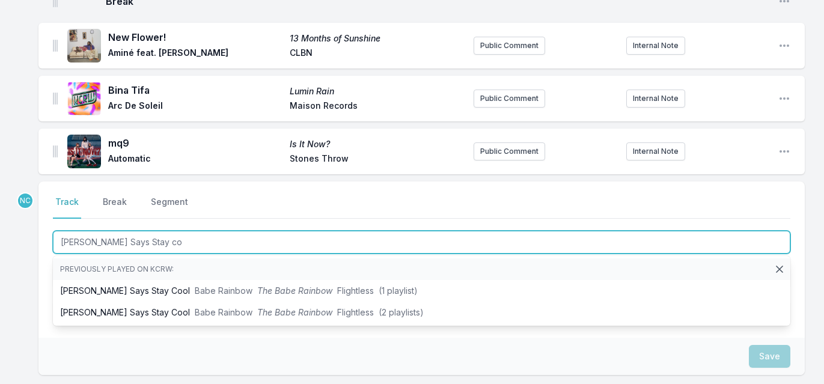
type input "Johny Says Stay coo"
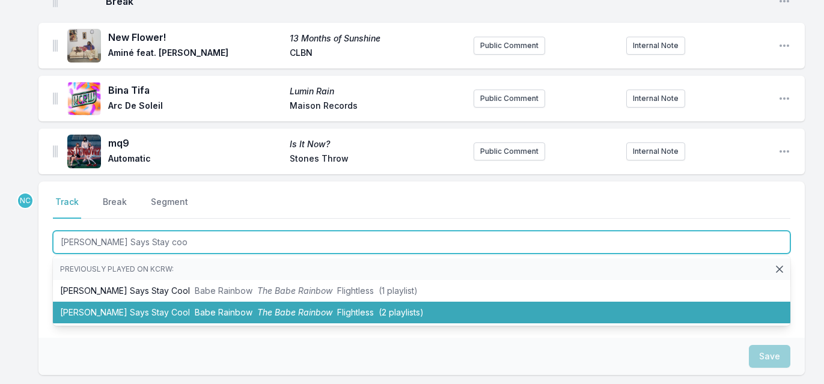
click at [195, 307] on span "Babe Rainbow" at bounding box center [224, 312] width 58 height 10
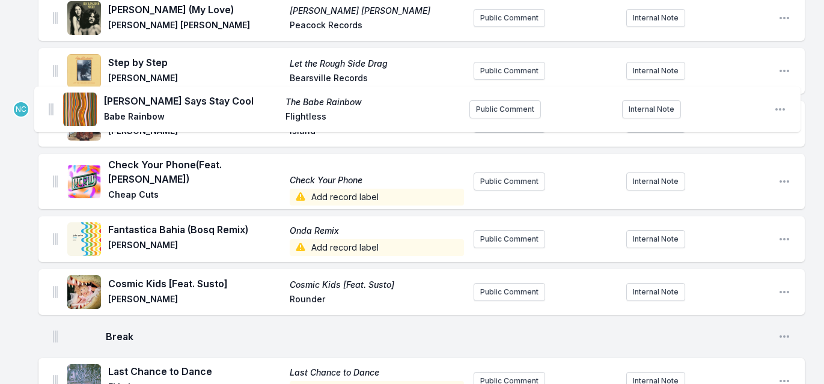
scroll to position [0, 0]
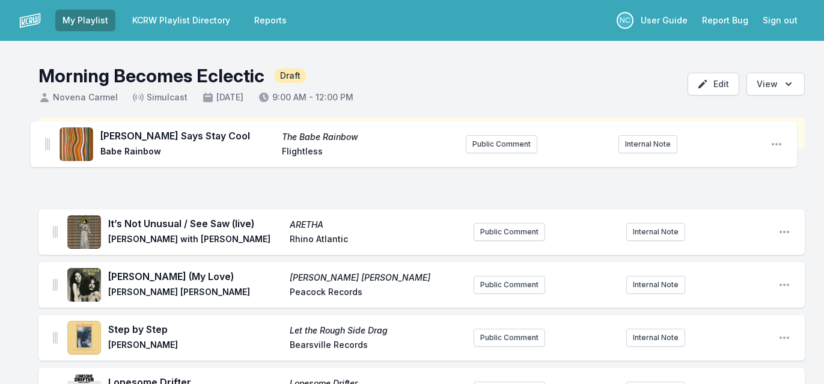
drag, startPoint x: 55, startPoint y: 142, endPoint x: 46, endPoint y: 141, distance: 8.5
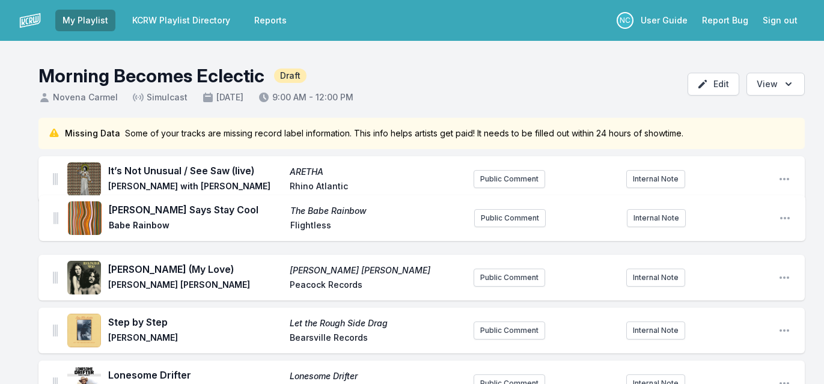
drag, startPoint x: 55, startPoint y: 177, endPoint x: 55, endPoint y: 227, distance: 50.5
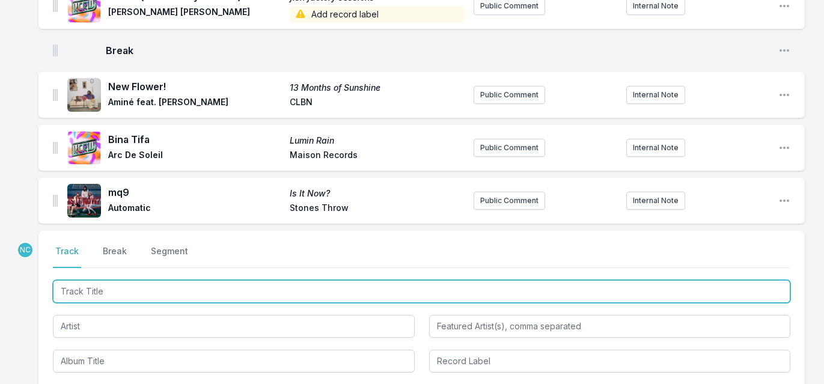
scroll to position [928, 0]
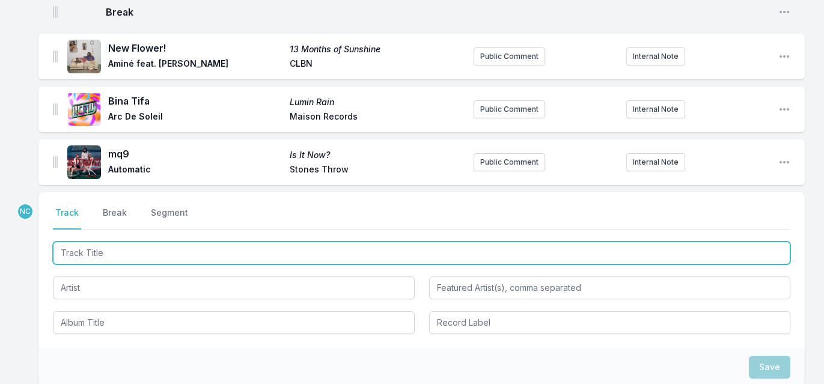
click at [181, 249] on input "Track Title" at bounding box center [421, 253] width 737 height 23
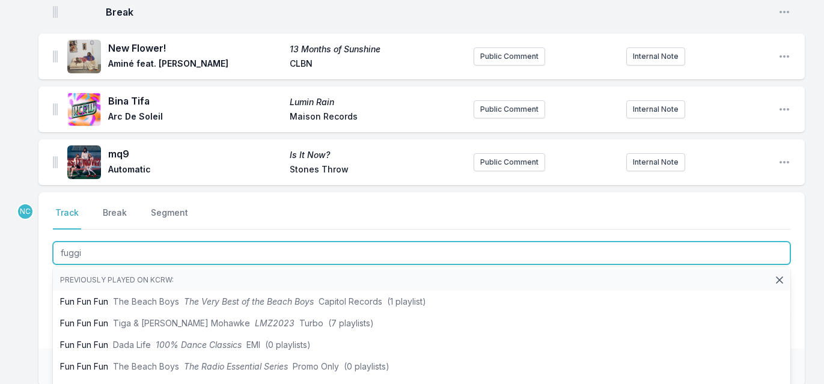
type input "fuggit"
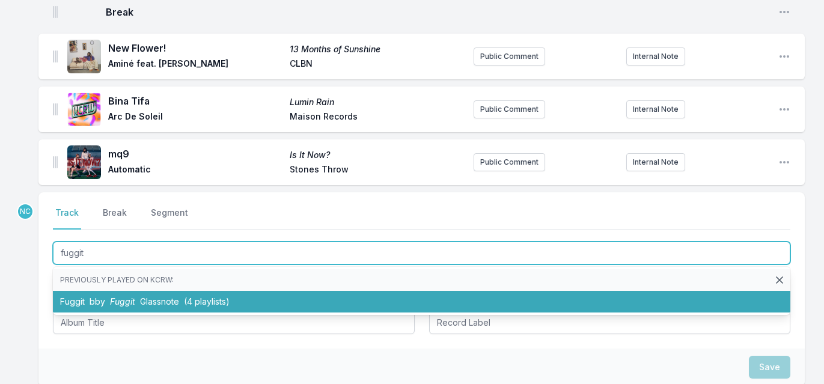
click at [160, 296] on span "Glassnote" at bounding box center [159, 301] width 39 height 10
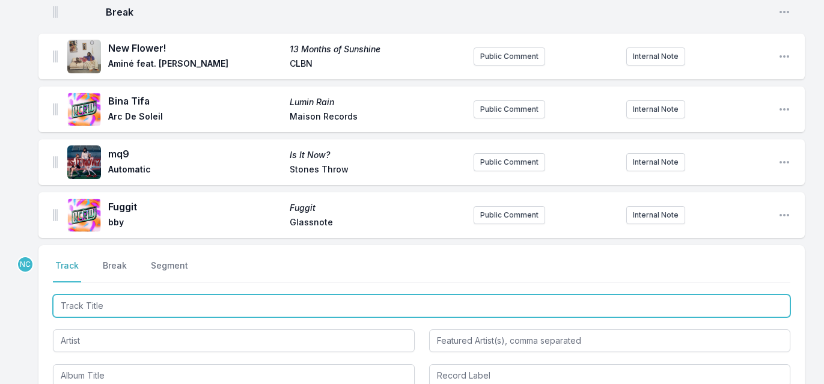
scroll to position [981, 0]
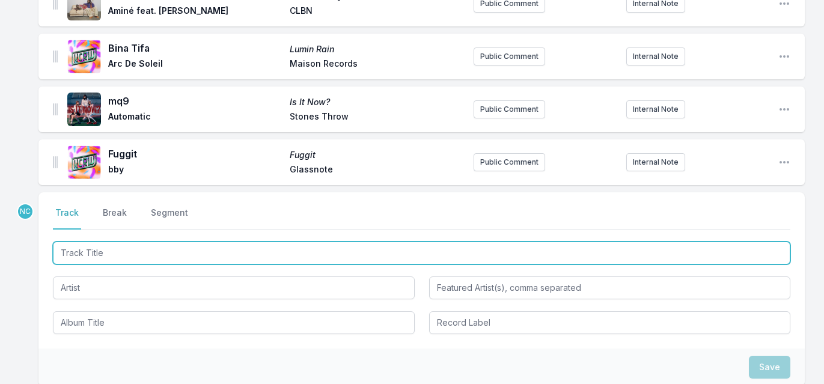
click at [134, 248] on input "Track Title" at bounding box center [421, 253] width 737 height 23
type input "Devil's Haircut"
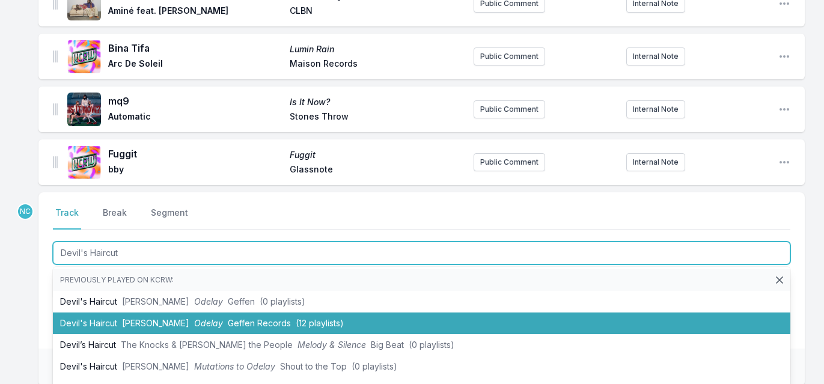
click at [106, 313] on li "Devil's Haircut Beck Odelay Geffen Records (12 playlists)" at bounding box center [421, 324] width 737 height 22
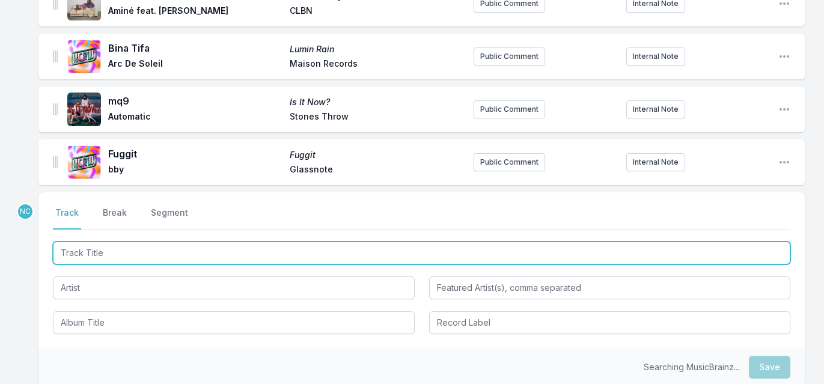
scroll to position [1034, 0]
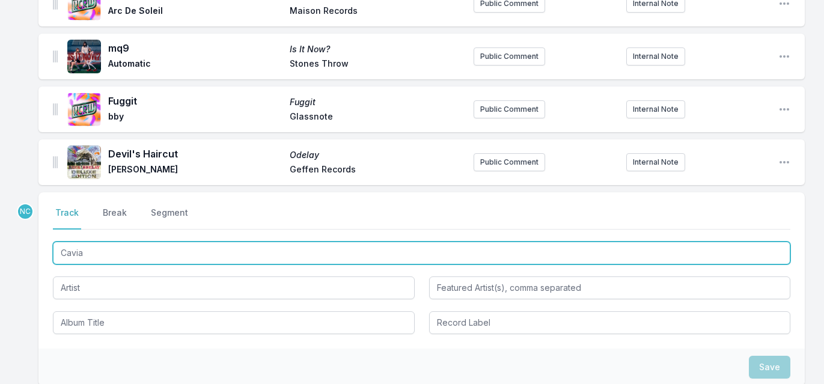
type input "Caviar"
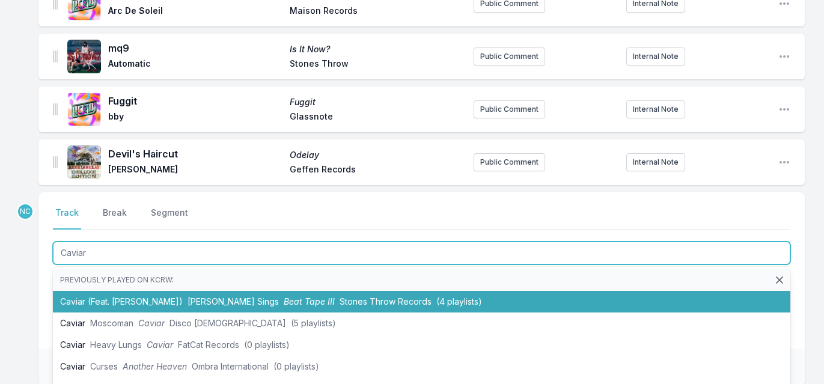
click at [149, 297] on li "Caviar (Feat. Mathilda Homer) Benny Sings Beat Tape III Stones Throw Records (4…" at bounding box center [421, 302] width 737 height 22
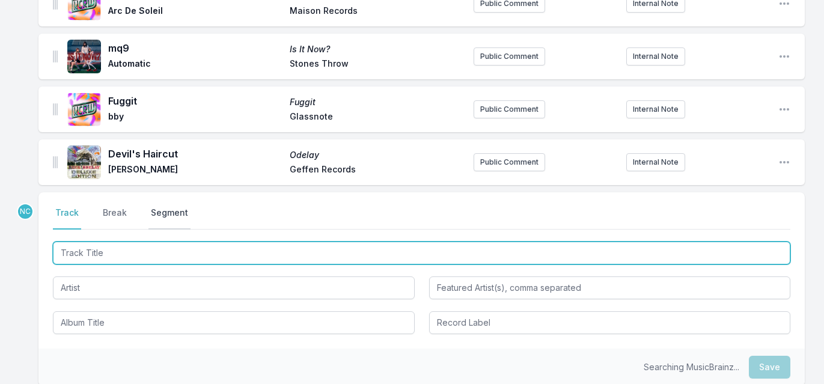
scroll to position [1087, 0]
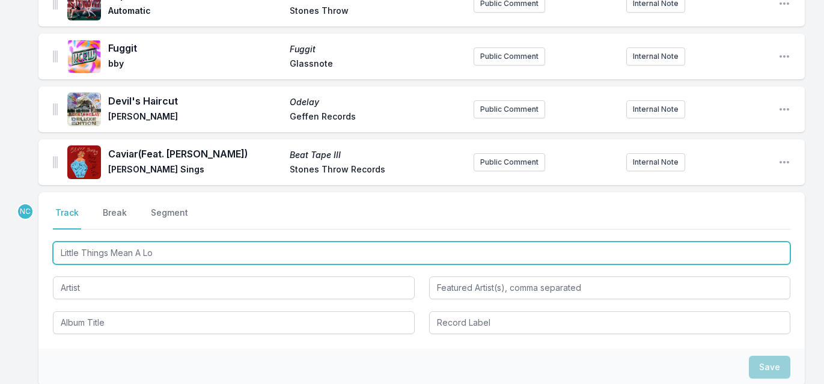
type input "Little Things Mean A Lot"
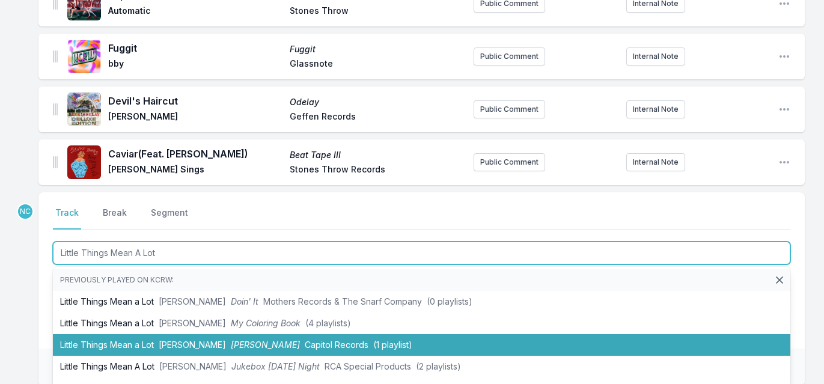
click at [169, 340] on span "Bettye Swann" at bounding box center [192, 345] width 67 height 10
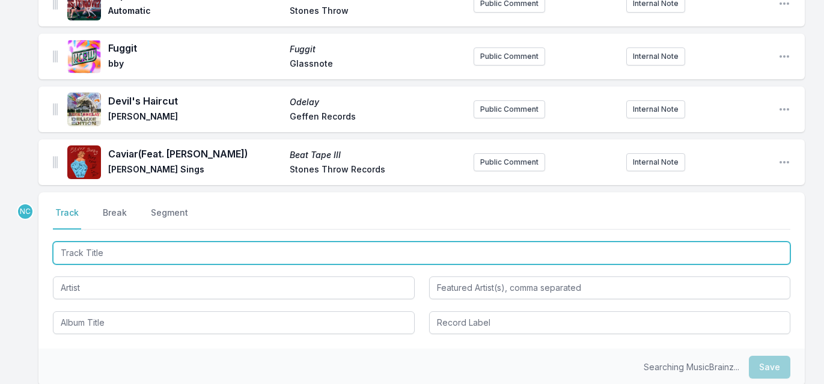
scroll to position [1139, 0]
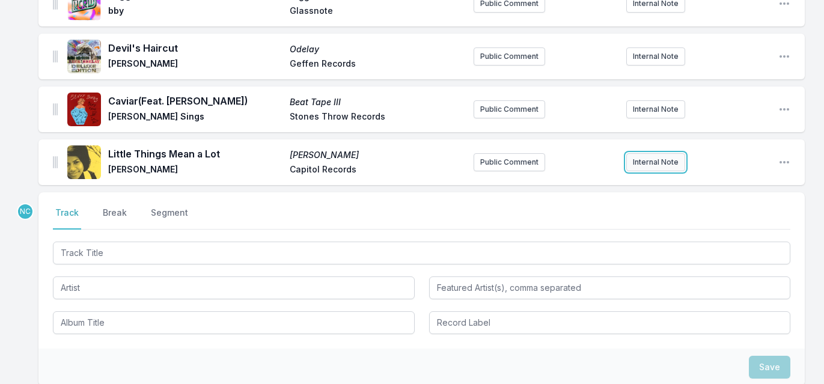
click at [654, 153] on button "Internal Note" at bounding box center [655, 162] width 59 height 18
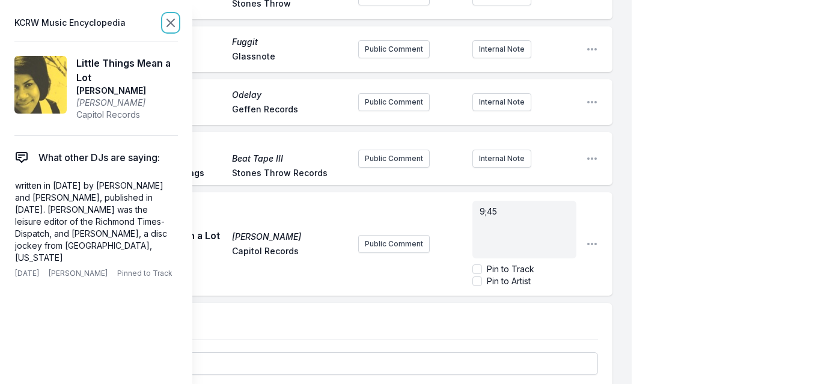
scroll to position [1127, 0]
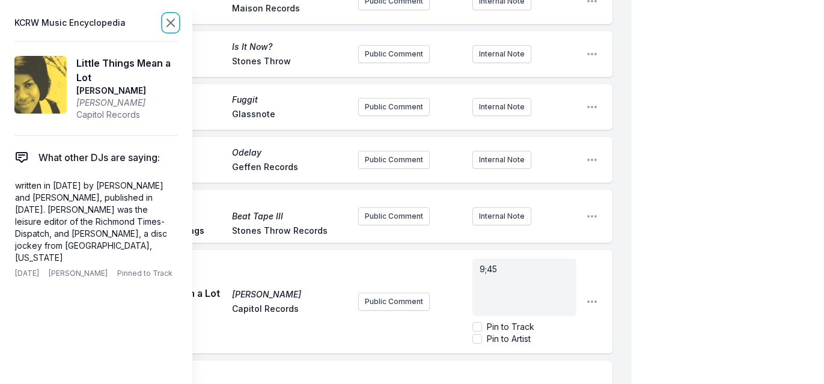
click at [174, 22] on icon at bounding box center [170, 23] width 14 height 14
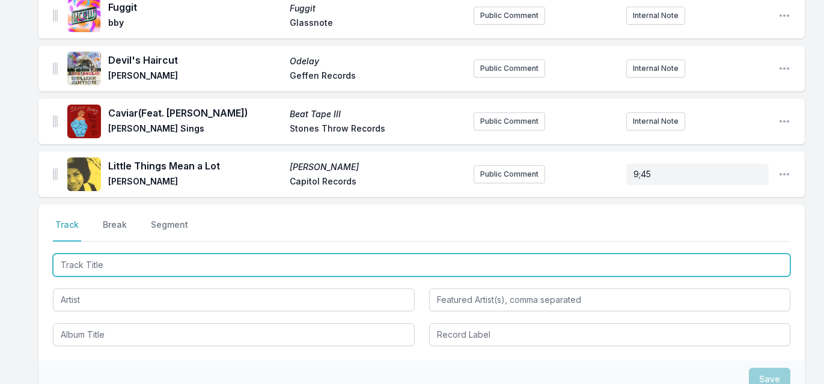
click at [100, 260] on input "Track Title" at bounding box center [421, 265] width 737 height 23
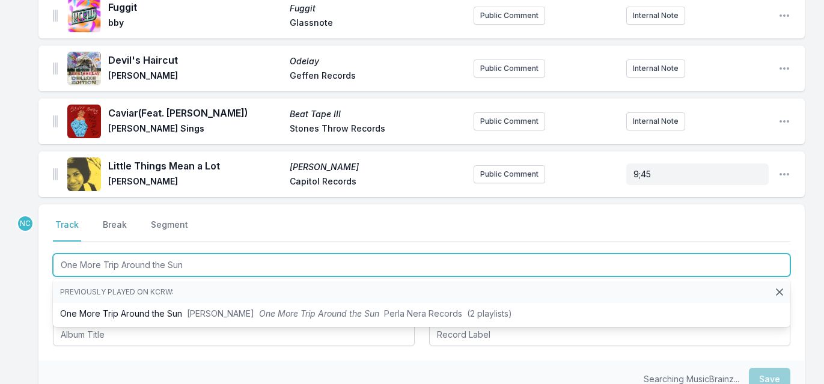
type input "One More Trip Around the Sun"
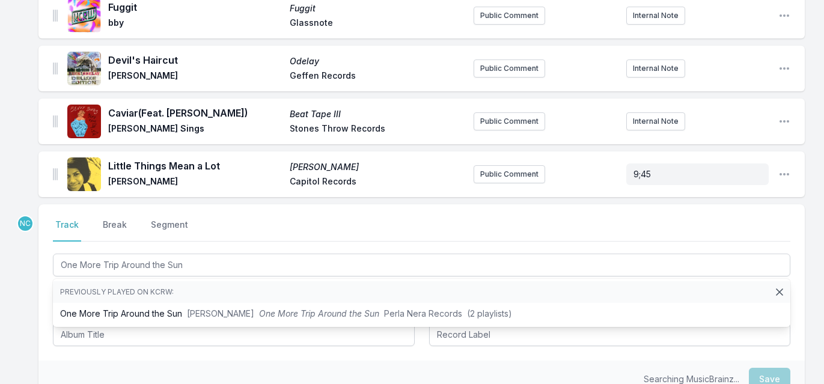
click at [104, 291] on li "Previously played on KCRW:" at bounding box center [421, 292] width 737 height 22
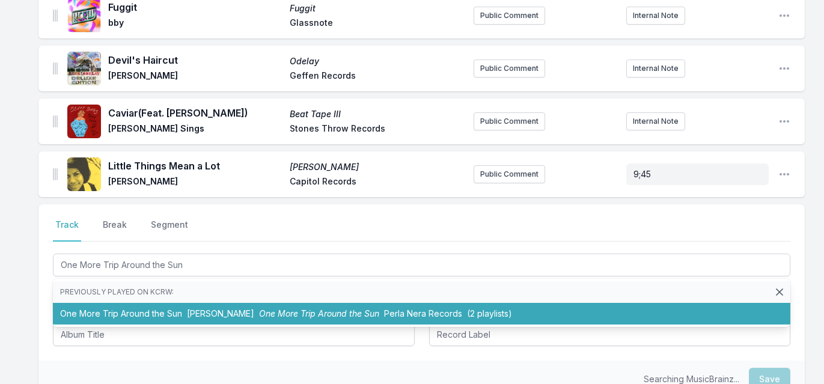
click at [105, 303] on li "One More Trip Around the Sun Cari Cari One More Trip Around the Sun Perla Nera …" at bounding box center [421, 314] width 737 height 22
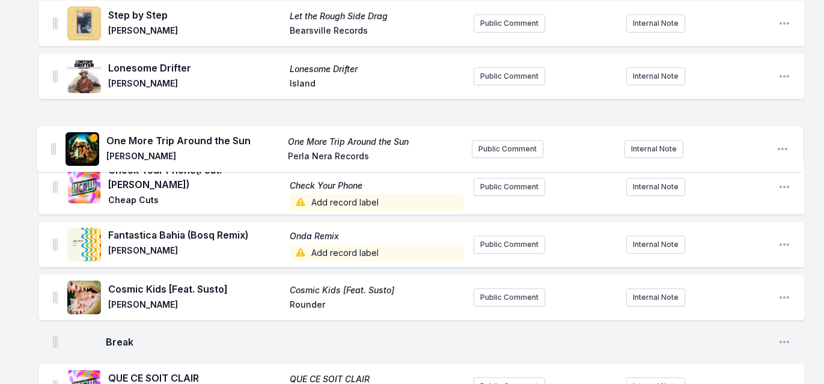
scroll to position [312, 0]
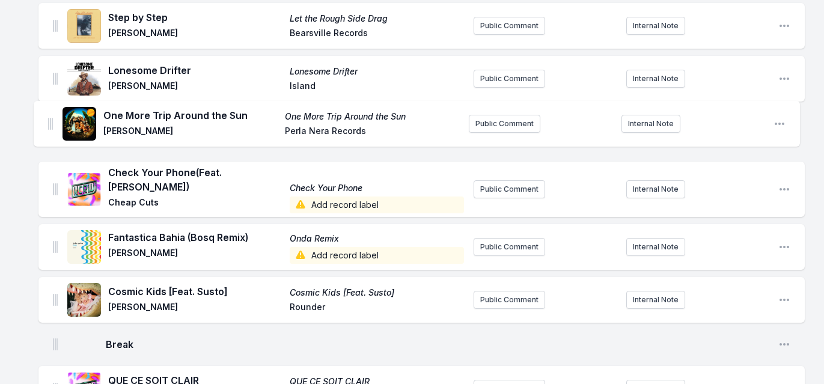
drag, startPoint x: 55, startPoint y: 165, endPoint x: 50, endPoint y: 121, distance: 44.1
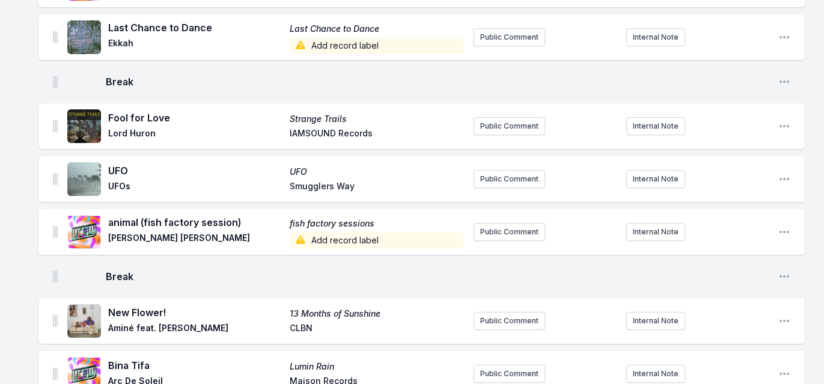
scroll to position [1210, 0]
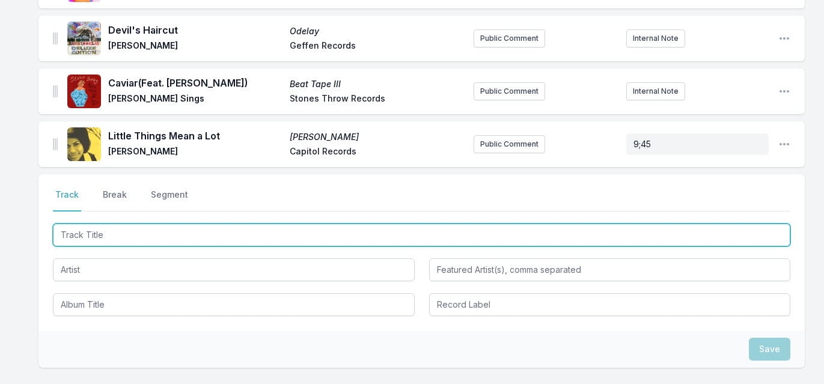
click at [183, 227] on input "Track Title" at bounding box center [421, 235] width 737 height 23
type input "m"
type input "Emily"
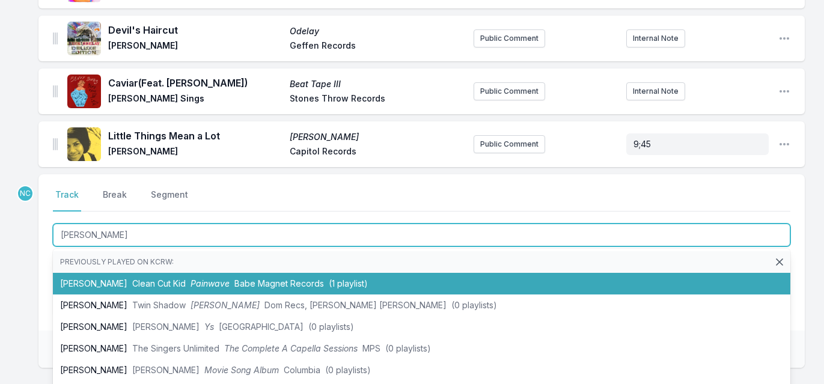
click at [191, 278] on span "Painwave" at bounding box center [210, 283] width 39 height 10
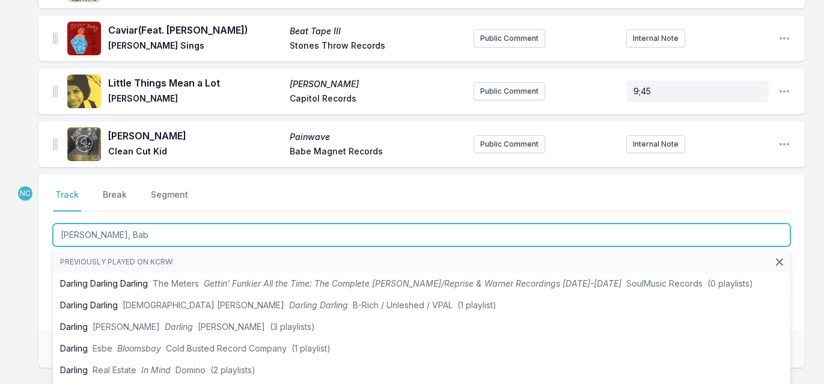
type input "Darling, Angel, Baby"
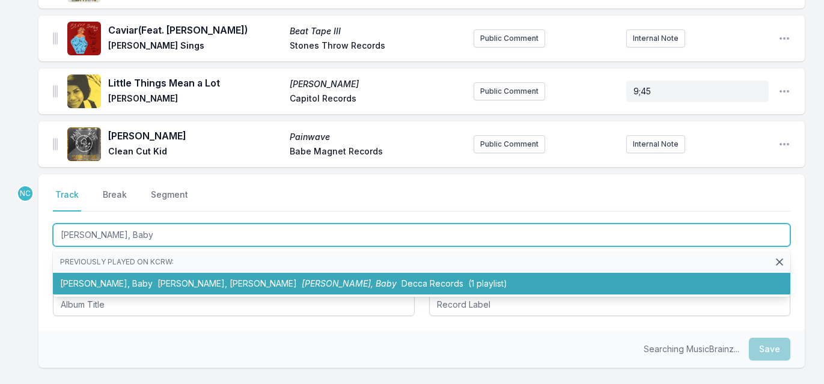
click at [189, 278] on span "dodie, Greta Isaac" at bounding box center [226, 283] width 139 height 10
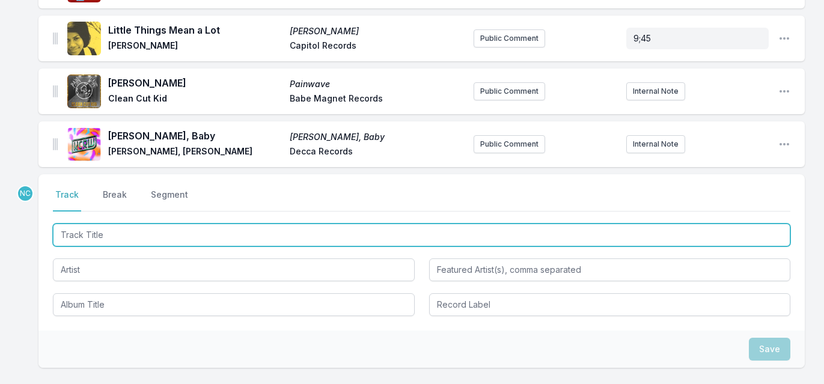
click at [171, 224] on input "Track Title" at bounding box center [421, 235] width 737 height 23
type input "t"
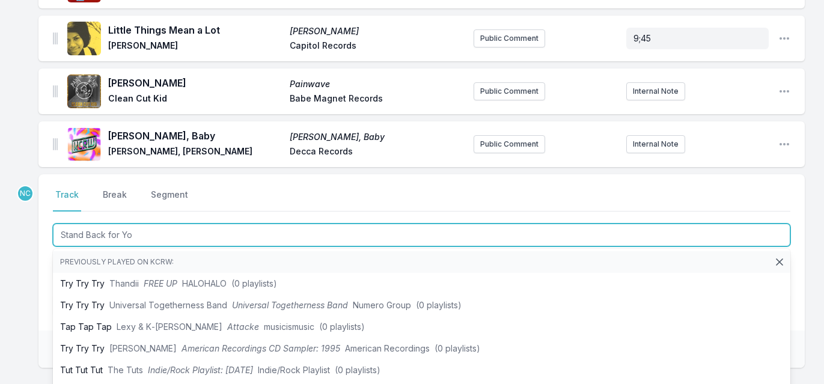
type input "Stand Back for You"
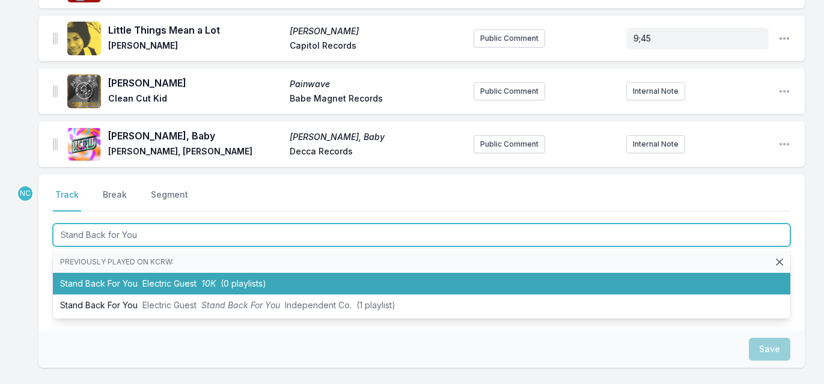
click at [159, 278] on span "Electric Guest" at bounding box center [169, 283] width 54 height 10
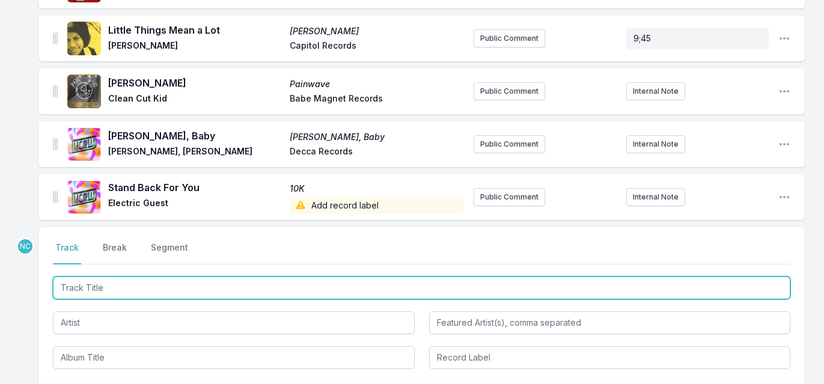
scroll to position [1369, 0]
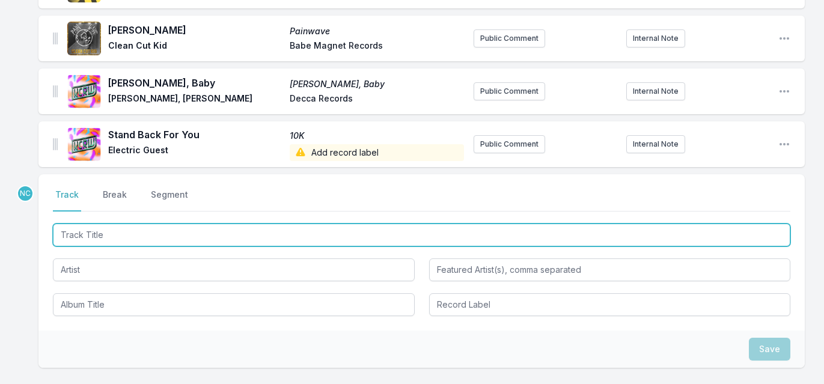
click at [172, 226] on input "Track Title" at bounding box center [421, 235] width 737 height 23
type input "Sunny"
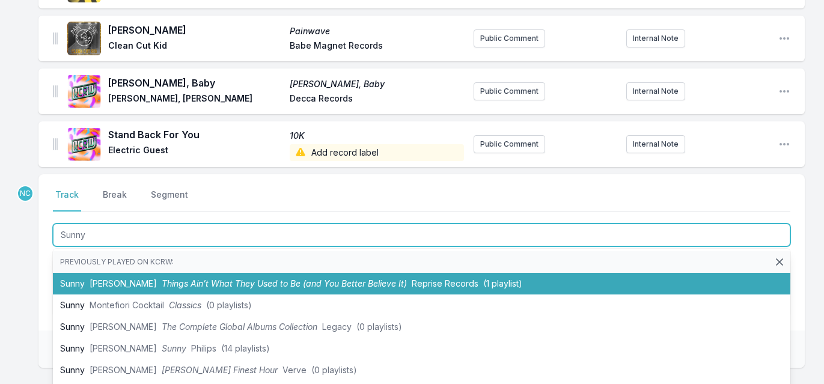
click at [163, 278] on span "Things Ain’t What They Used to Be (and You Better Believe It)" at bounding box center [284, 283] width 245 height 10
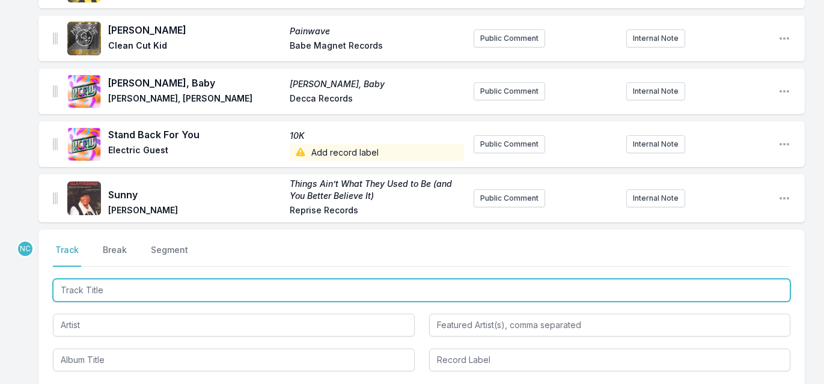
scroll to position [1424, 0]
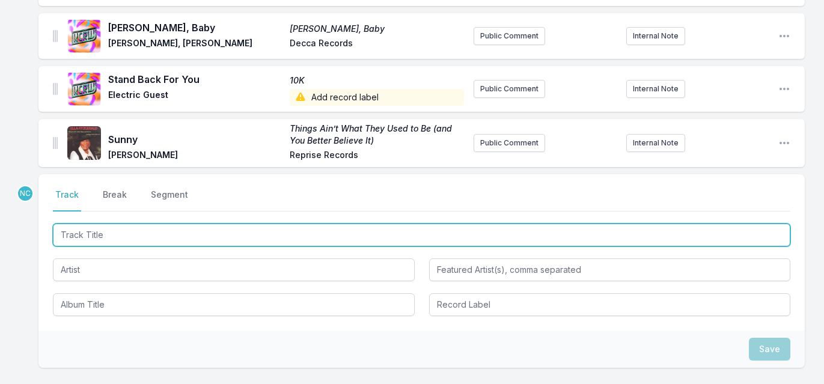
click at [221, 224] on input "Track Title" at bounding box center [421, 235] width 737 height 23
type input "Agatha"
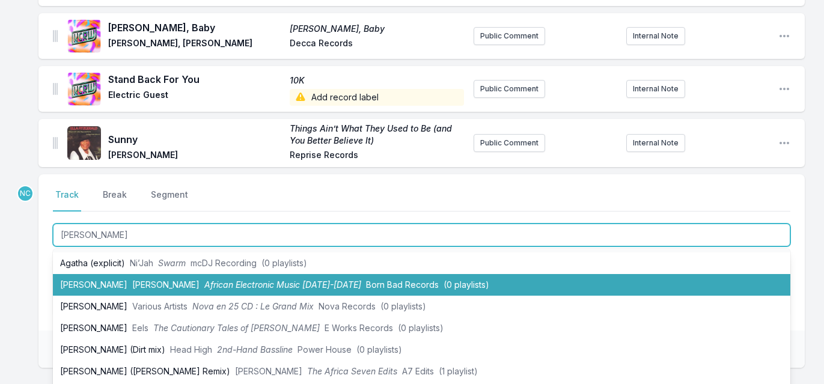
scroll to position [23, 0]
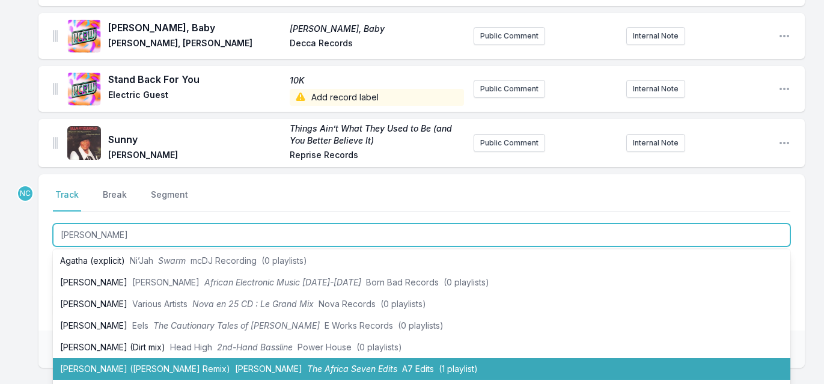
click at [307, 364] on span "The Africa Seven Edits" at bounding box center [352, 369] width 90 height 10
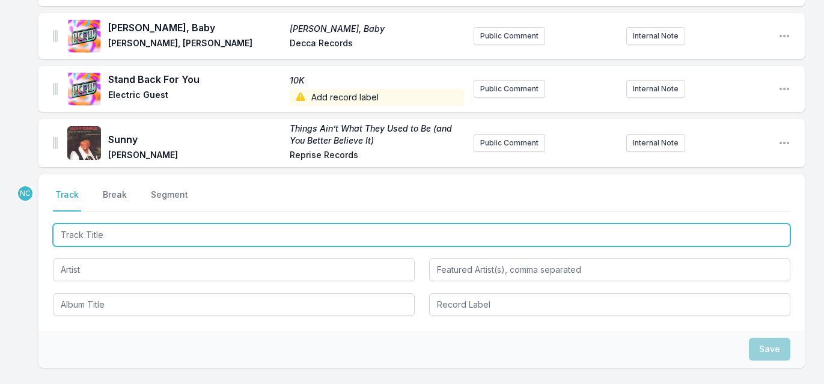
scroll to position [1477, 0]
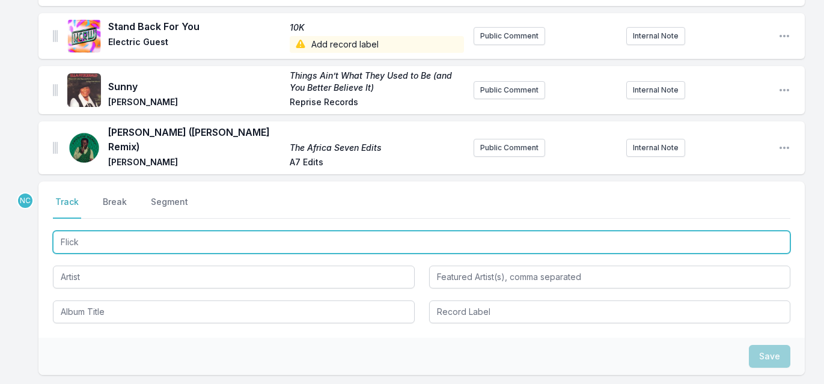
type input "Flicks"
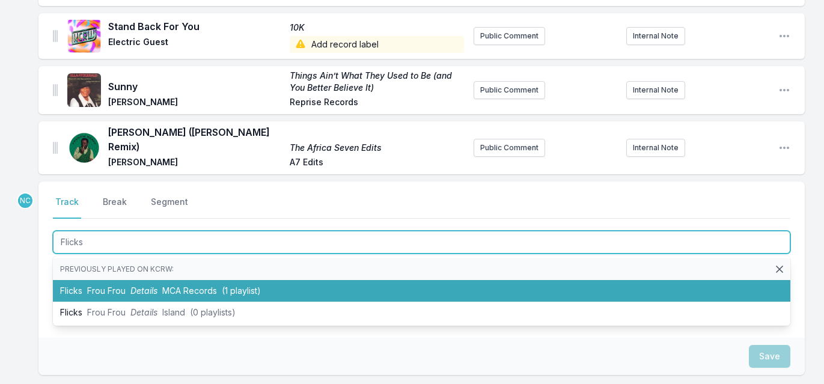
click at [198, 285] on span "MCA Records" at bounding box center [189, 290] width 55 height 10
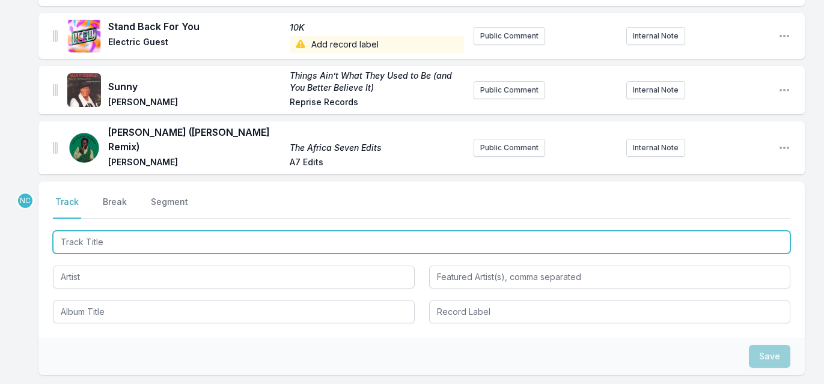
scroll to position [1530, 0]
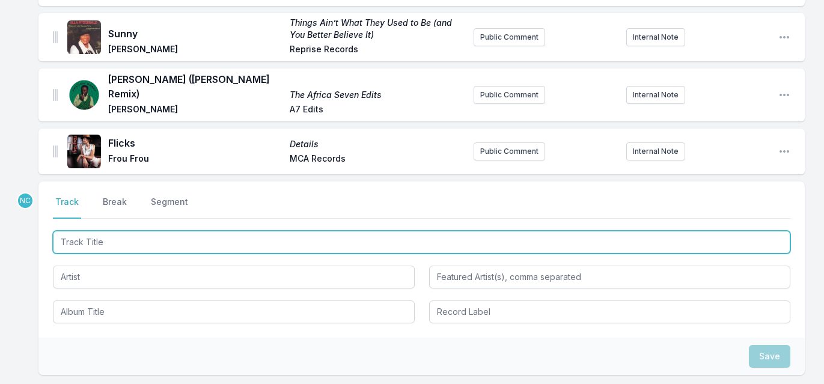
click at [127, 231] on input "Track Title" at bounding box center [421, 242] width 737 height 23
type input "Law of Nature"
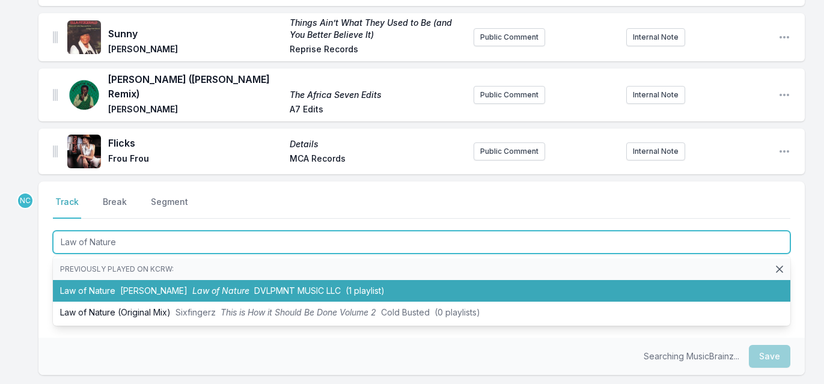
click at [98, 280] on li "Law of Nature Gab Ferreira Law of Nature DVLPMNT MUSIC LLC (1 playlist)" at bounding box center [421, 291] width 737 height 22
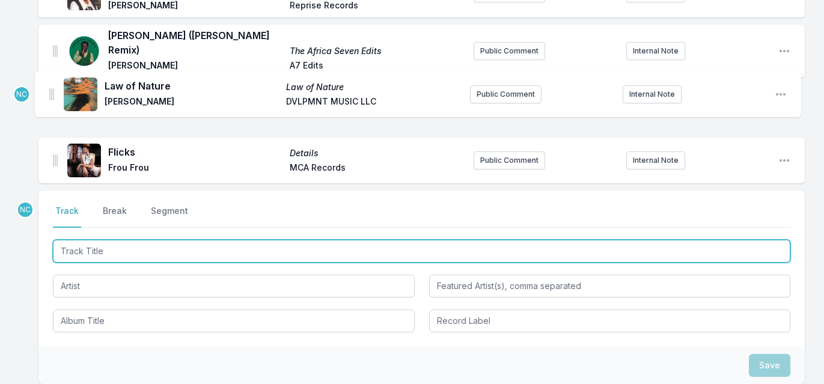
scroll to position [1571, 0]
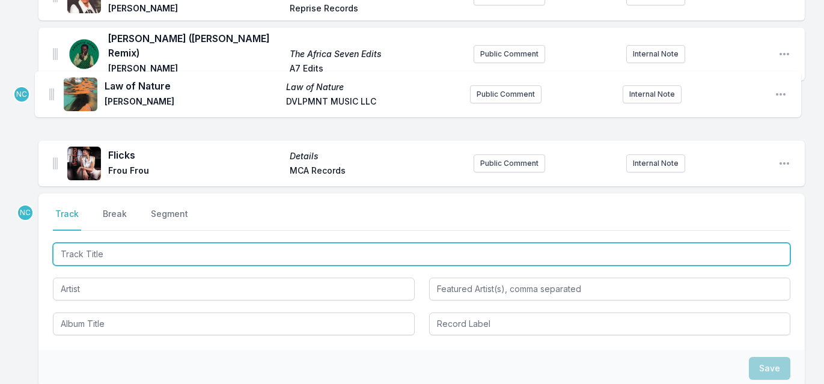
drag, startPoint x: 55, startPoint y: 132, endPoint x: 51, endPoint y: 86, distance: 45.9
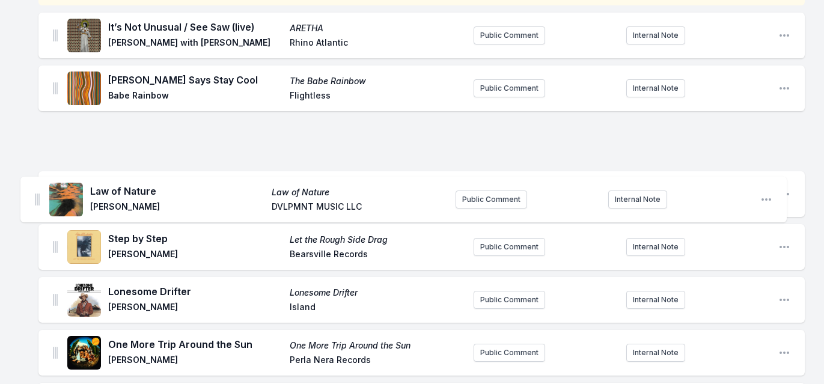
scroll to position [179, 0]
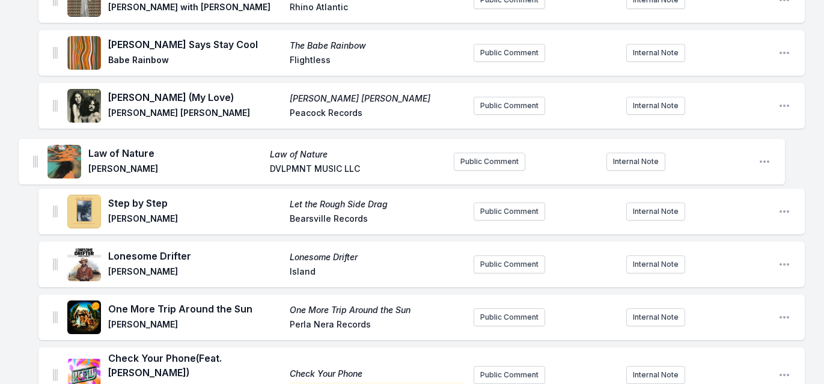
drag, startPoint x: 53, startPoint y: 91, endPoint x: 33, endPoint y: 154, distance: 66.7
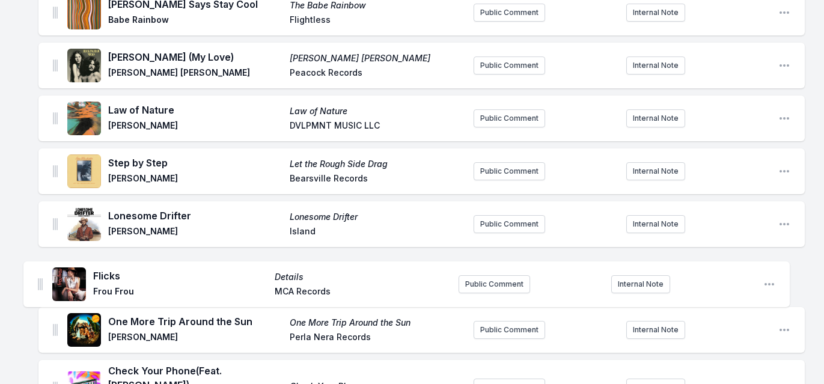
scroll to position [222, 0]
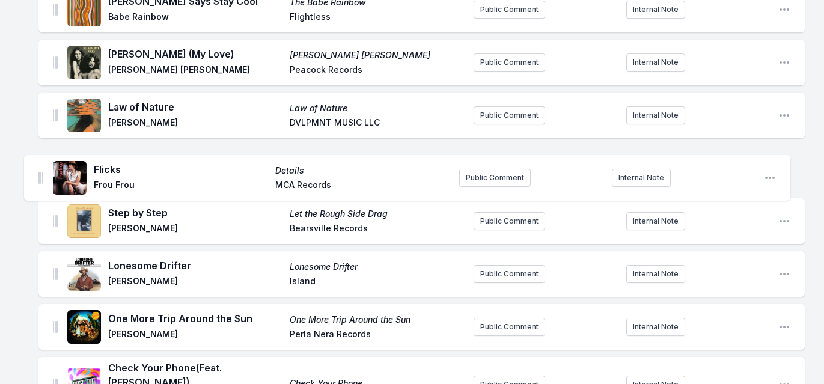
drag, startPoint x: 54, startPoint y: 40, endPoint x: 39, endPoint y: 166, distance: 126.5
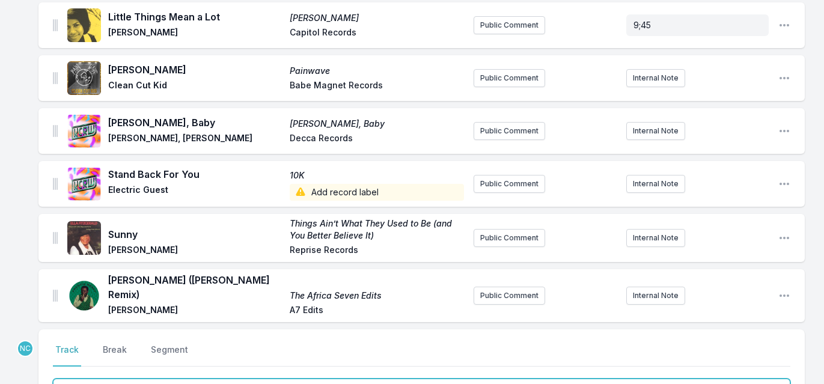
scroll to position [1673, 0]
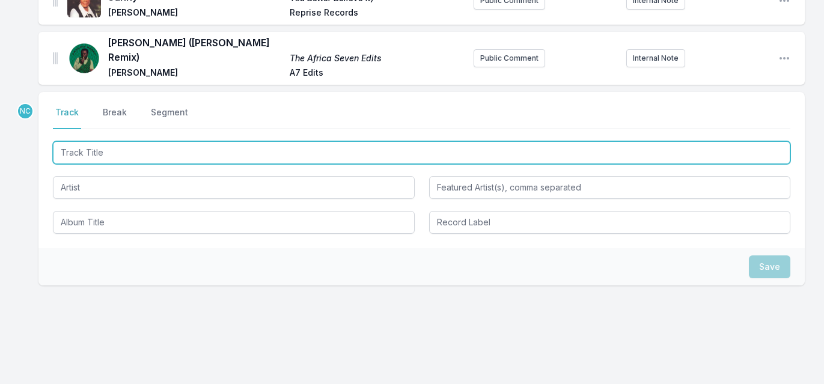
click at [219, 141] on input "Track Title" at bounding box center [421, 152] width 737 height 23
type input "PIRATE RADIO"
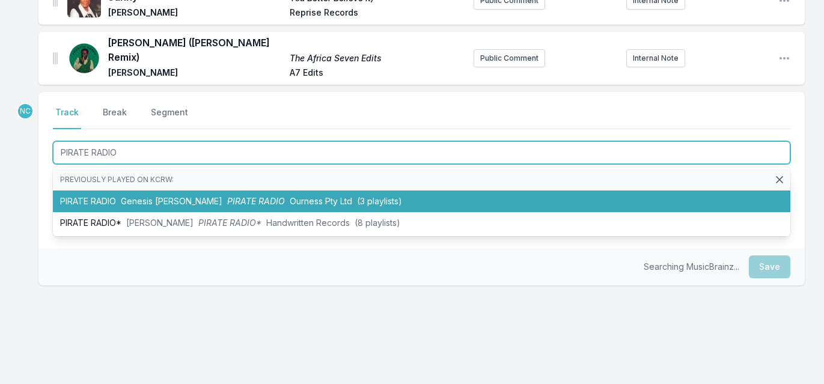
click at [227, 196] on span "PIRATE RADIO" at bounding box center [256, 201] width 58 height 10
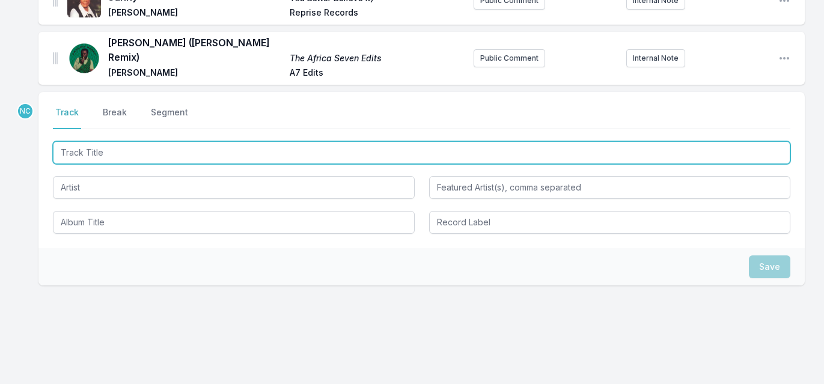
scroll to position [1725, 0]
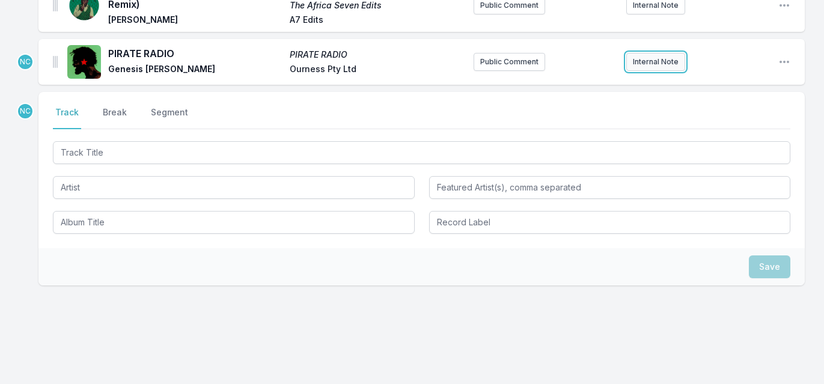
click at [635, 53] on button "Internal Note" at bounding box center [655, 62] width 59 height 18
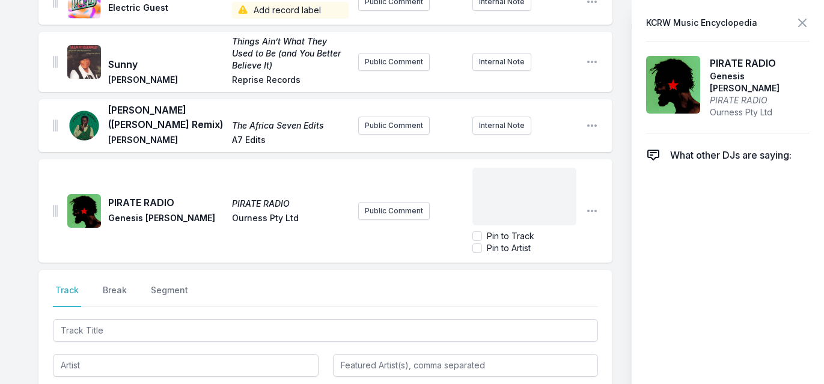
scroll to position [1771, 0]
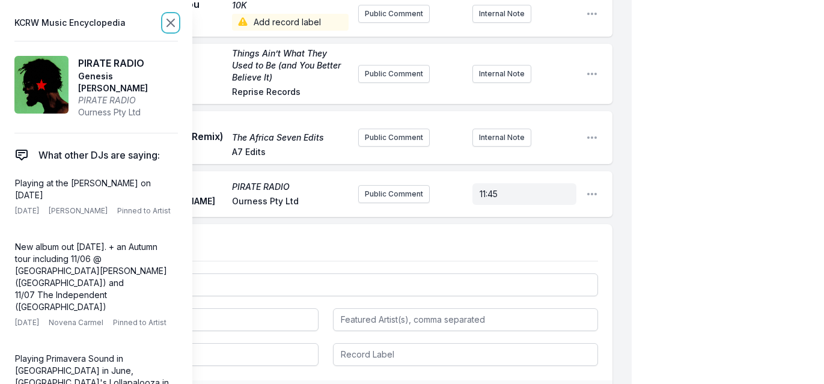
click at [170, 22] on icon at bounding box center [170, 22] width 7 height 7
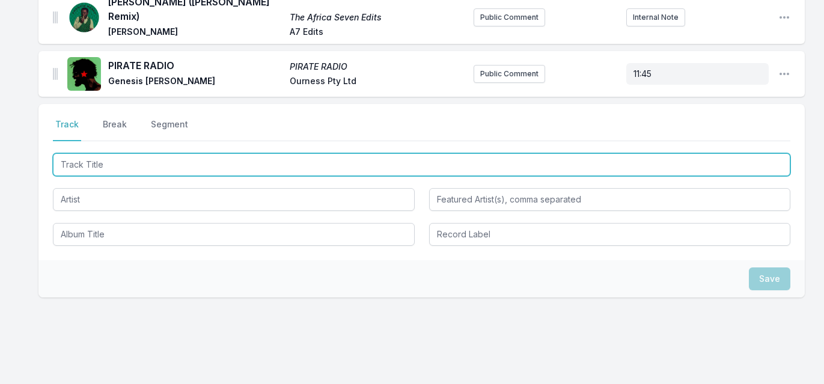
click at [151, 153] on input "Track Title" at bounding box center [421, 164] width 737 height 23
type input "Pieces"
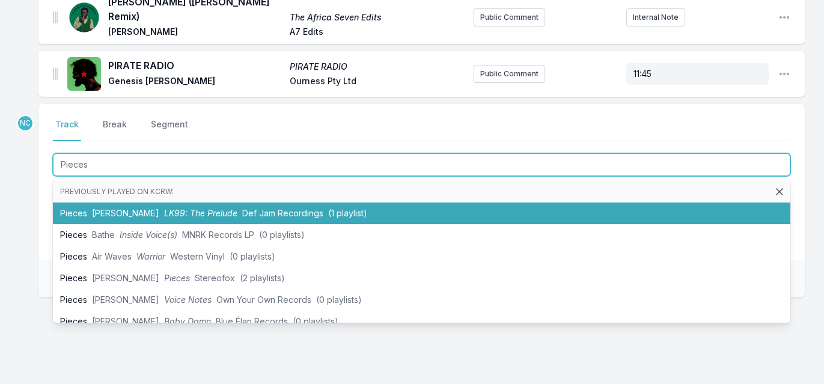
click at [164, 208] on span "LK99: The Prelude" at bounding box center [200, 213] width 73 height 10
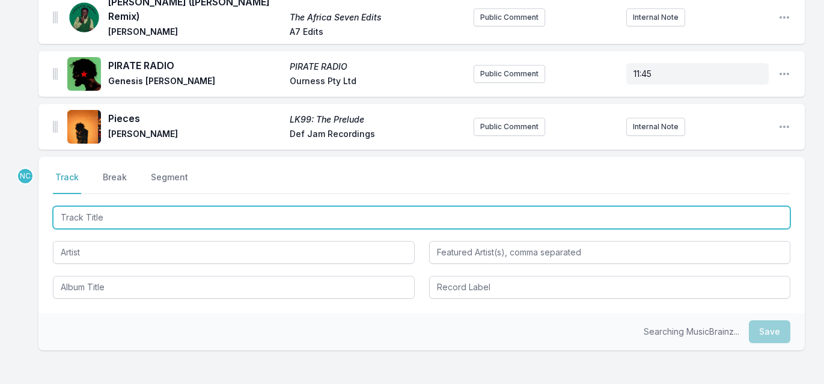
scroll to position [1766, 0]
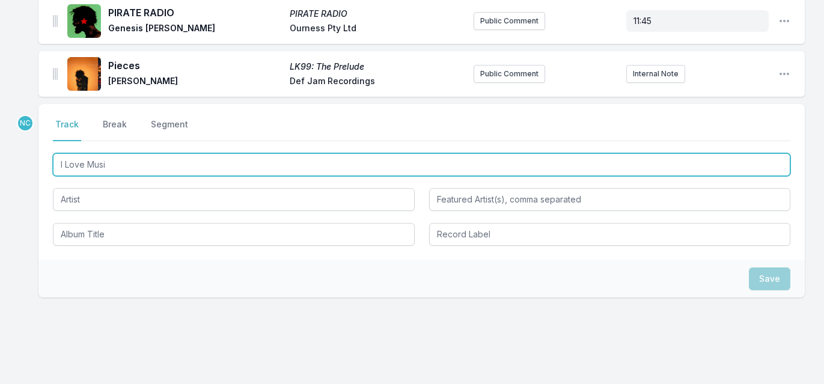
type input "I Love Music"
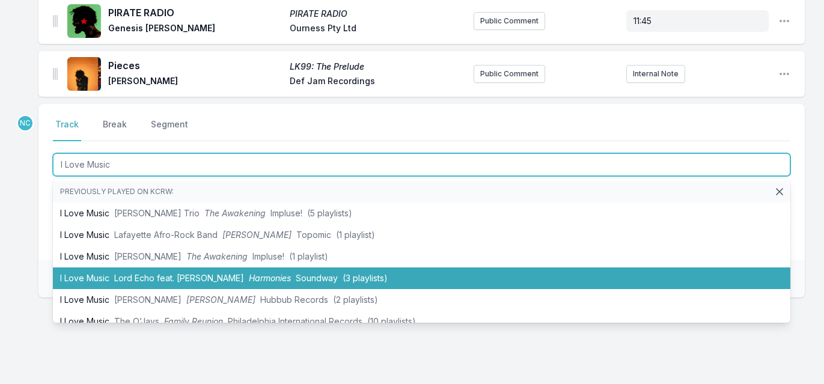
click at [165, 273] on span "Lord Echo feat. Lisa Tomlins" at bounding box center [179, 278] width 130 height 10
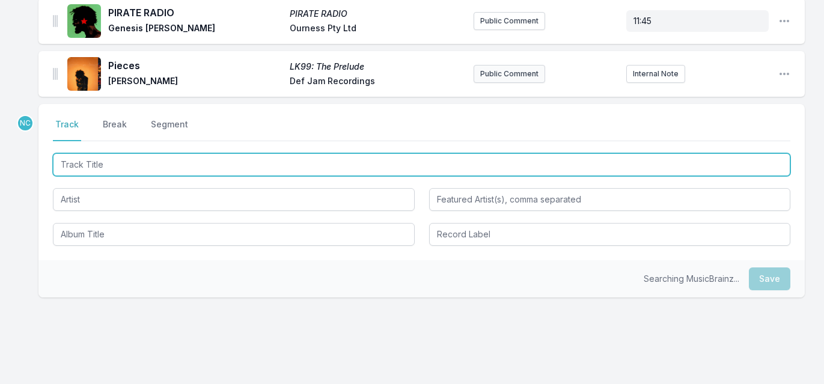
scroll to position [1819, 0]
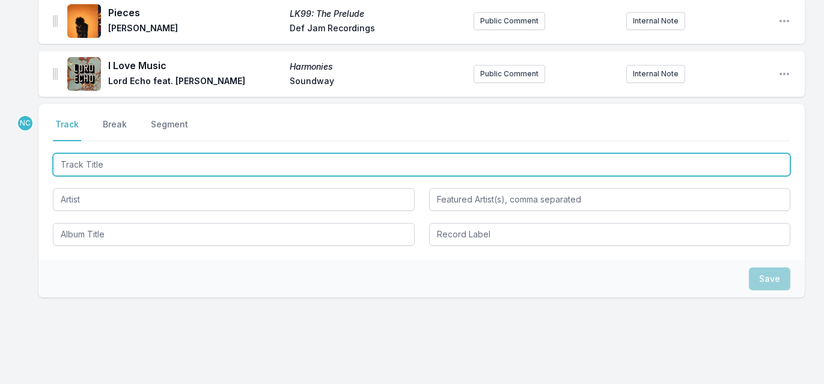
click at [206, 153] on input "Track Title" at bounding box center [421, 164] width 737 height 23
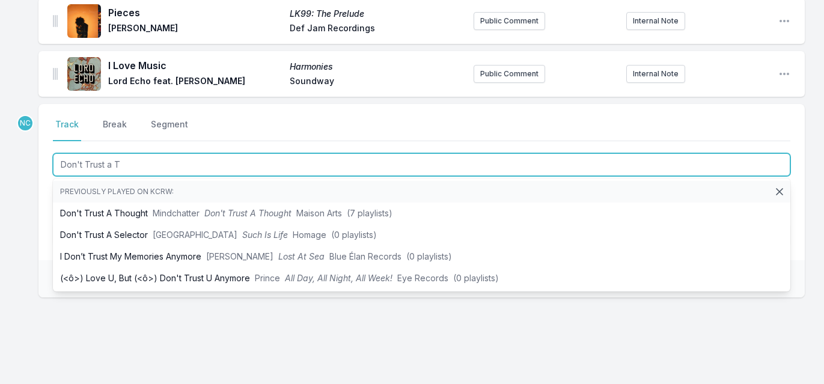
type input "Don't Trust a Th"
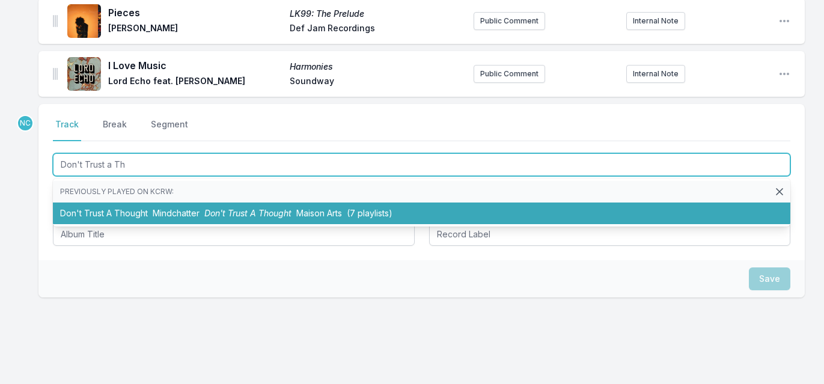
click at [218, 208] on span "Don't Trust A Thought" at bounding box center [247, 213] width 87 height 10
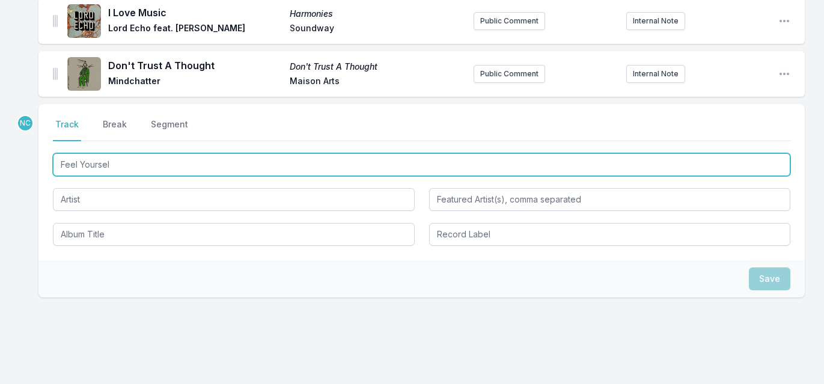
type input "Feel Yourself"
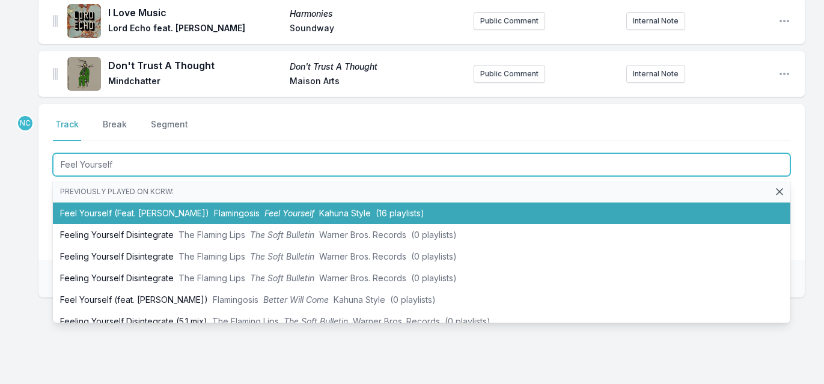
click at [225, 208] on span "Flamingosis" at bounding box center [237, 213] width 46 height 10
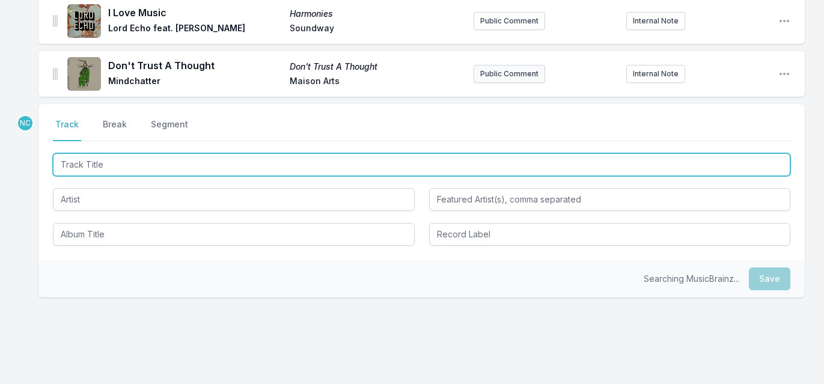
scroll to position [1925, 0]
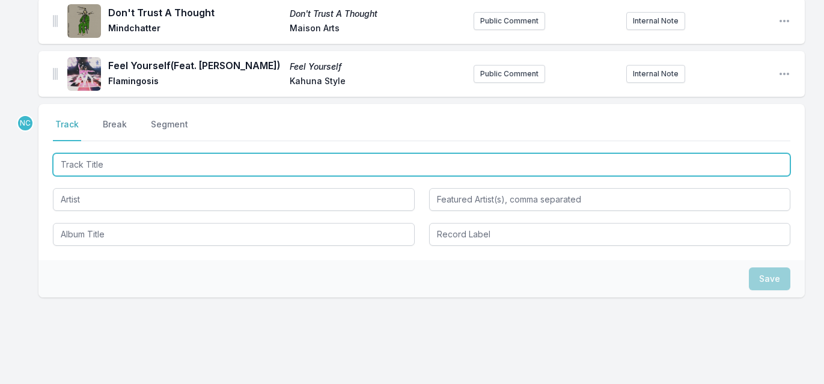
click at [250, 153] on input "Track Title" at bounding box center [421, 164] width 737 height 23
type input "s"
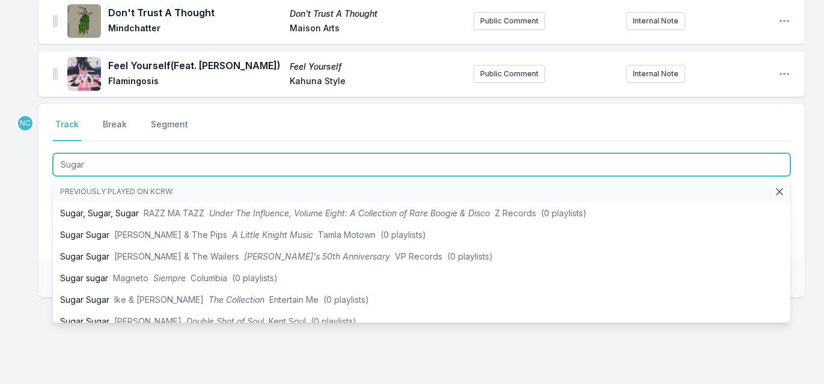
type input "Sugar"
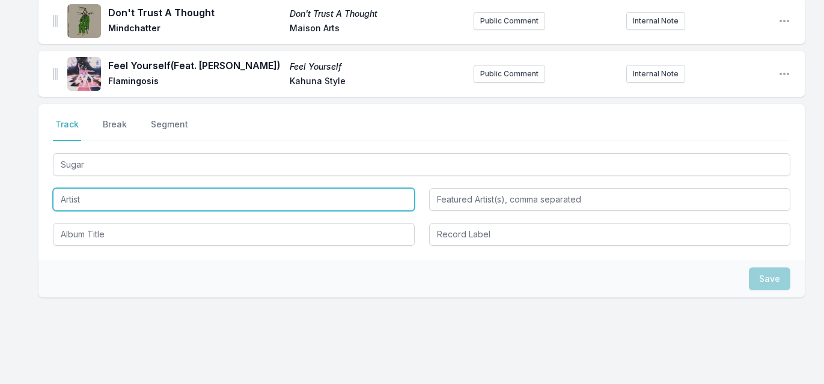
click at [118, 188] on input "Artist" at bounding box center [234, 199] width 362 height 23
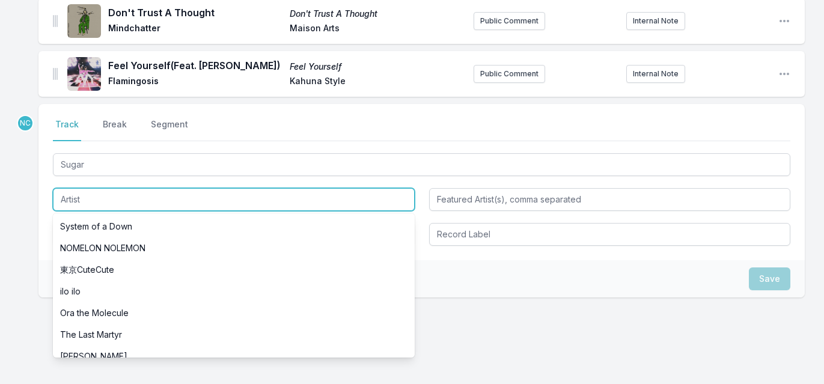
click at [118, 188] on input "Artist" at bounding box center [234, 199] width 362 height 23
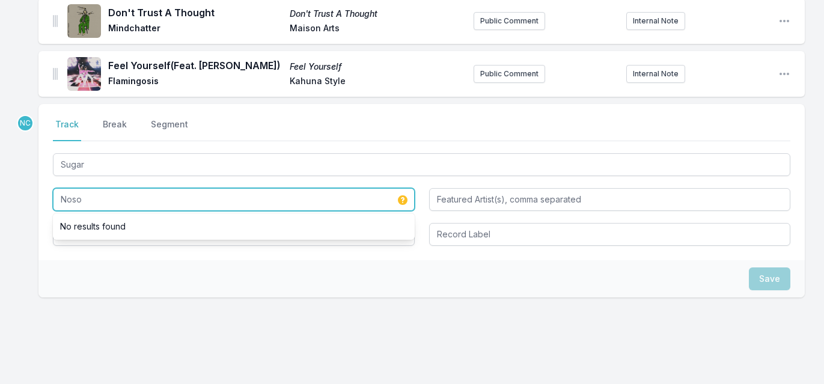
type input "Noso"
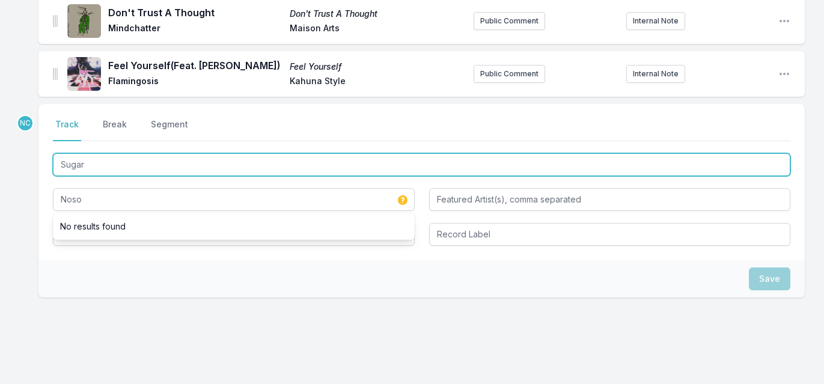
click at [118, 153] on input "Sugar" at bounding box center [421, 164] width 737 height 23
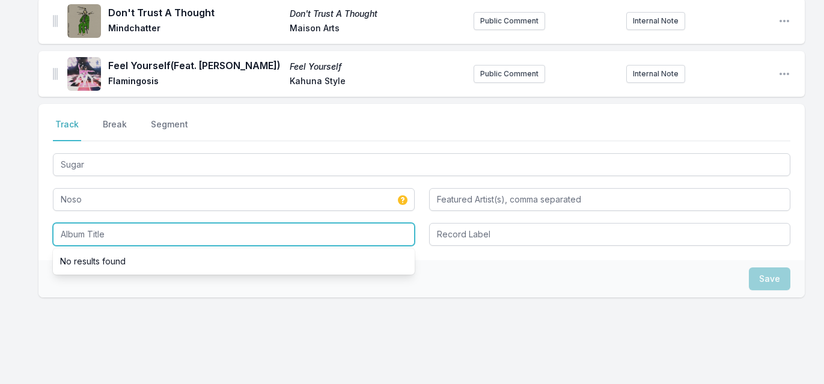
click at [102, 223] on input "Album Title" at bounding box center [234, 234] width 362 height 23
paste input "Sugar"
type input "Sugar"
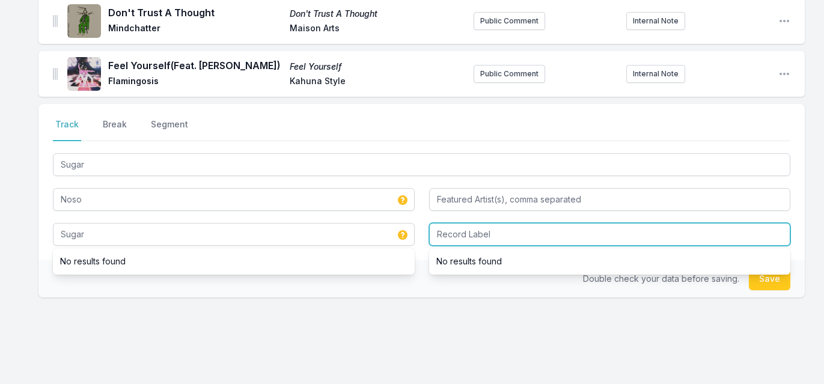
click at [501, 223] on input "Record Label" at bounding box center [610, 234] width 362 height 23
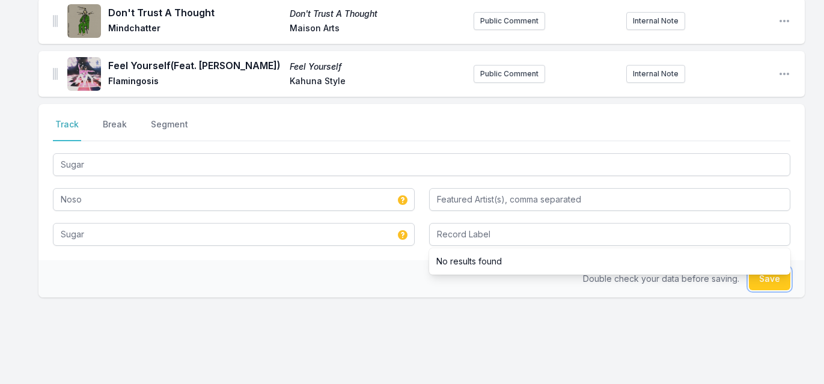
click at [760, 267] on button "Save" at bounding box center [769, 278] width 41 height 23
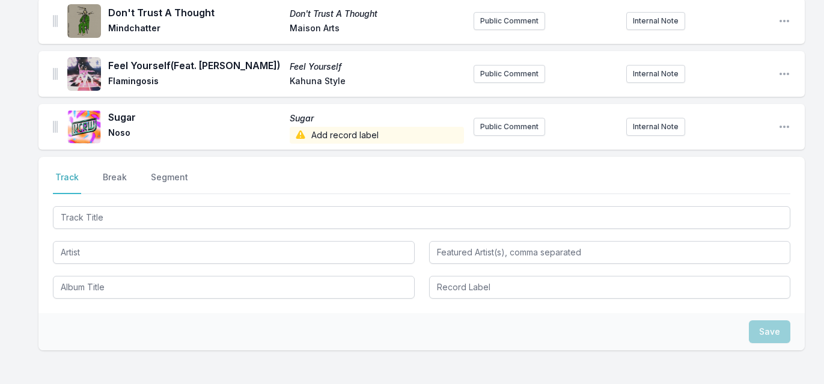
scroll to position [1978, 0]
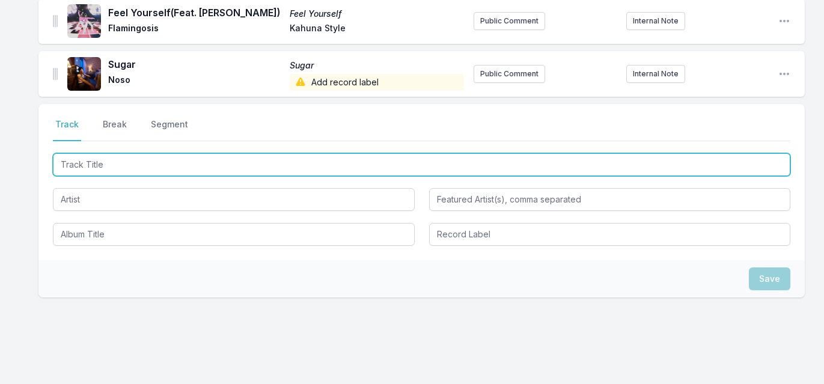
click at [326, 153] on input "Track Title" at bounding box center [421, 164] width 737 height 23
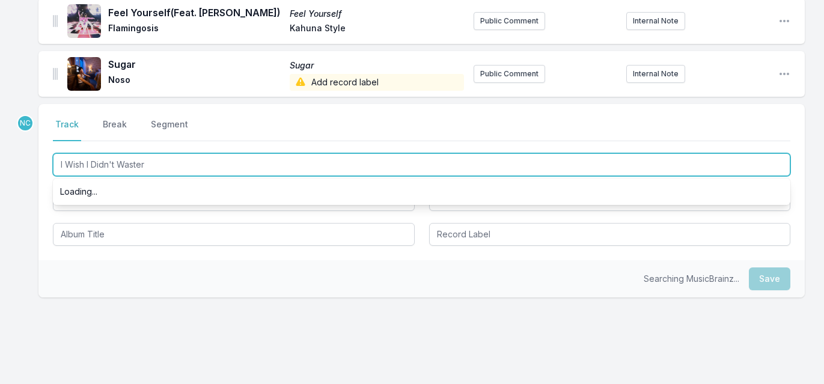
type input "I Wish I Didn't Waste"
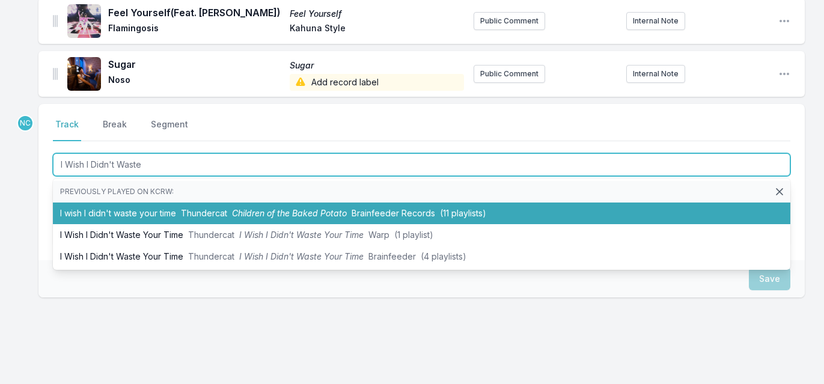
click at [315, 203] on li "I wish I didn't waste your time Thundercat Children of the Baked Potato Brainfe…" at bounding box center [421, 214] width 737 height 22
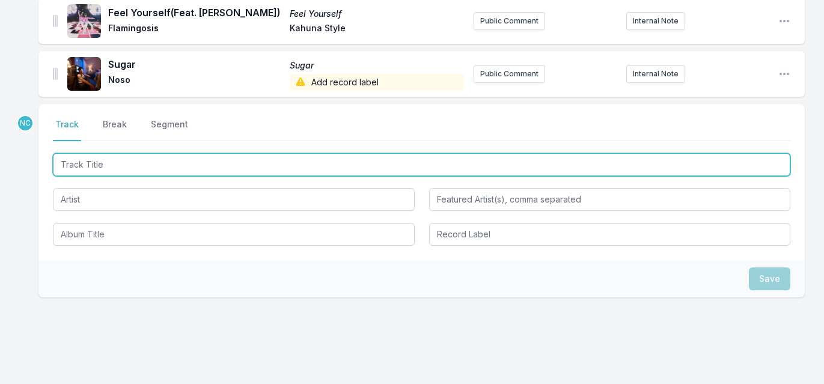
scroll to position [2031, 0]
